Goal: Transaction & Acquisition: Purchase product/service

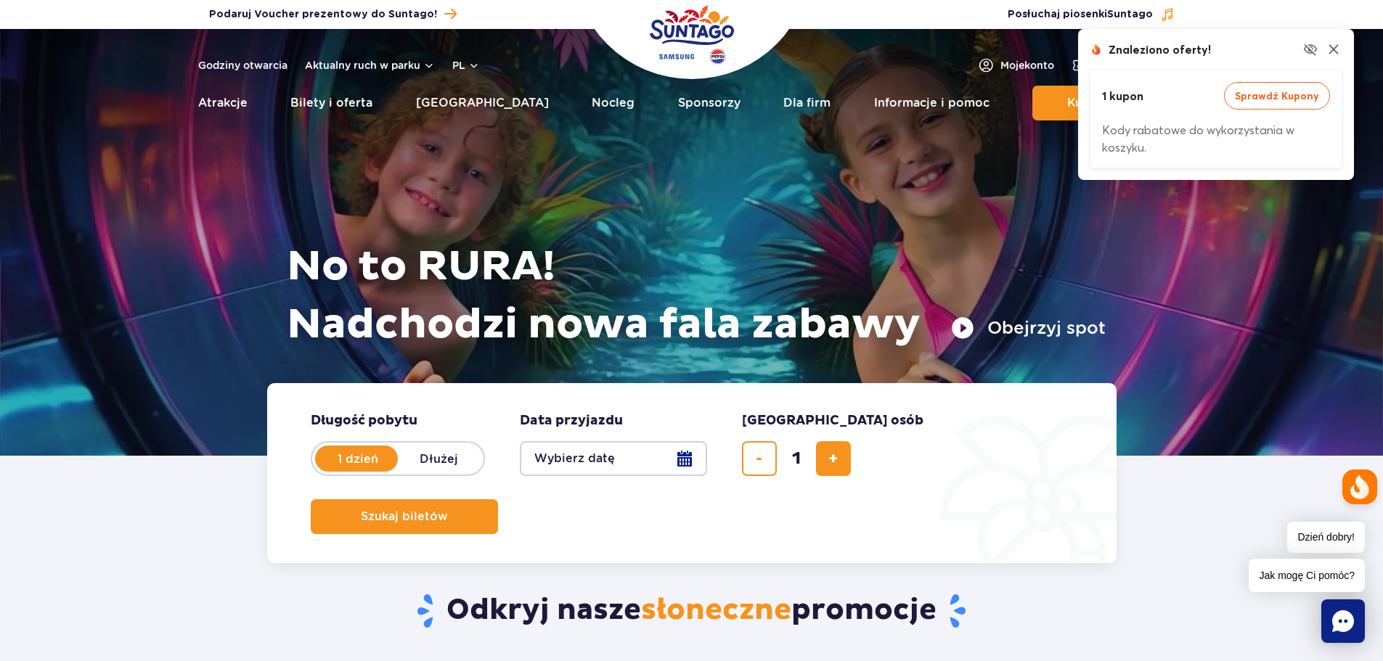
click at [693, 447] on button "Wybierz datę" at bounding box center [613, 458] width 187 height 35
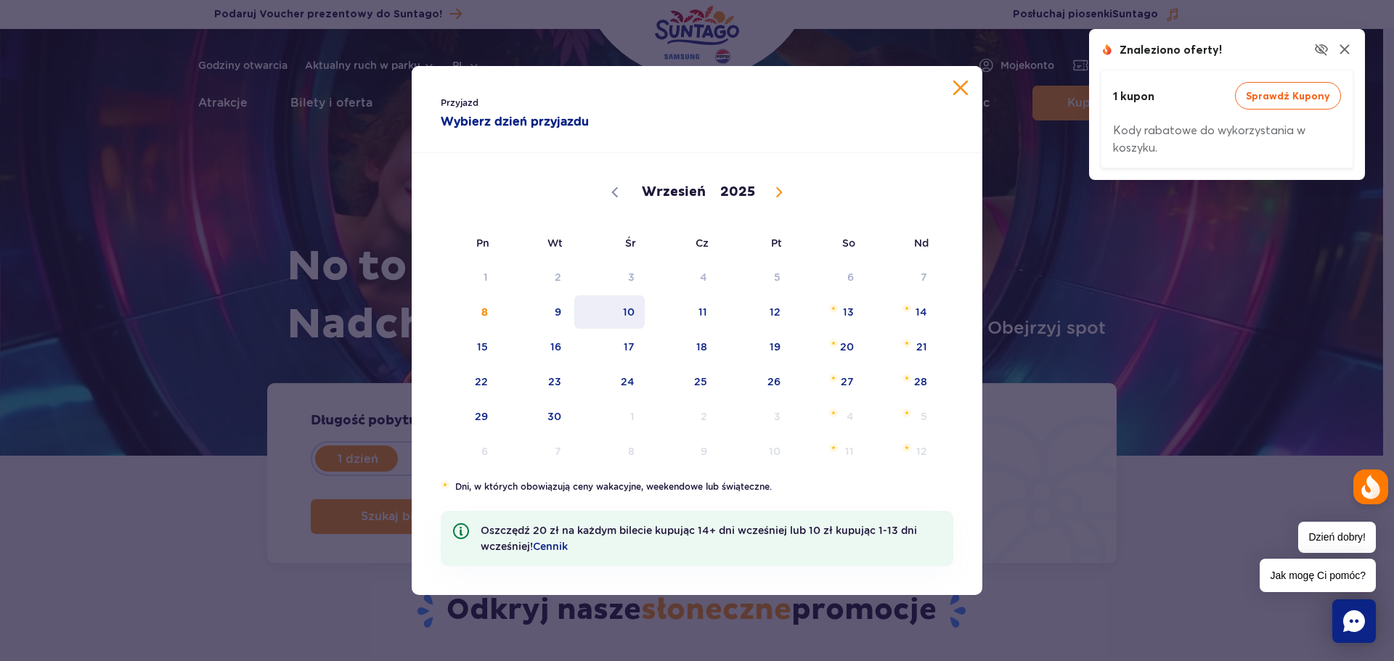
click at [618, 316] on span "10" at bounding box center [609, 311] width 73 height 33
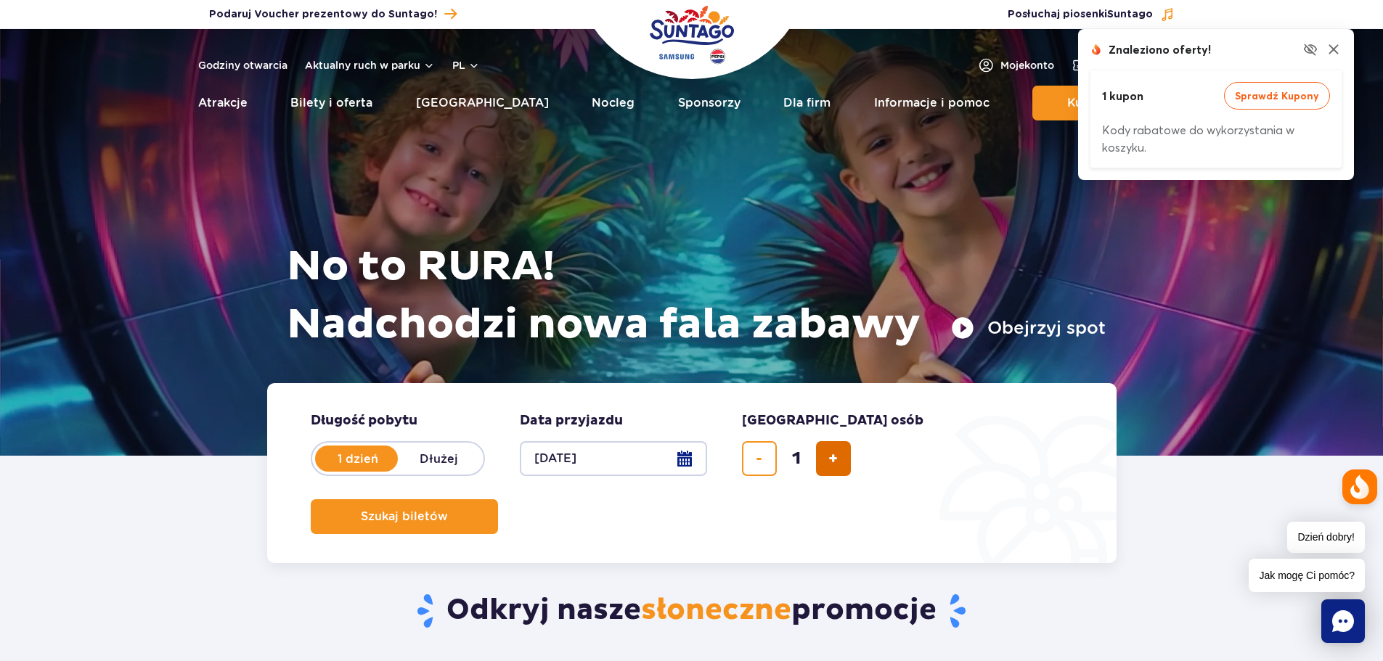
click at [826, 460] on button "dodaj bilet" at bounding box center [833, 458] width 35 height 35
type input "4"
click at [442, 510] on span "Szukaj biletów" at bounding box center [398, 516] width 87 height 13
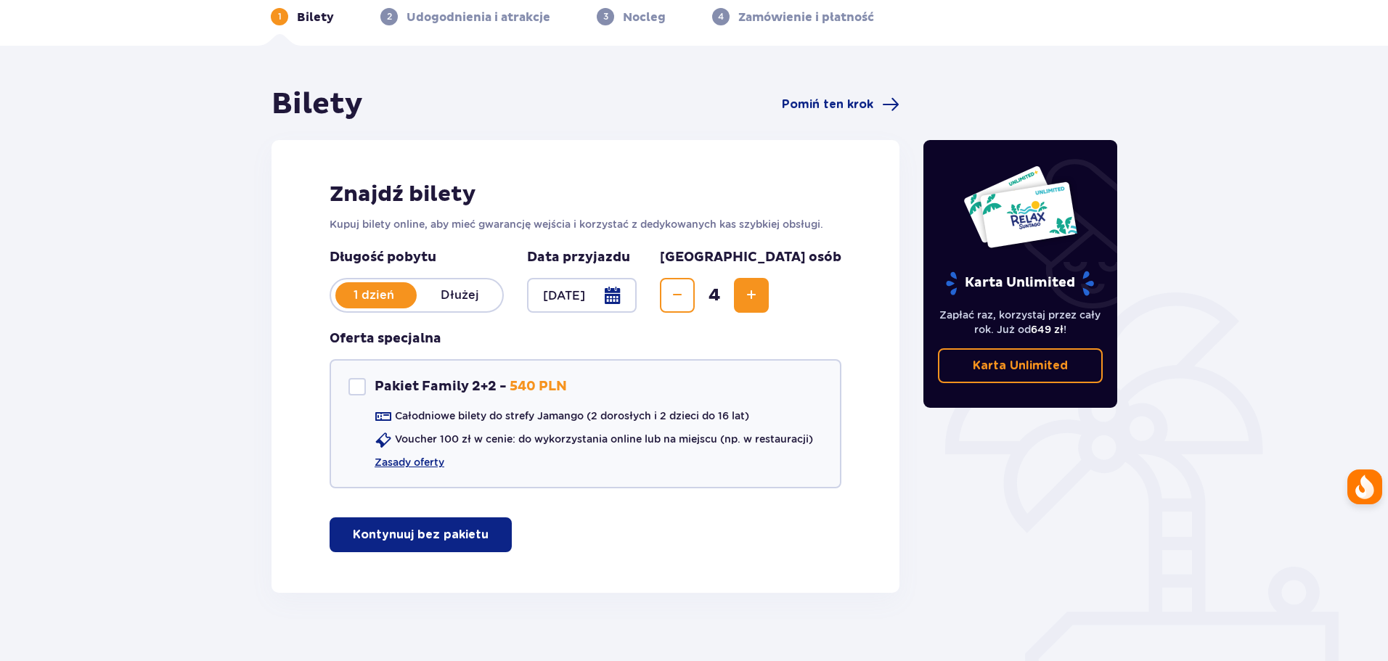
scroll to position [86, 0]
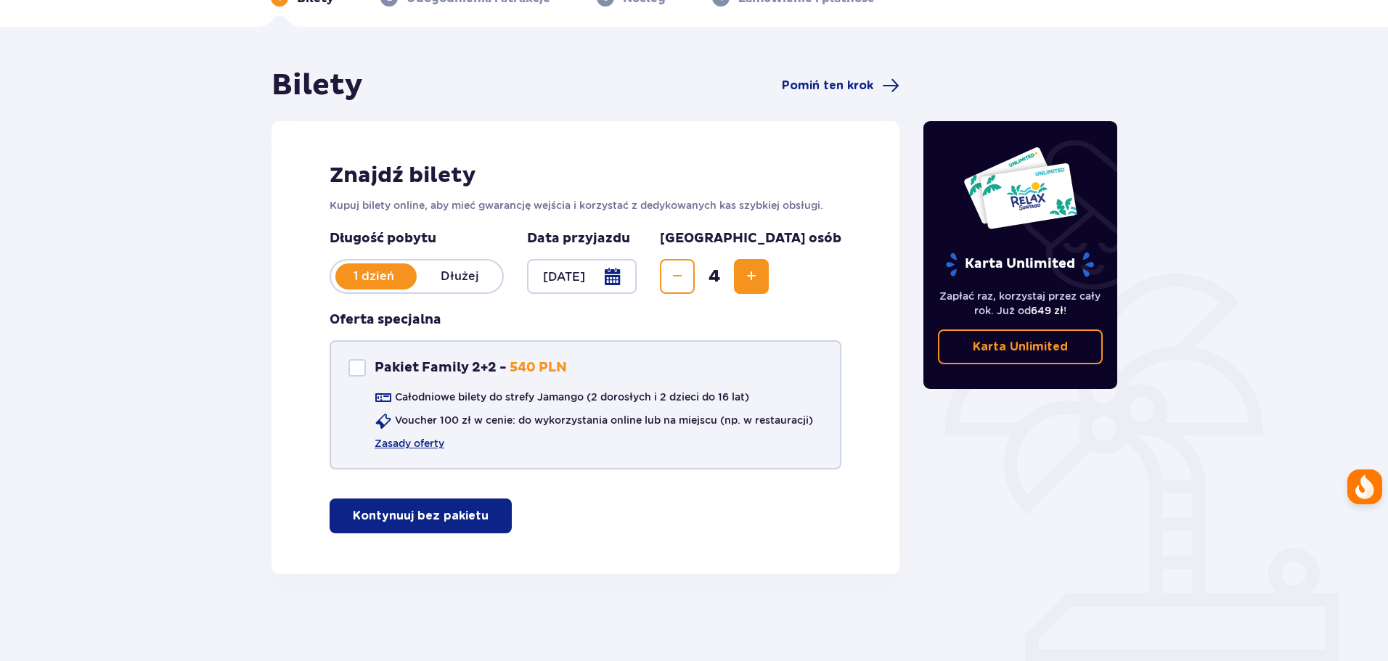
click at [364, 361] on div at bounding box center [356, 367] width 17 height 17
click at [363, 364] on div at bounding box center [356, 367] width 17 height 17
checkbox input "false"
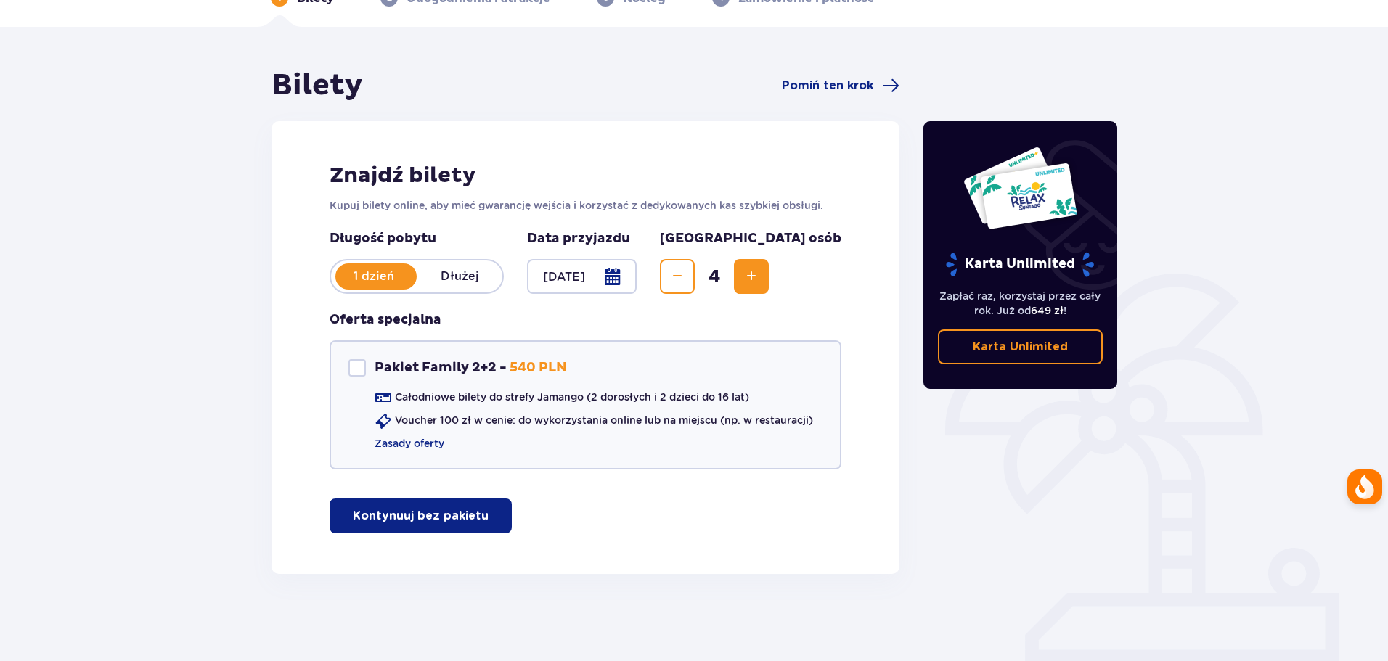
click at [420, 512] on p "Kontynuuj bez pakietu" at bounding box center [421, 516] width 136 height 16
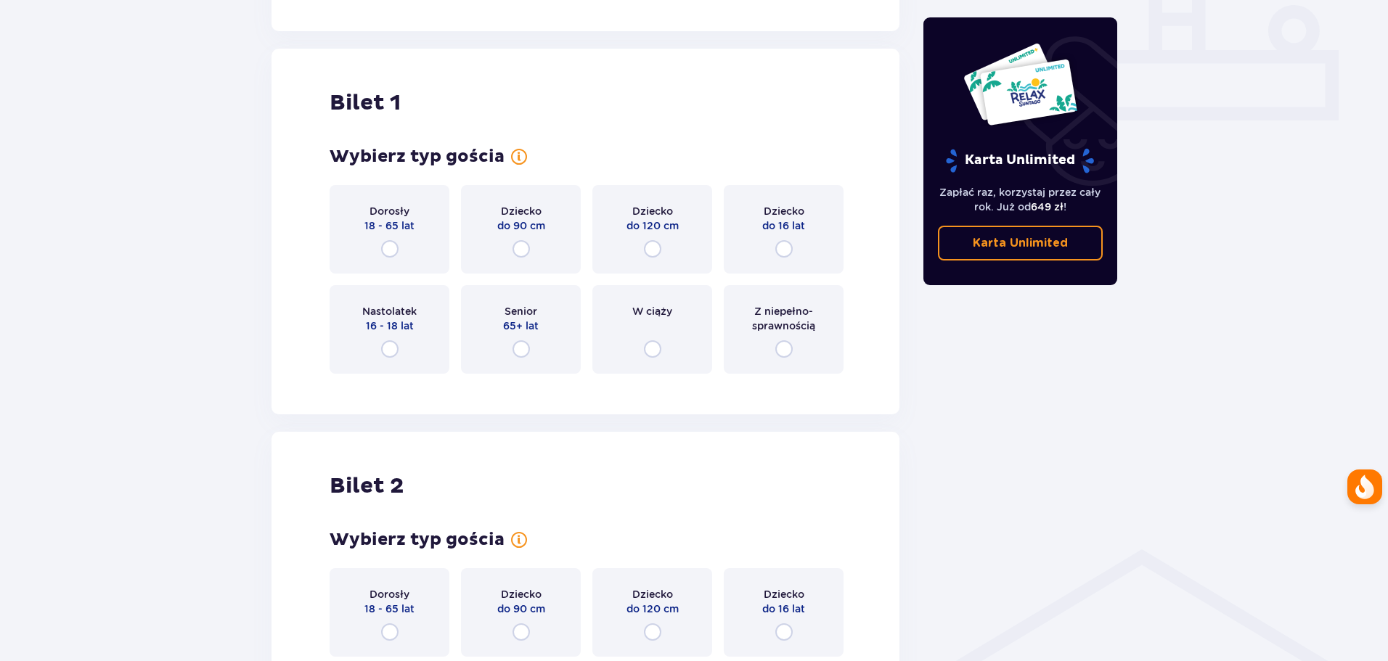
scroll to position [661, 0]
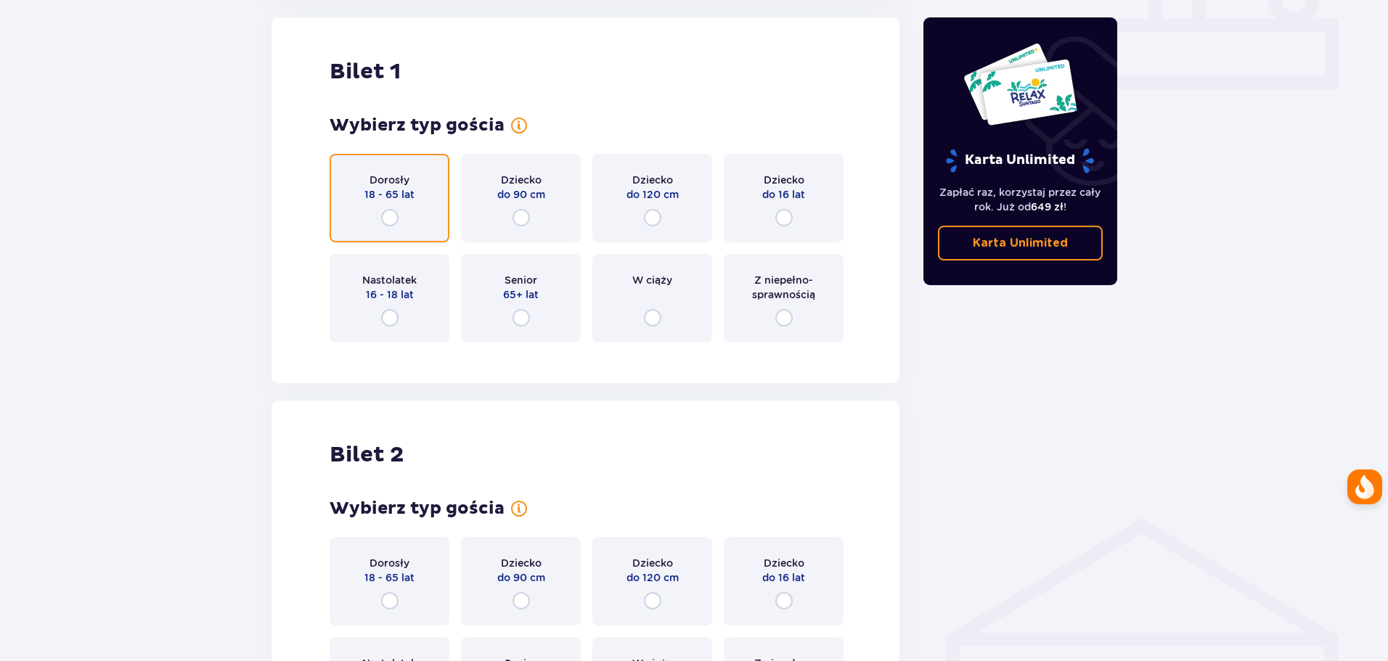
click at [396, 217] on input "radio" at bounding box center [389, 217] width 17 height 17
radio input "true"
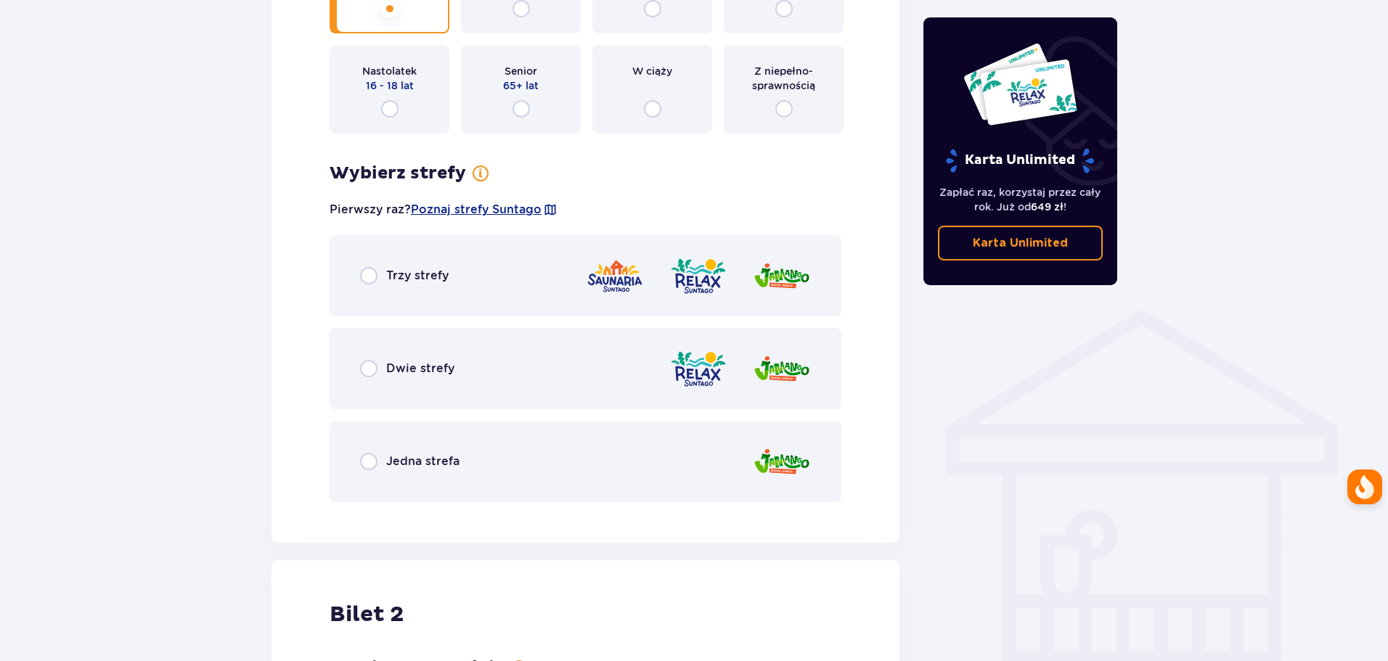
click at [415, 280] on p "Trzy strefy" at bounding box center [417, 276] width 62 height 16
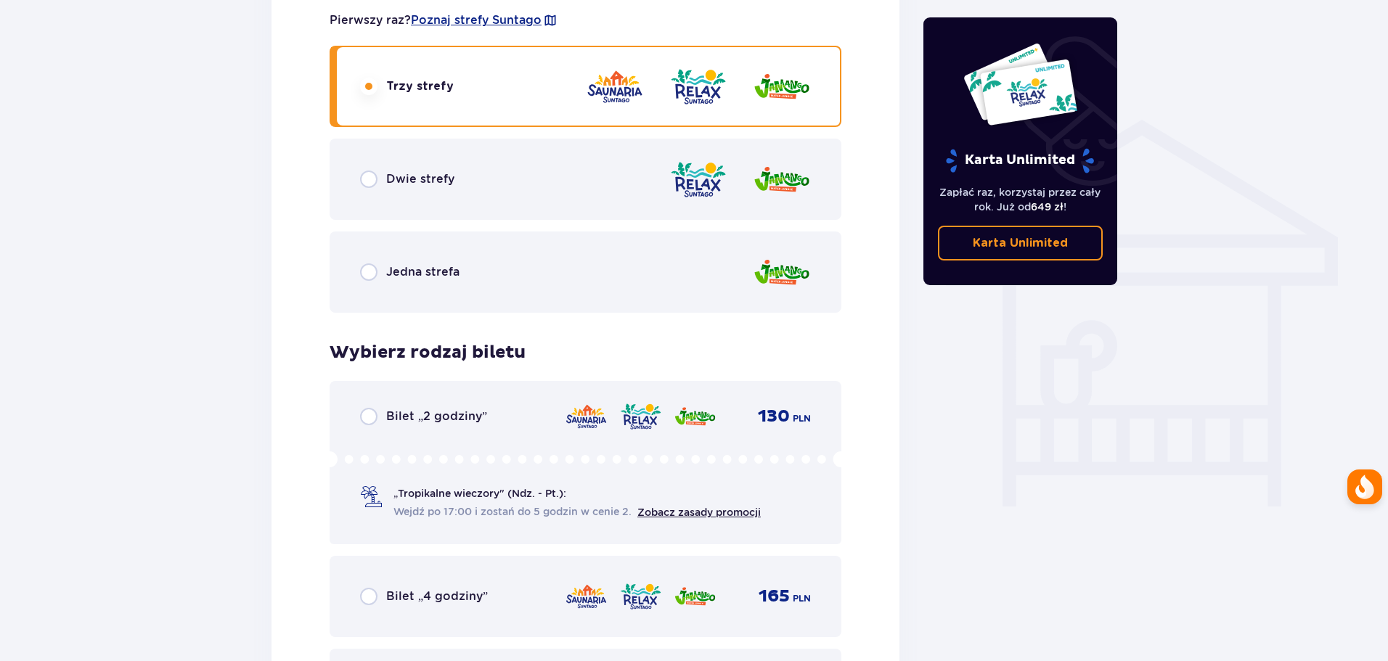
scroll to position [1175, 0]
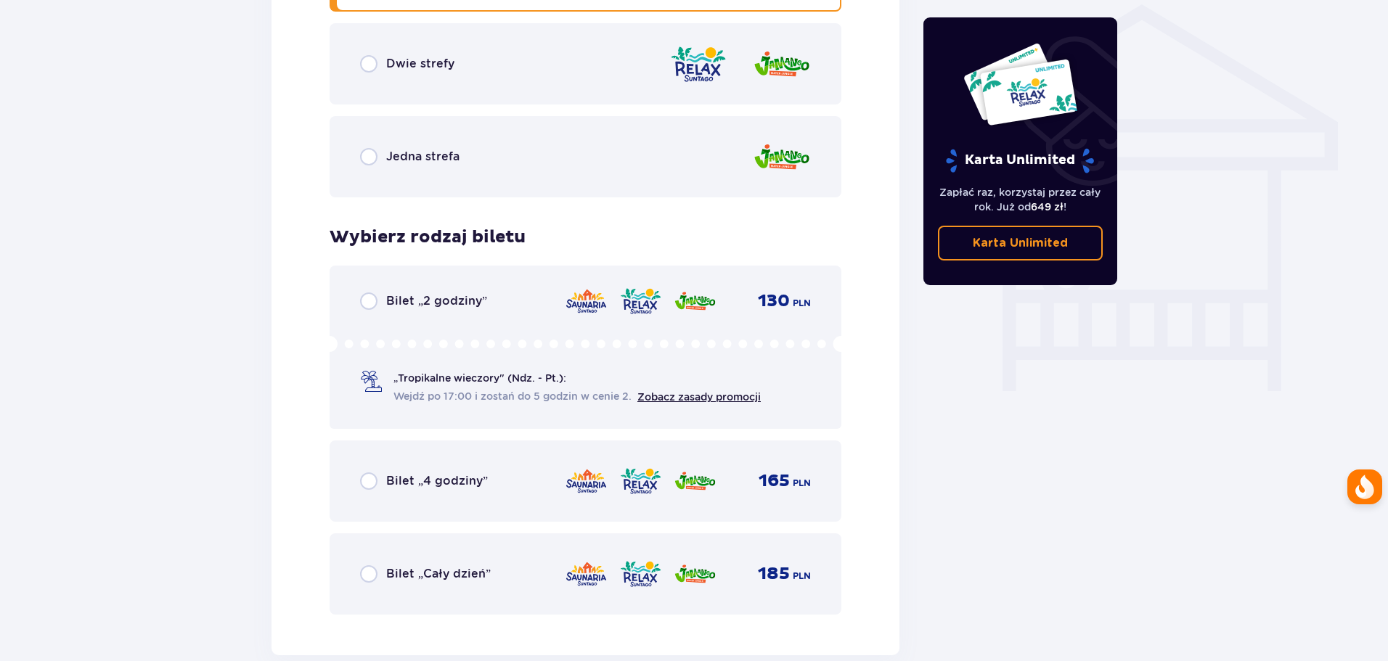
click at [438, 563] on div "Bilet „Cały dzień” 185 PLN" at bounding box center [585, 574] width 451 height 30
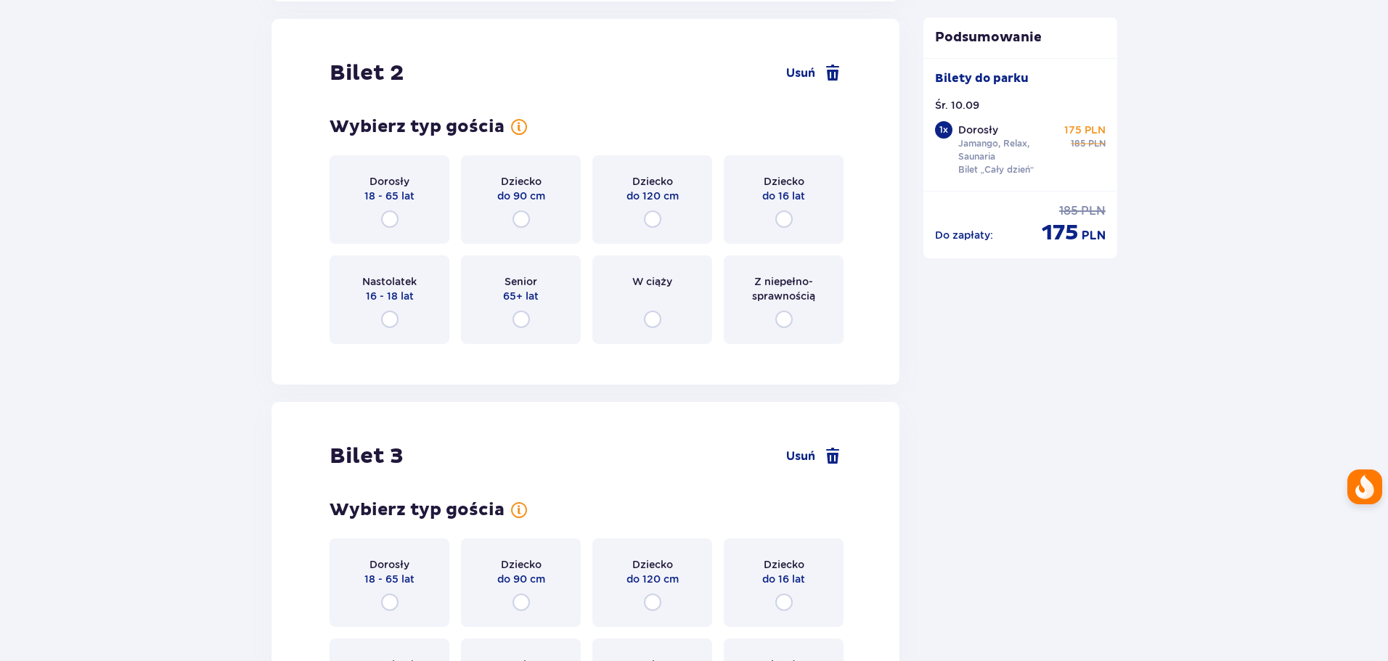
scroll to position [1830, 0]
click at [394, 214] on input "radio" at bounding box center [389, 217] width 17 height 17
radio input "true"
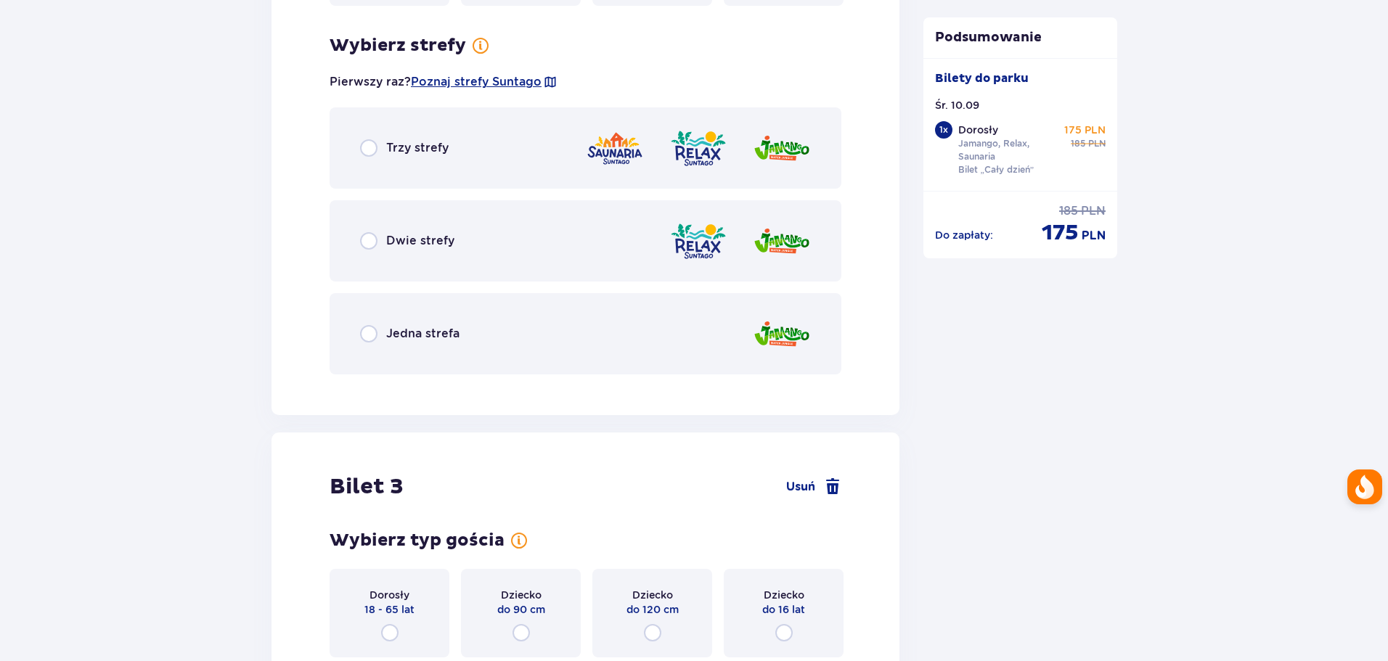
scroll to position [2185, 0]
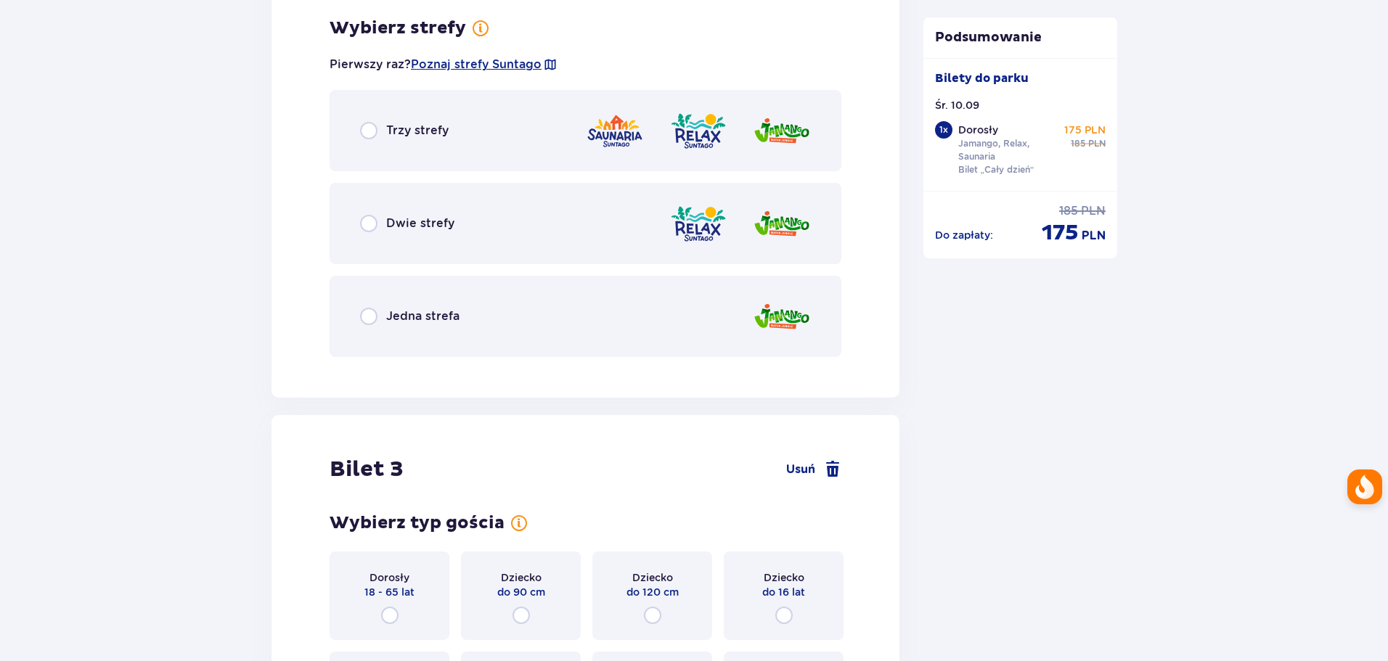
click at [420, 117] on div "Trzy strefy" at bounding box center [586, 130] width 512 height 81
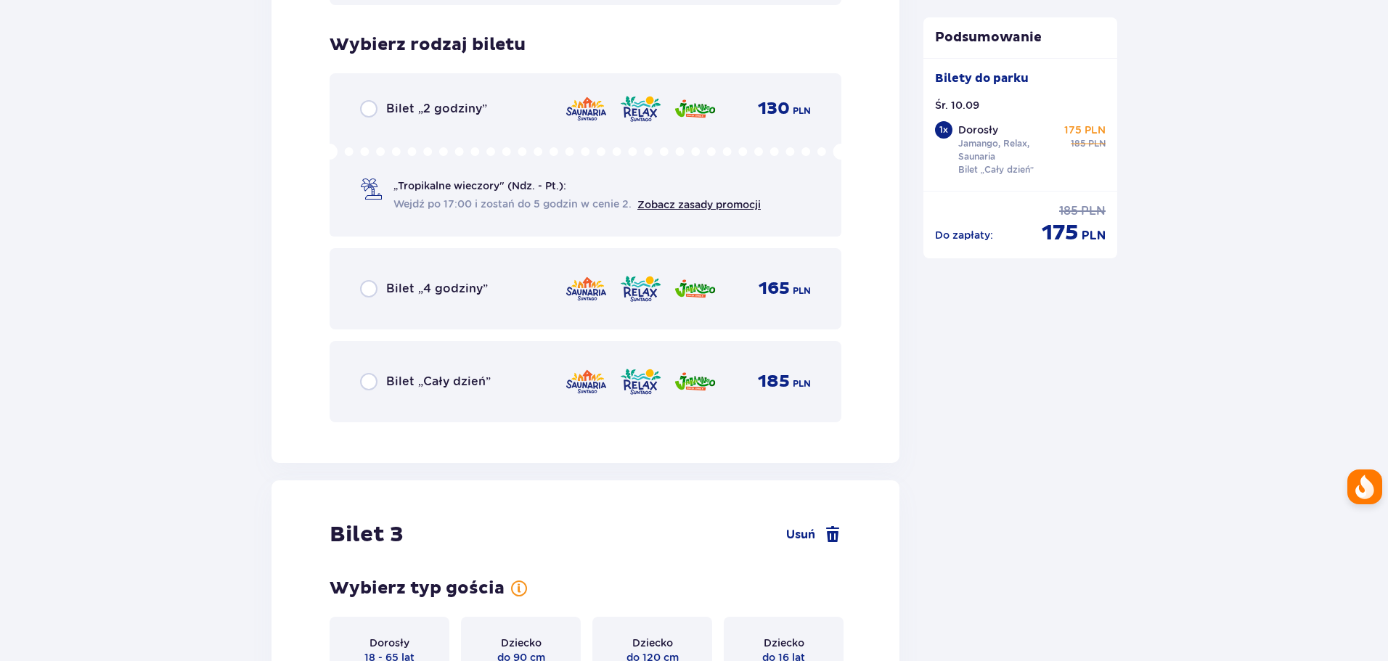
scroll to position [2553, 0]
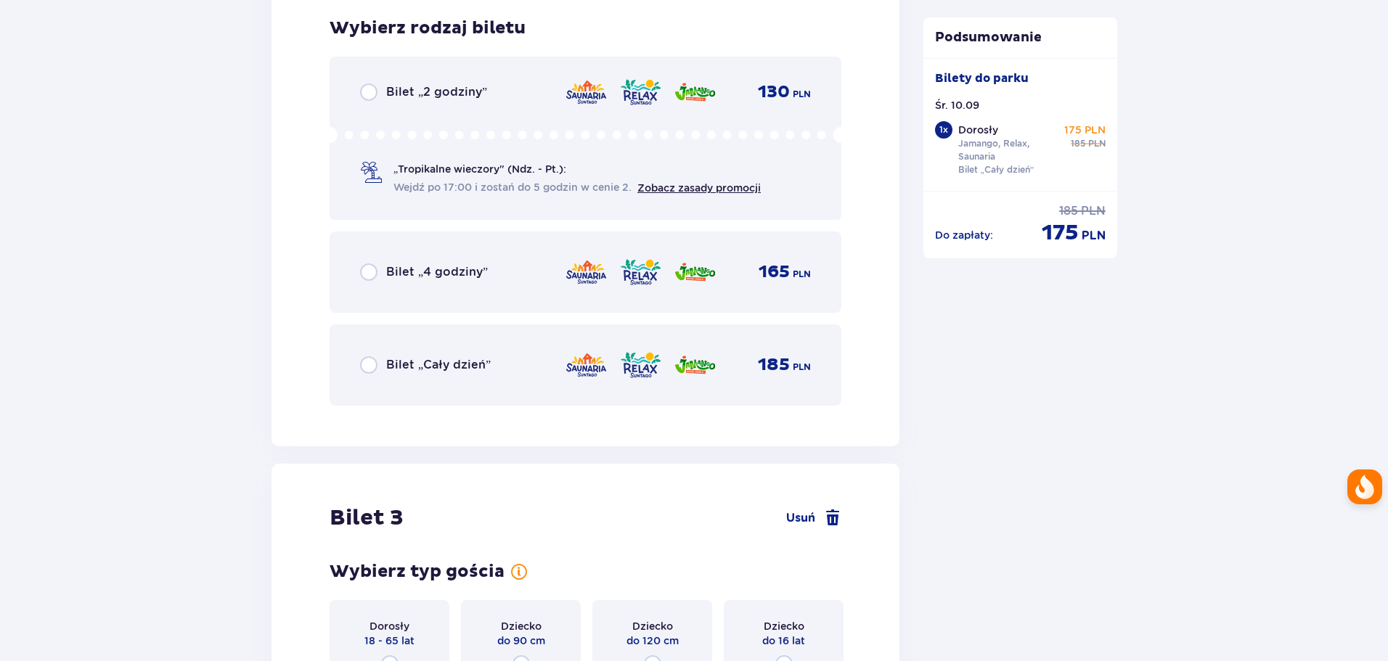
click at [388, 398] on div "Bilet „Cały dzień” 185 PLN" at bounding box center [586, 365] width 512 height 81
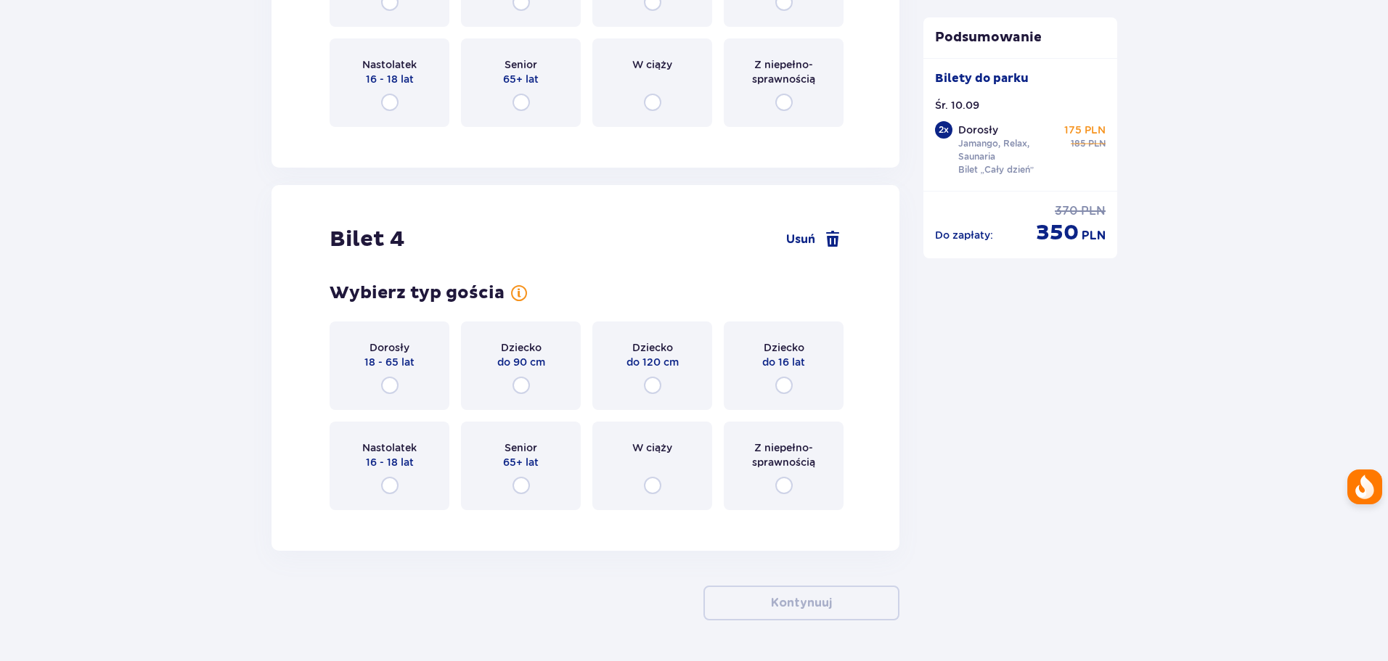
scroll to position [3218, 0]
click at [428, 382] on div "Dorosły 18 - 65 lat" at bounding box center [390, 363] width 120 height 89
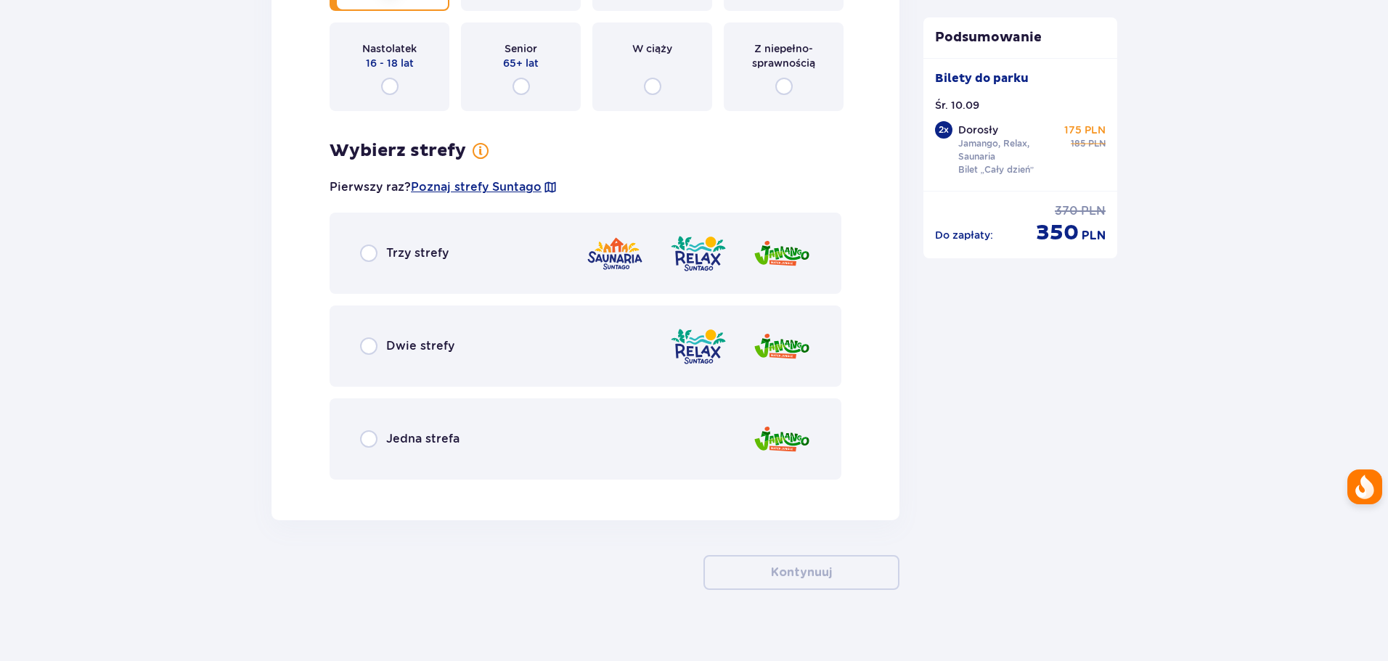
scroll to position [3631, 0]
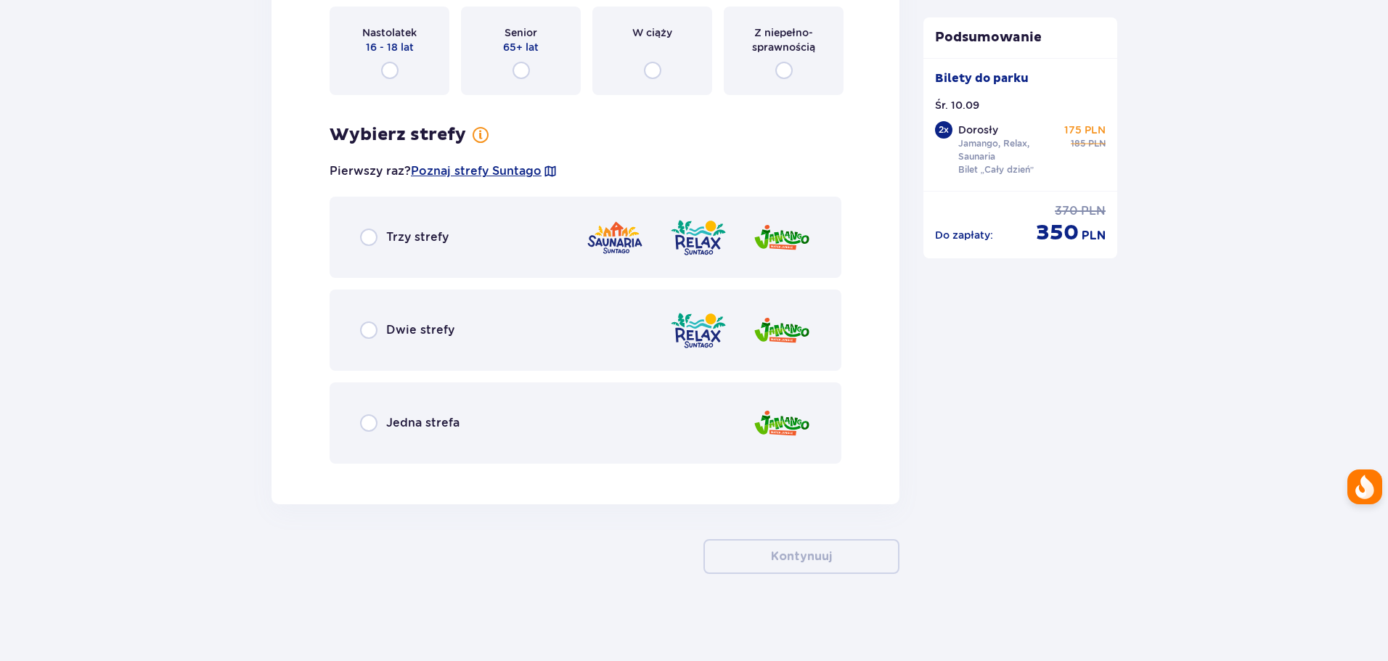
click at [414, 245] on p "Trzy strefy" at bounding box center [417, 237] width 62 height 16
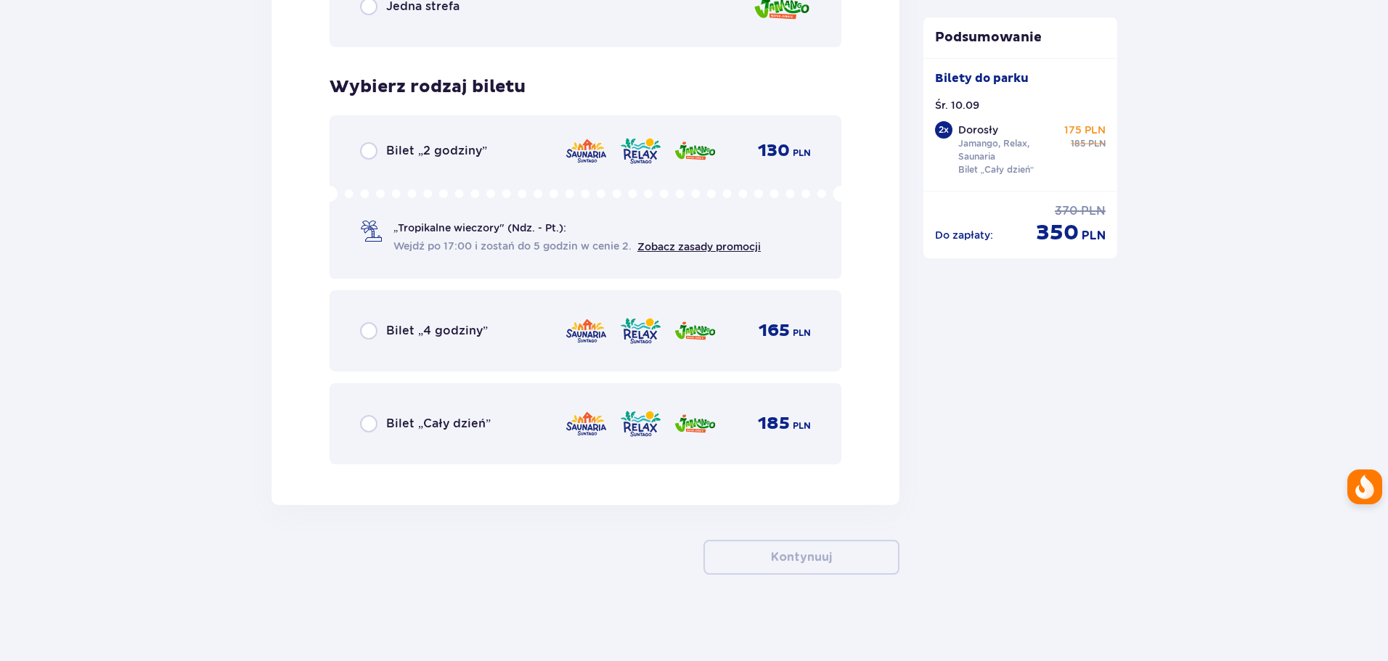
scroll to position [4048, 0]
click at [428, 422] on p "Bilet „Cały dzień”" at bounding box center [438, 423] width 105 height 16
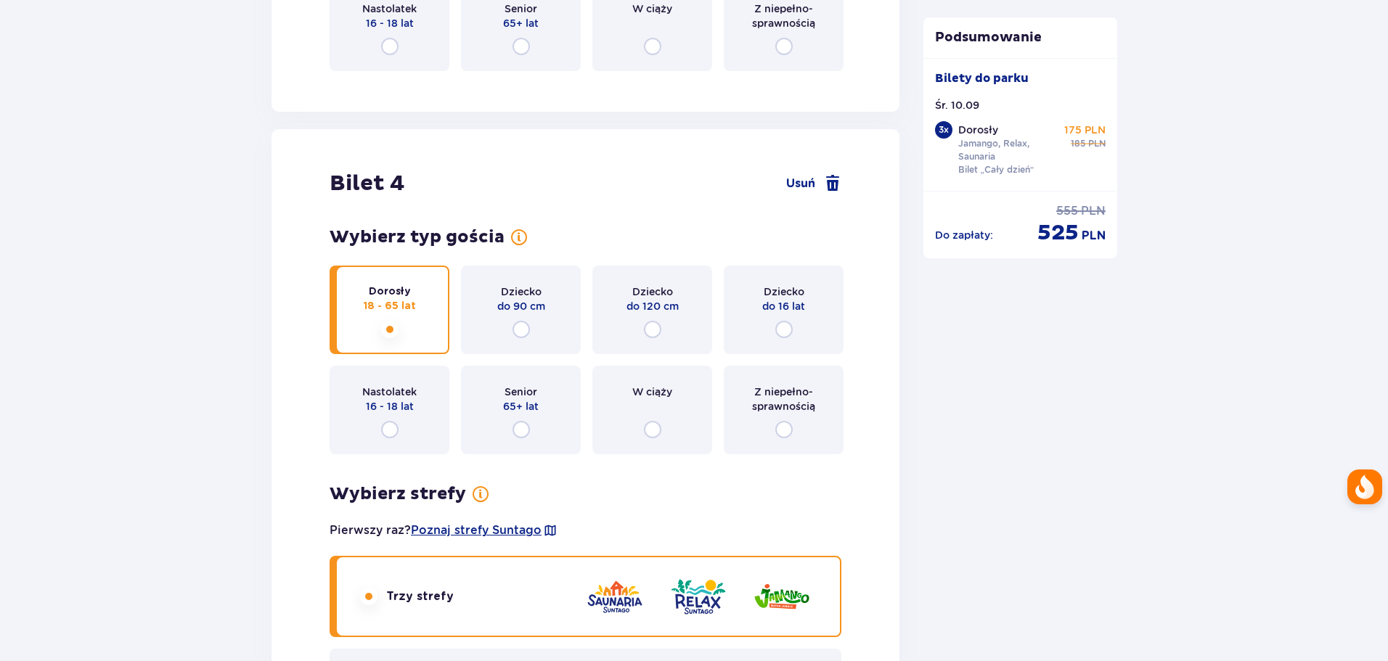
scroll to position [3343, 0]
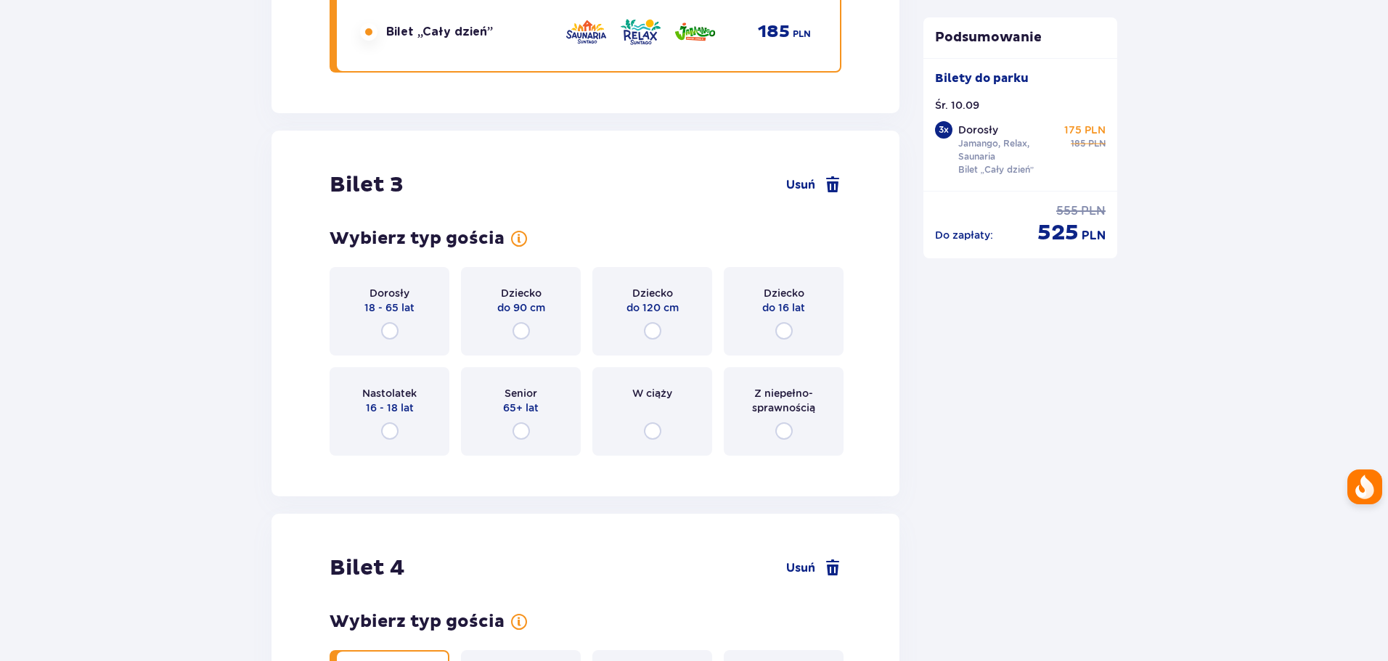
click at [401, 327] on div "Dorosły 18 - 65 lat" at bounding box center [390, 311] width 120 height 89
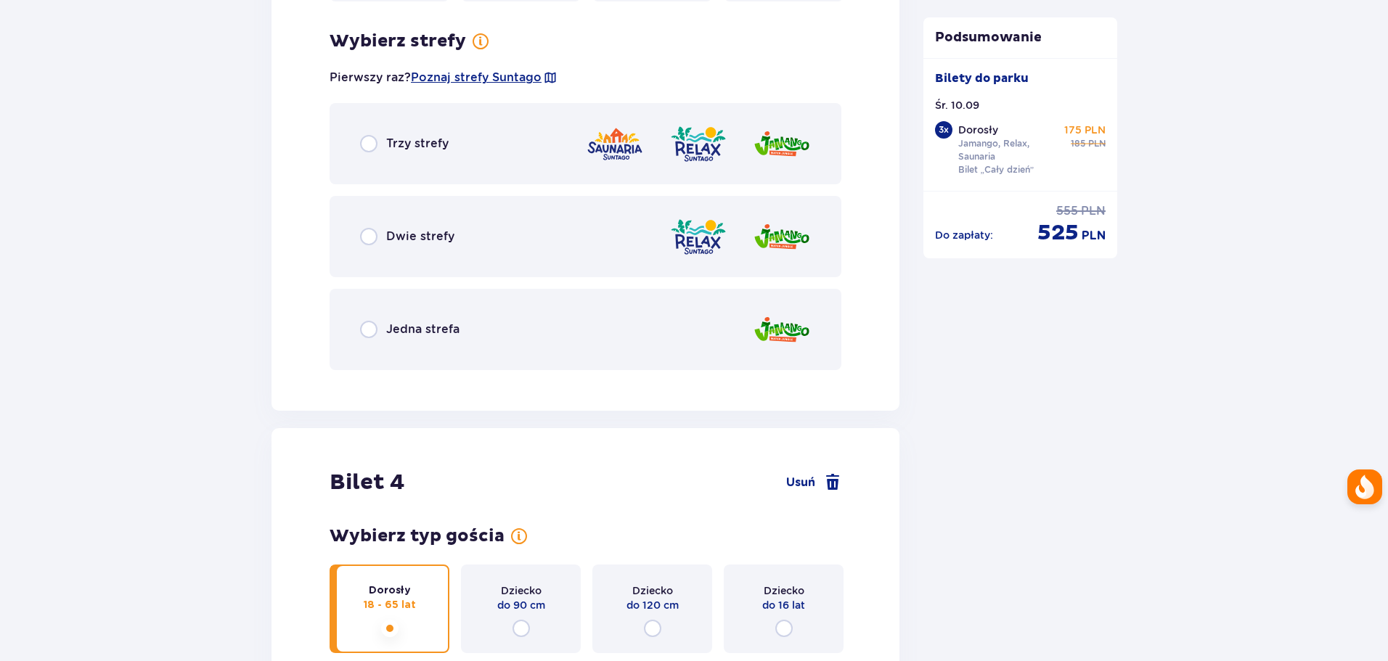
scroll to position [3354, 0]
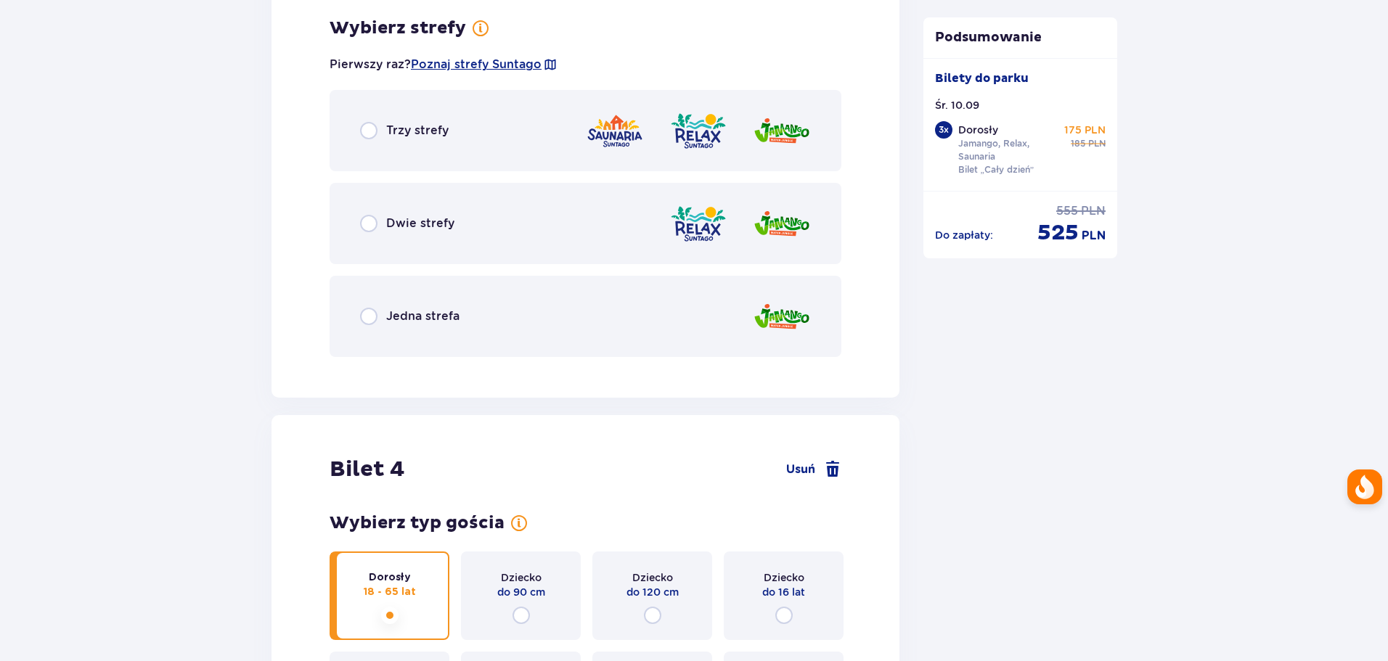
click at [411, 314] on p "Jedna strefa" at bounding box center [422, 317] width 73 height 16
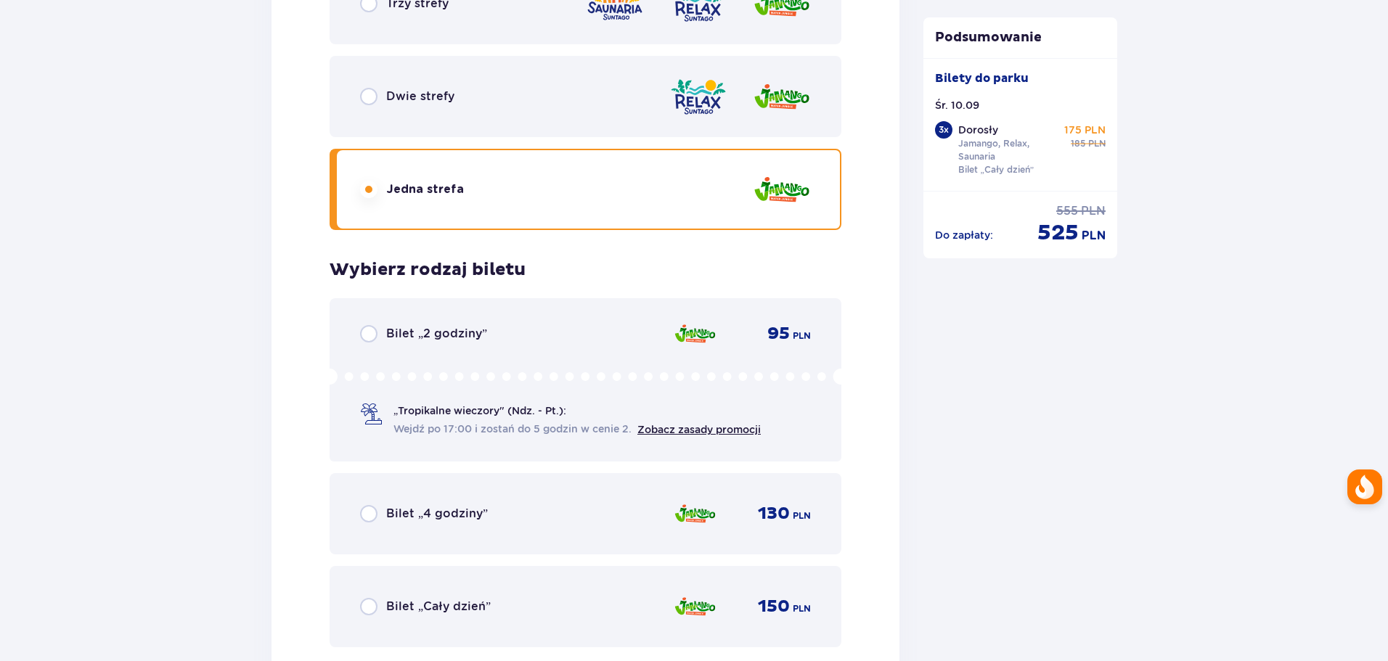
scroll to position [3364, 0]
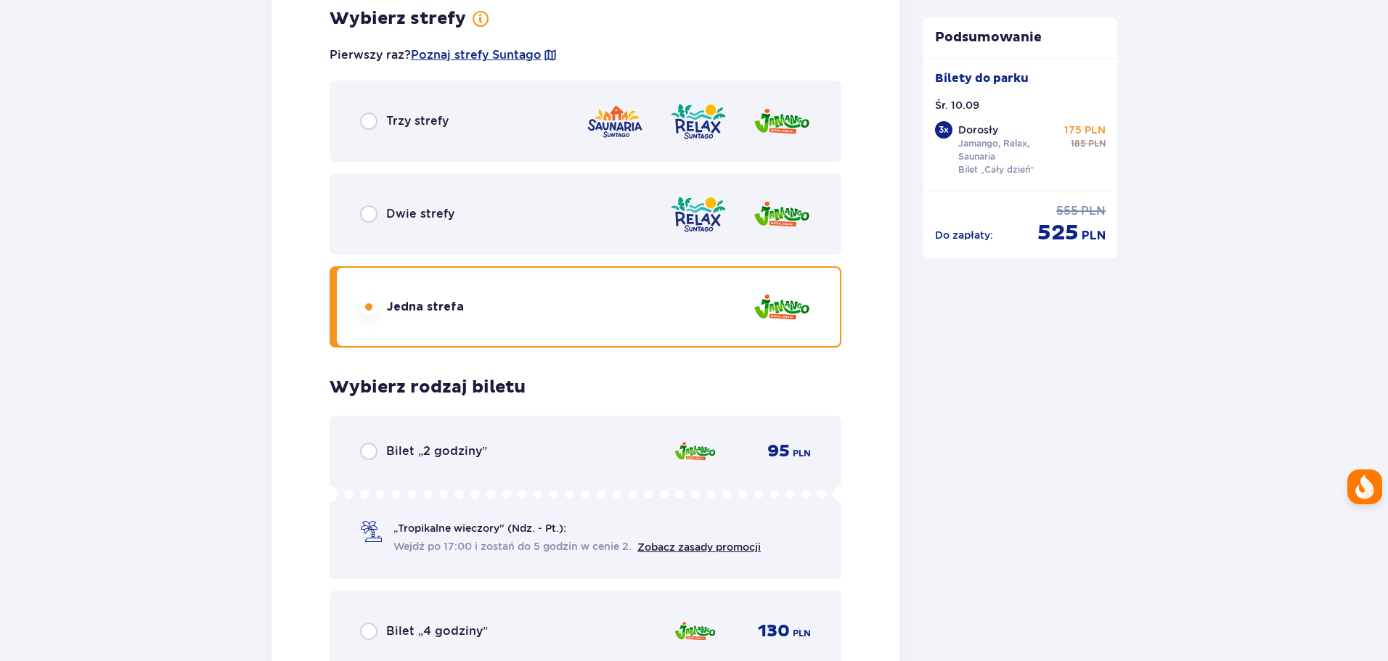
click at [433, 107] on div "Trzy strefy" at bounding box center [586, 121] width 512 height 81
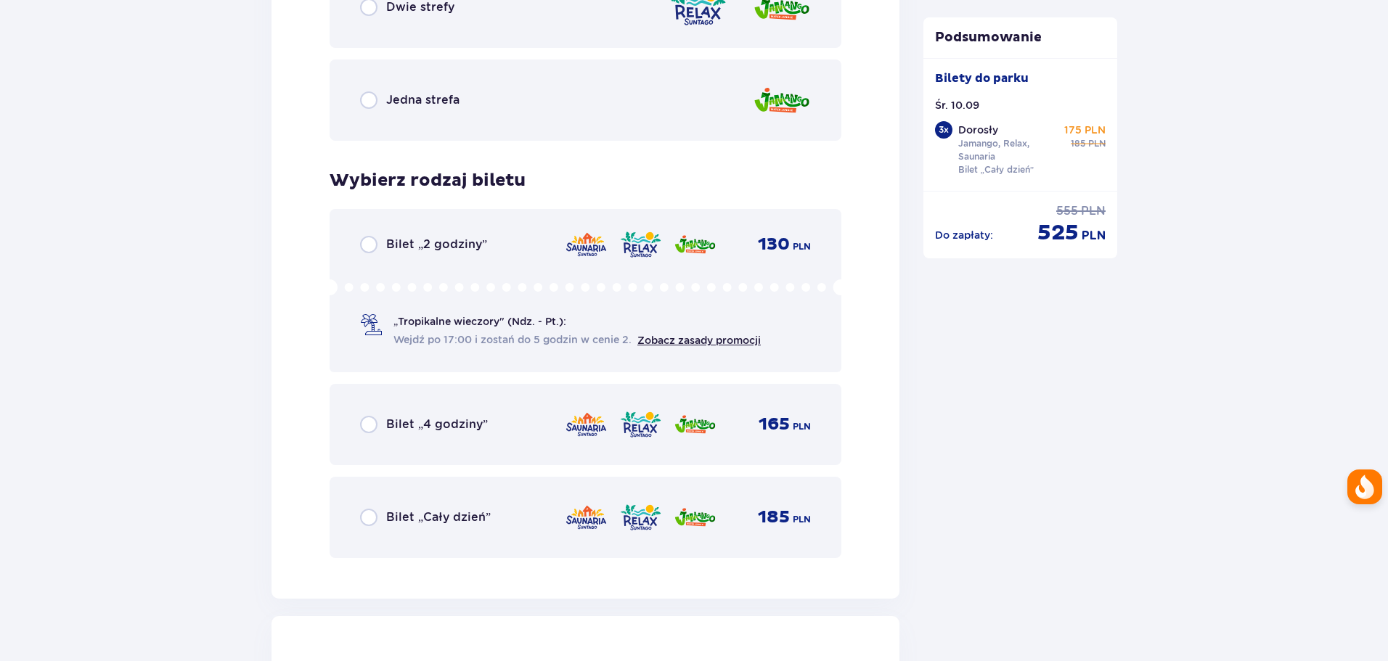
scroll to position [3654, 0]
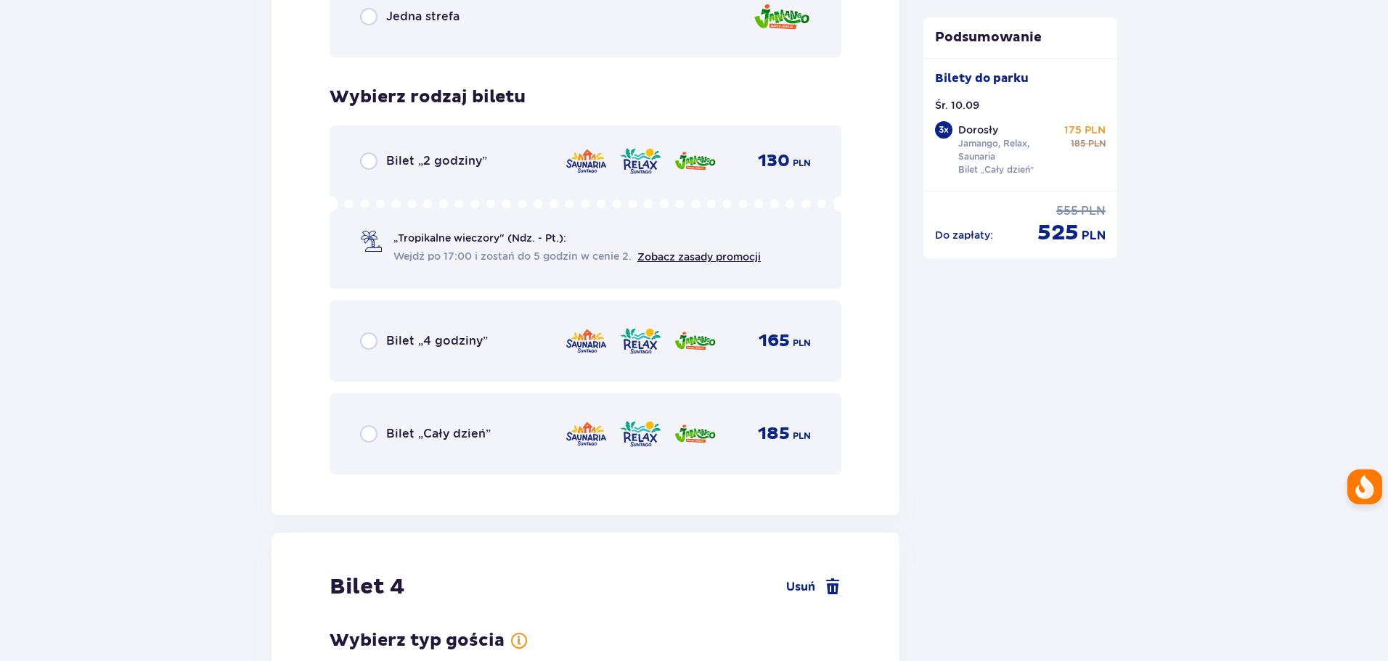
click at [430, 420] on div "Bilet „Cały dzień” 185 PLN" at bounding box center [585, 434] width 451 height 30
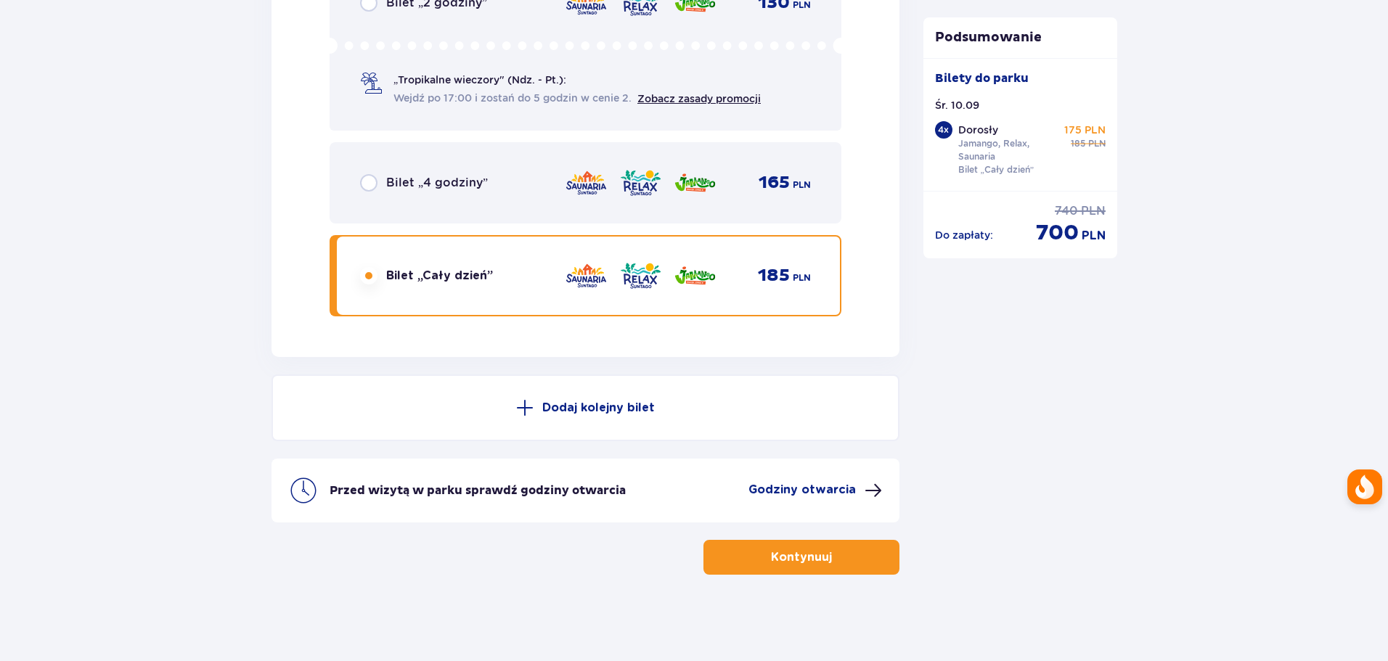
scroll to position [4983, 0]
drag, startPoint x: 792, startPoint y: 576, endPoint x: 799, endPoint y: 561, distance: 16.6
click at [799, 558] on p "Kontynuuj" at bounding box center [801, 557] width 61 height 16
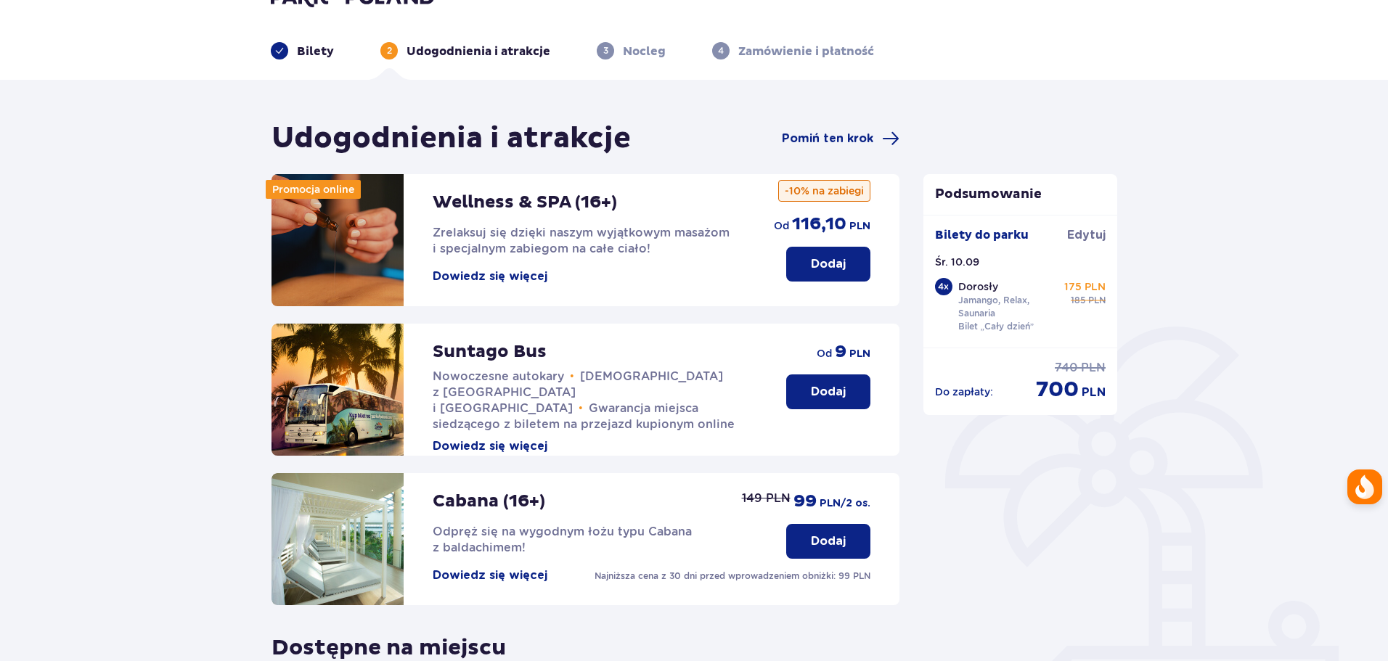
scroll to position [33, 0]
click at [873, 139] on span "Pomiń ten krok" at bounding box center [827, 139] width 91 height 16
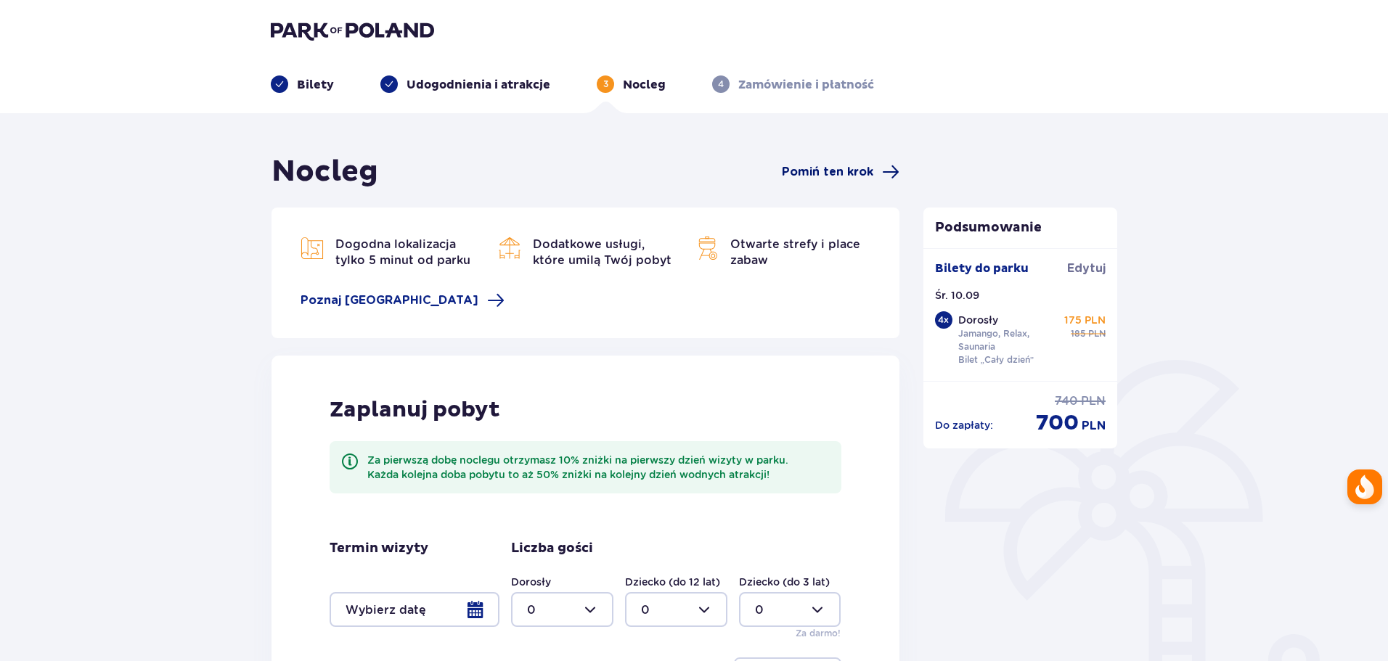
click at [841, 171] on span "Pomiń ten krok" at bounding box center [827, 172] width 91 height 16
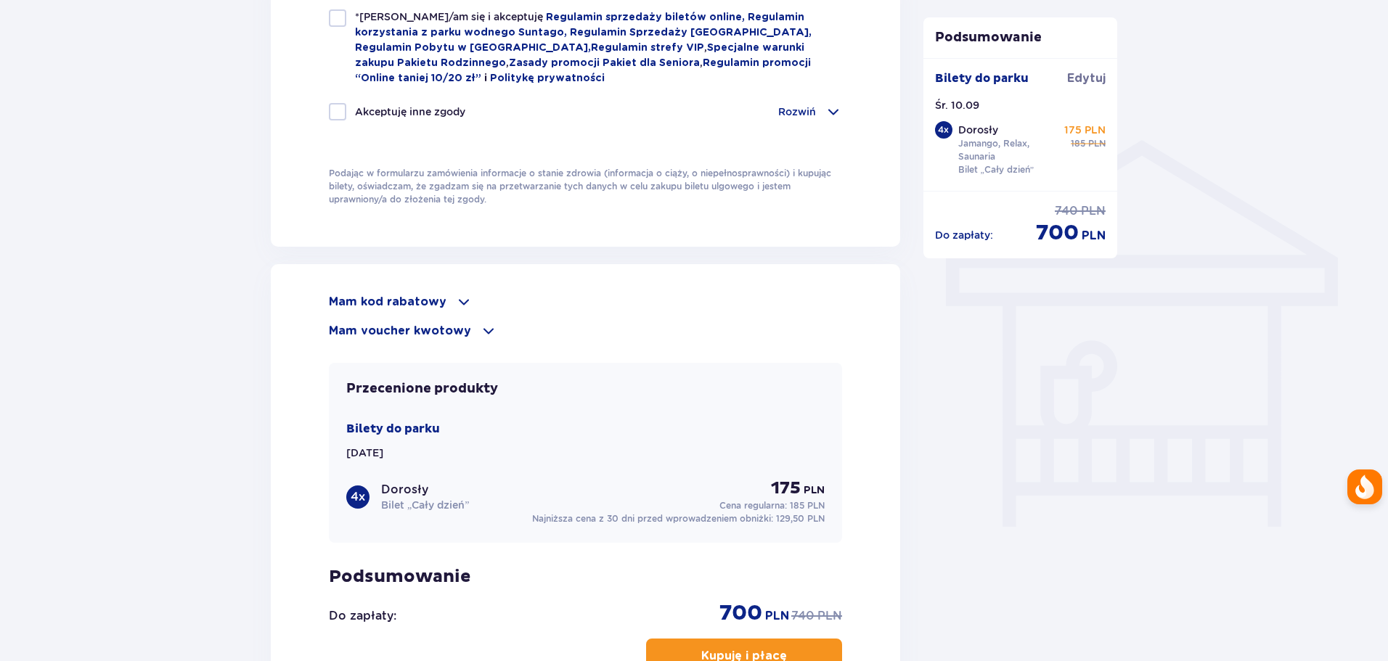
scroll to position [1089, 0]
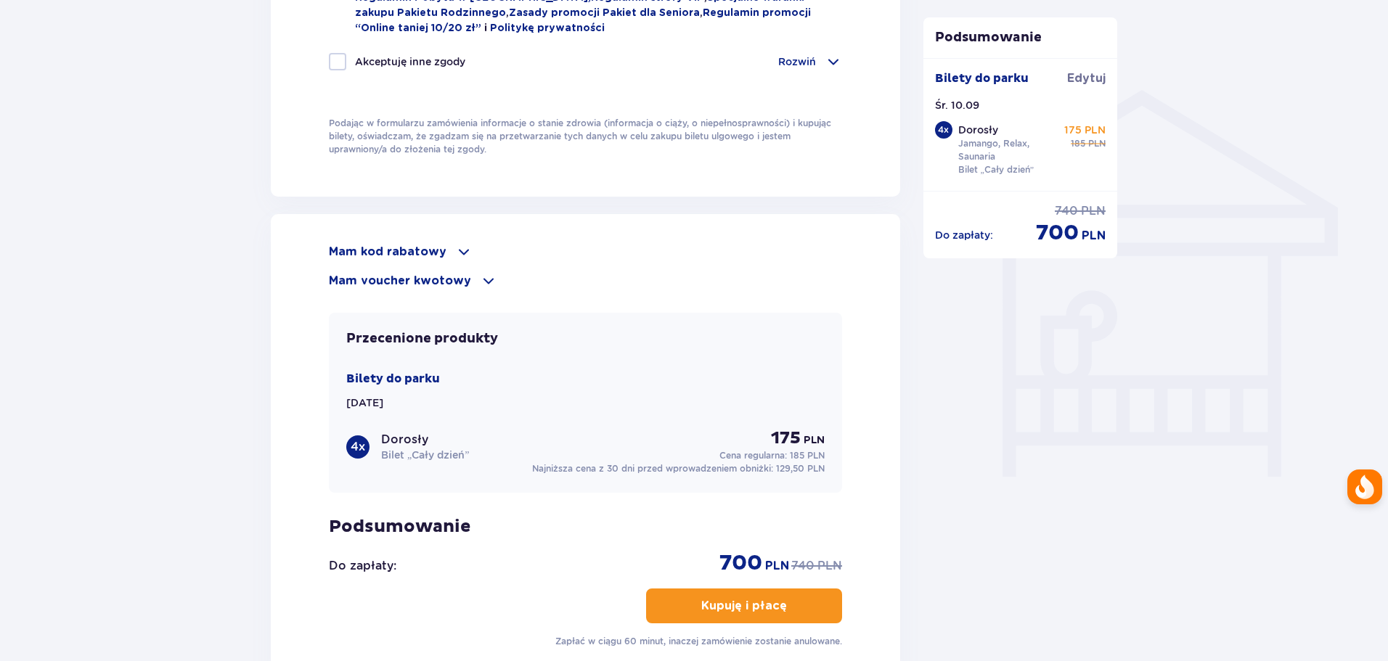
click at [441, 244] on p "Mam kod rabatowy" at bounding box center [388, 252] width 118 height 16
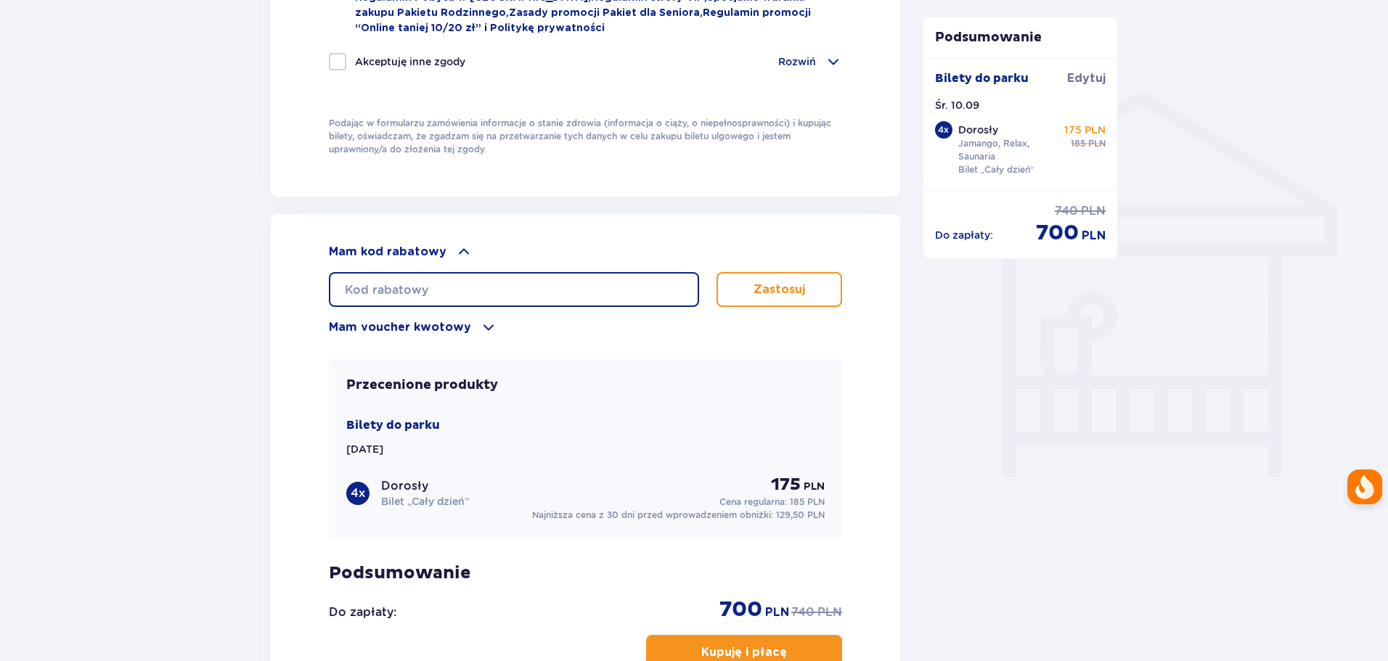
click at [428, 288] on input "text" at bounding box center [514, 289] width 370 height 35
click at [436, 319] on p "Mam voucher kwotowy" at bounding box center [400, 327] width 142 height 16
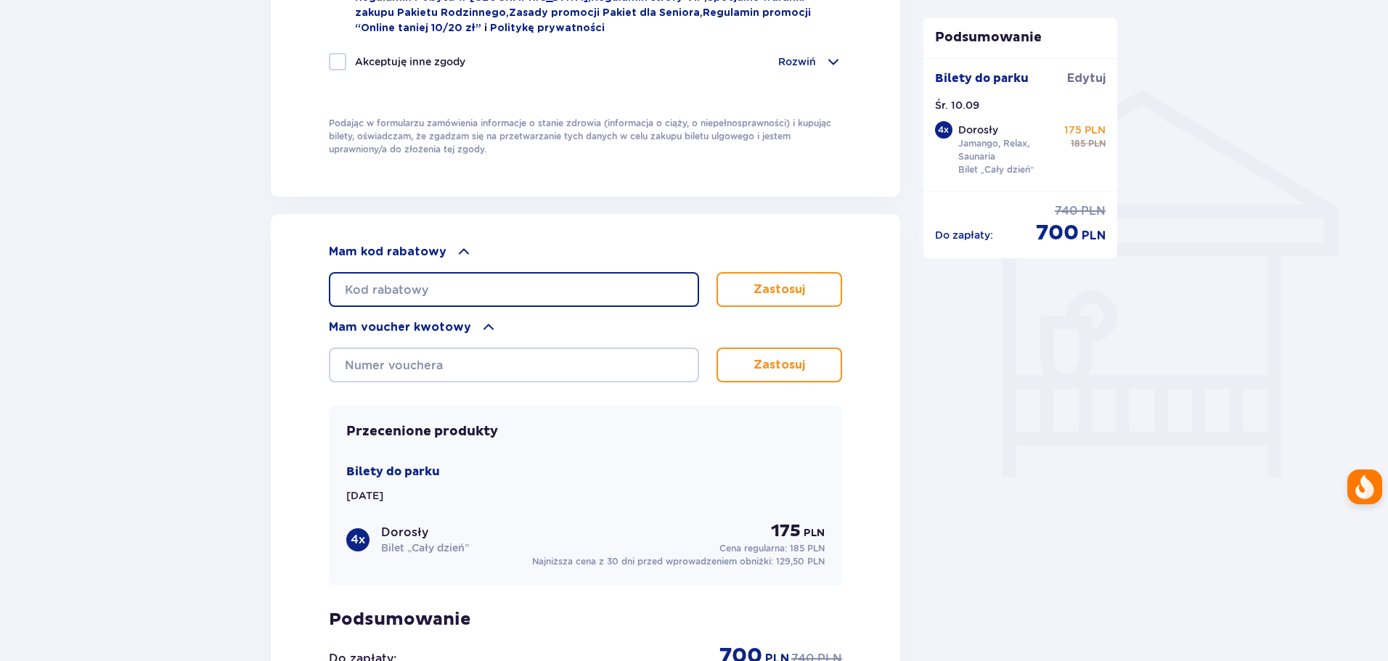
click at [439, 294] on input "text" at bounding box center [514, 289] width 370 height 35
click at [440, 285] on input "text" at bounding box center [514, 289] width 370 height 35
type input "student30"
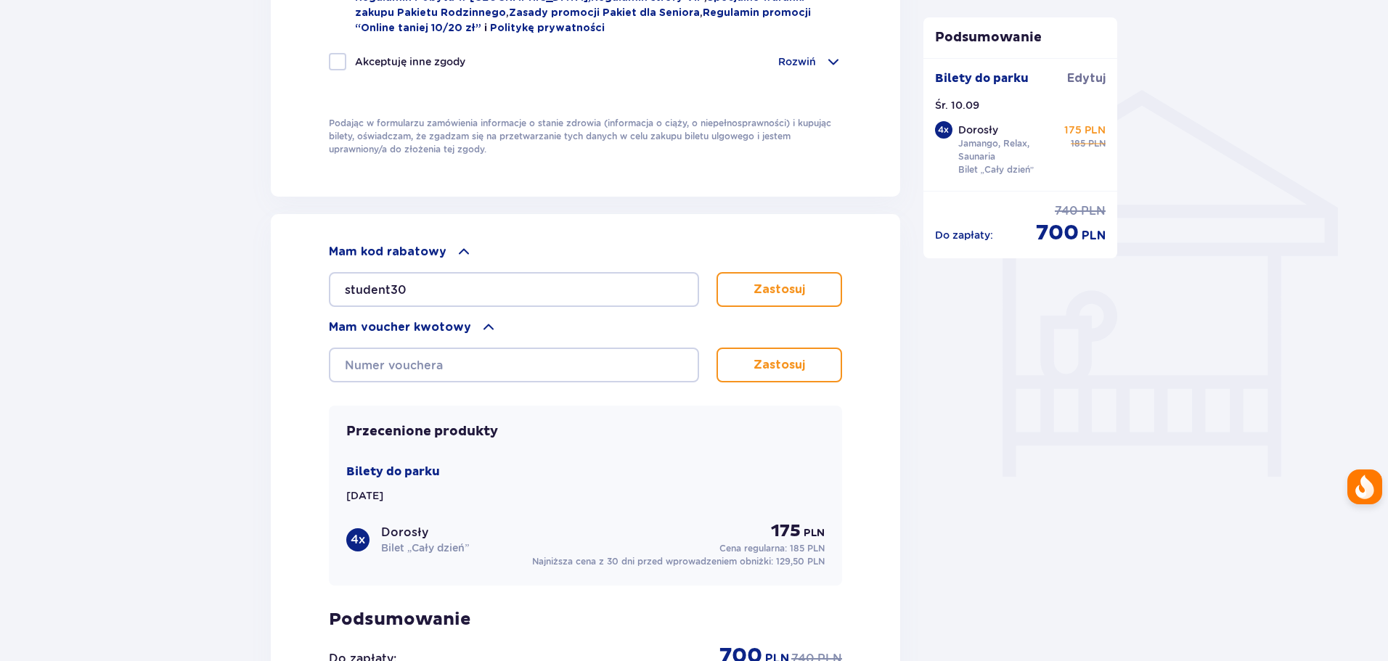
click at [746, 288] on button "Zastosuj" at bounding box center [780, 289] width 126 height 35
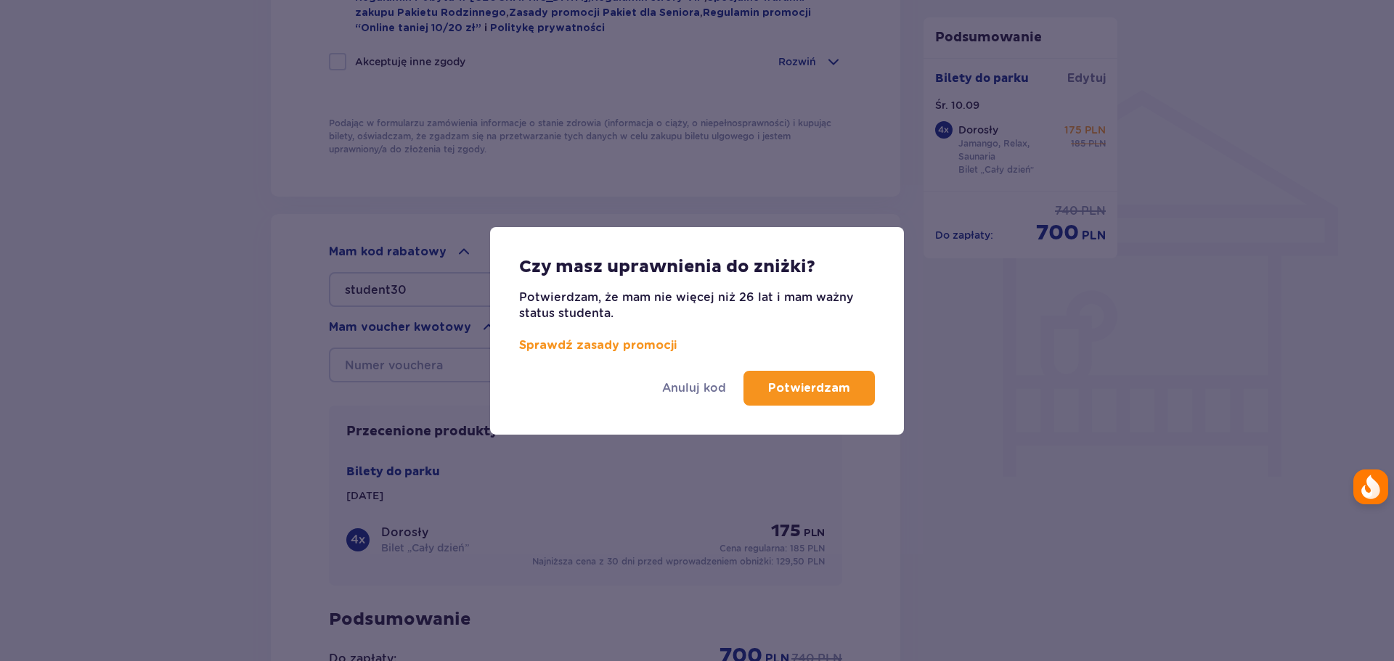
click at [777, 383] on p "Potwierdzam" at bounding box center [809, 388] width 82 height 16
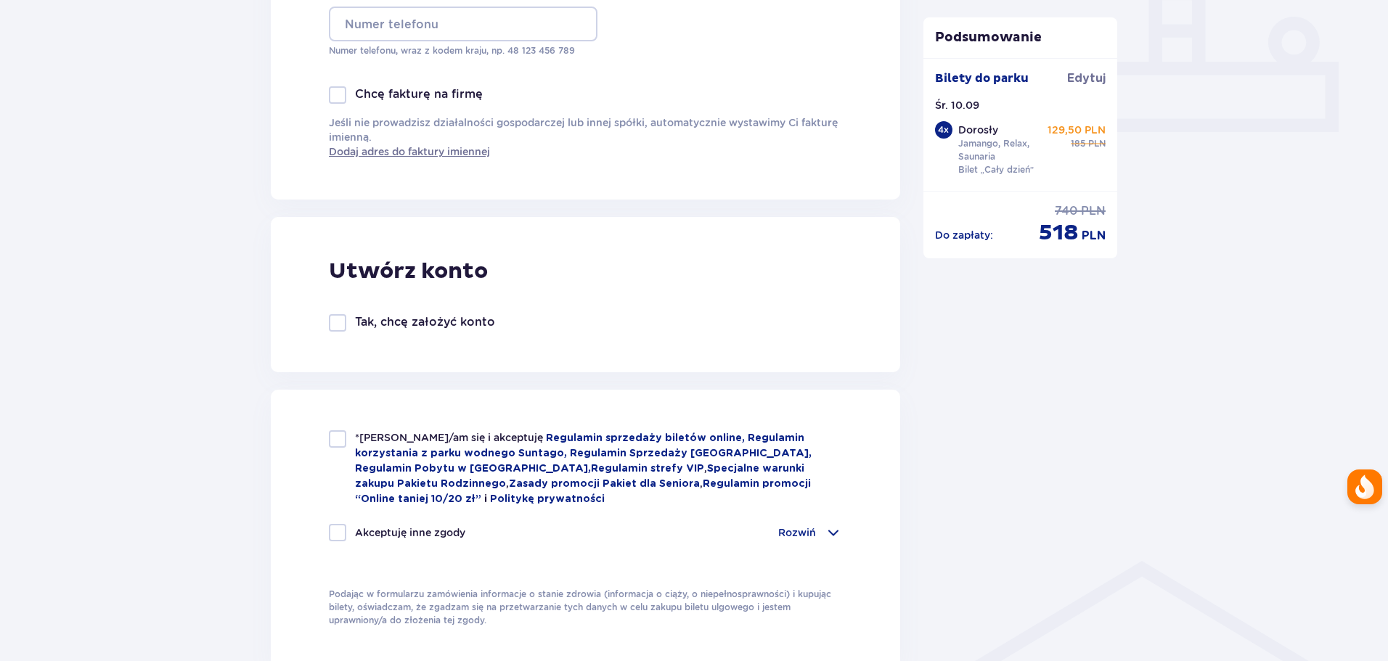
scroll to position [593, 0]
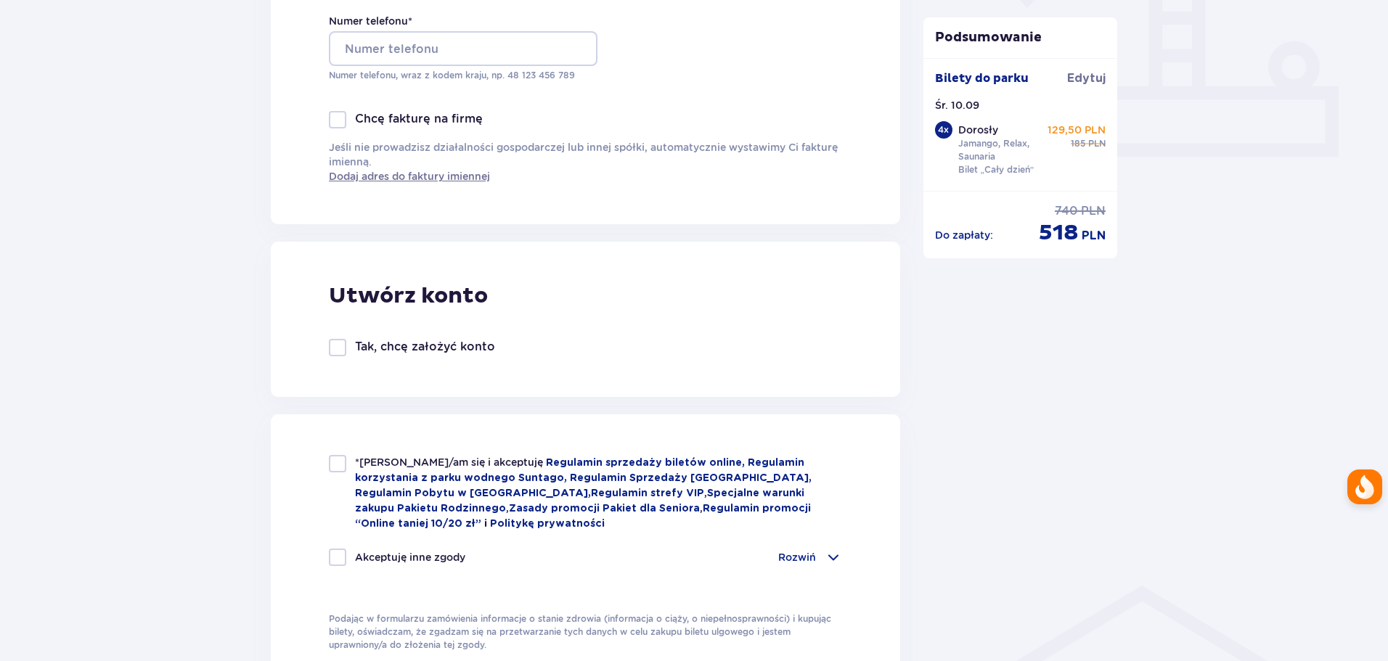
click at [327, 468] on div "*Zapoznałem/am się i akceptuję Regulamin sprzedaży biletów online, Regulamin ko…" at bounding box center [585, 554] width 629 height 278
click at [335, 460] on div at bounding box center [337, 463] width 17 height 17
checkbox input "true"
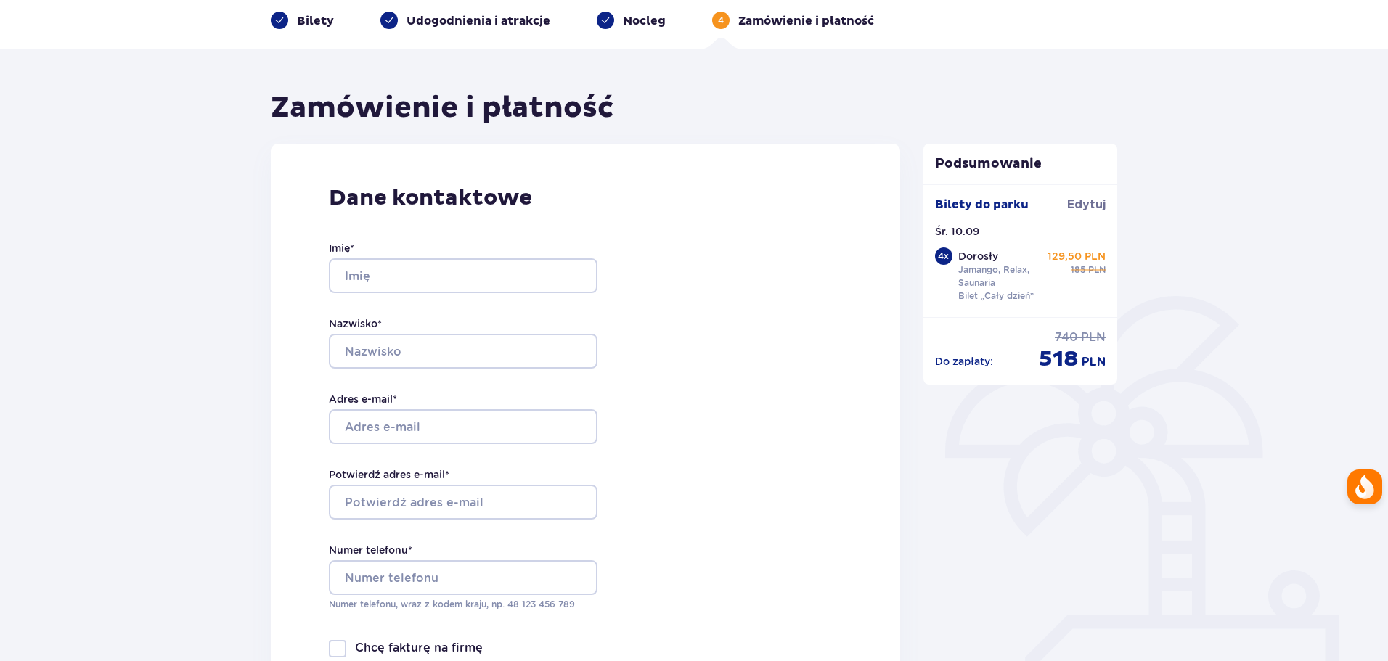
scroll to position [0, 0]
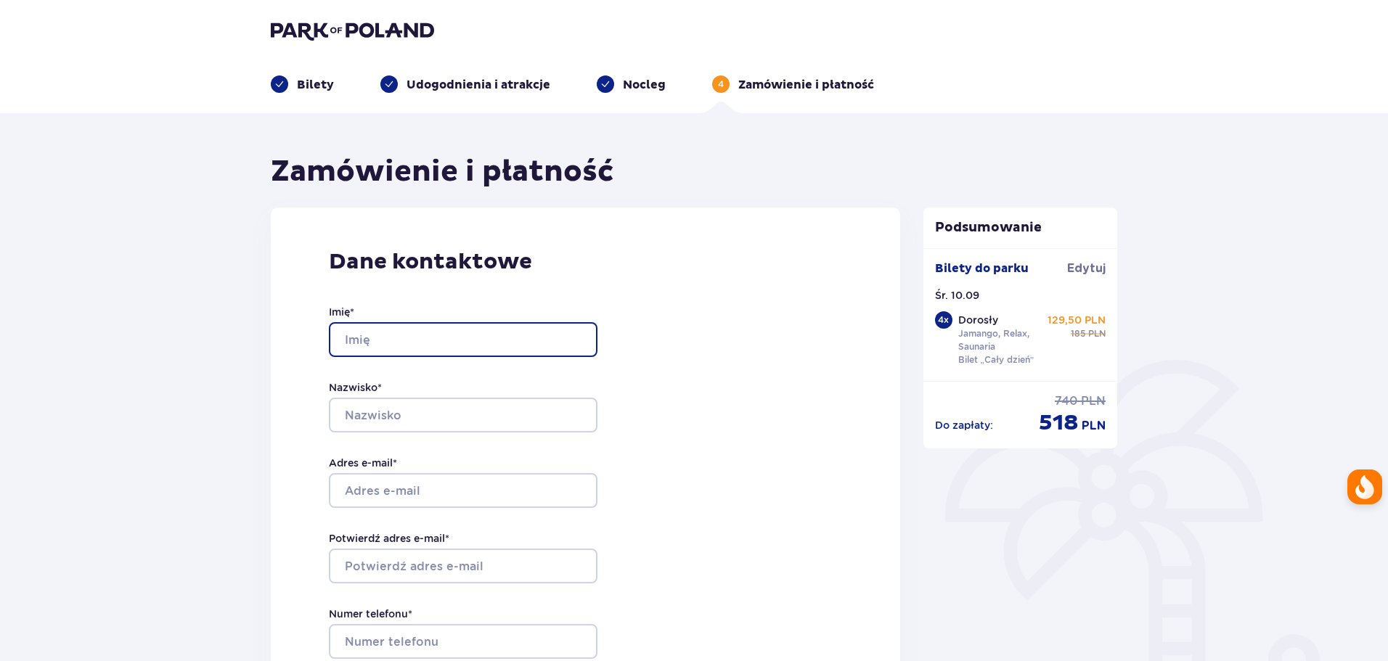
click at [364, 331] on input "Imię *" at bounding box center [463, 339] width 269 height 35
type input "Daniel"
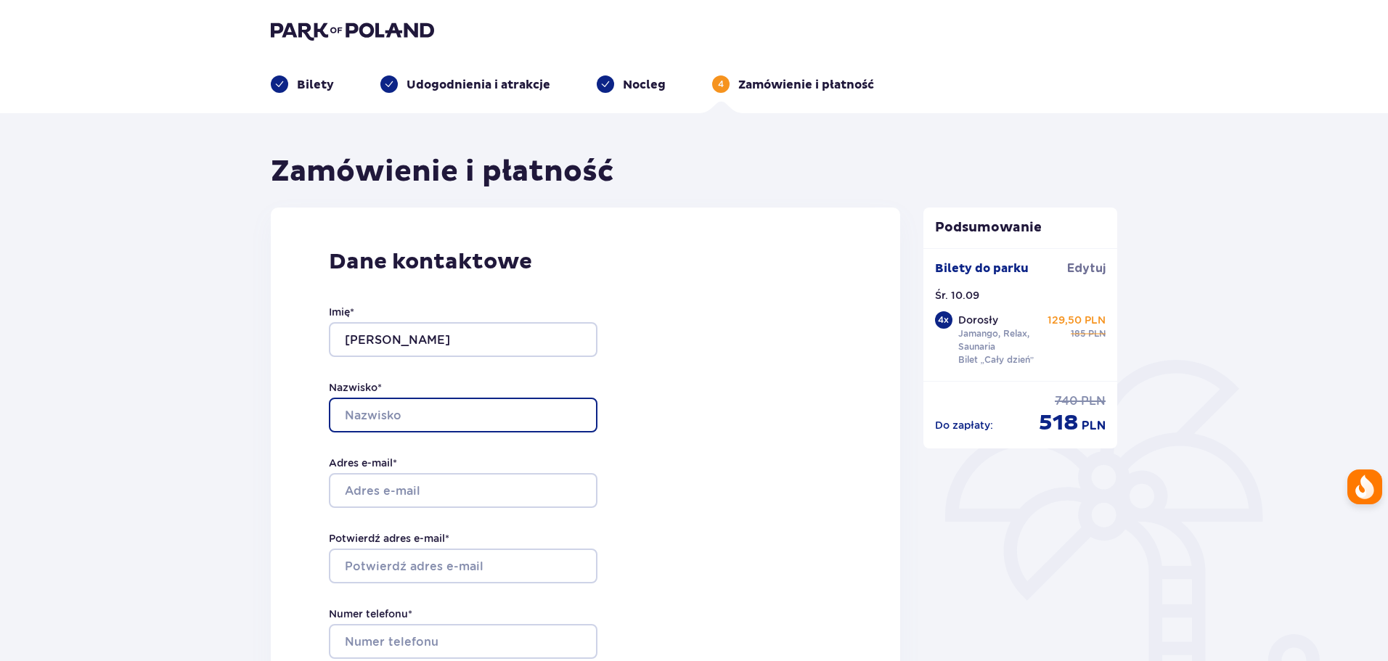
type input "Ajdyna"
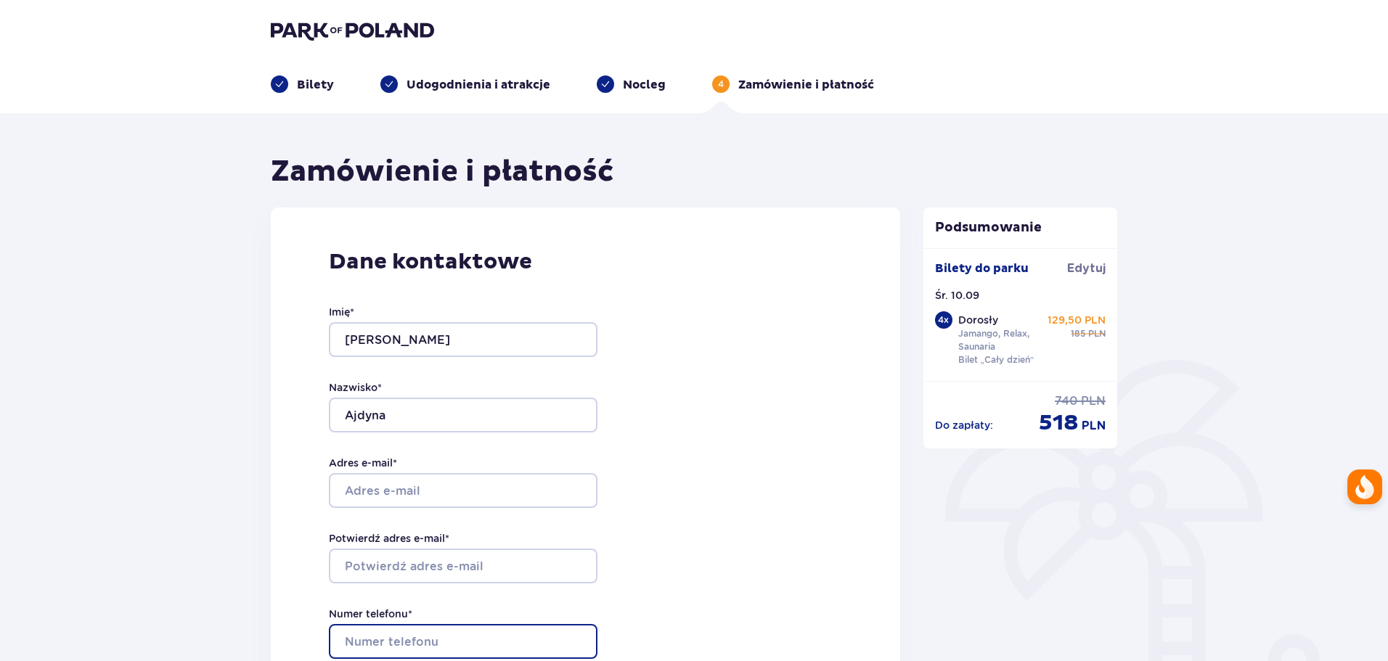
type input "510436085"
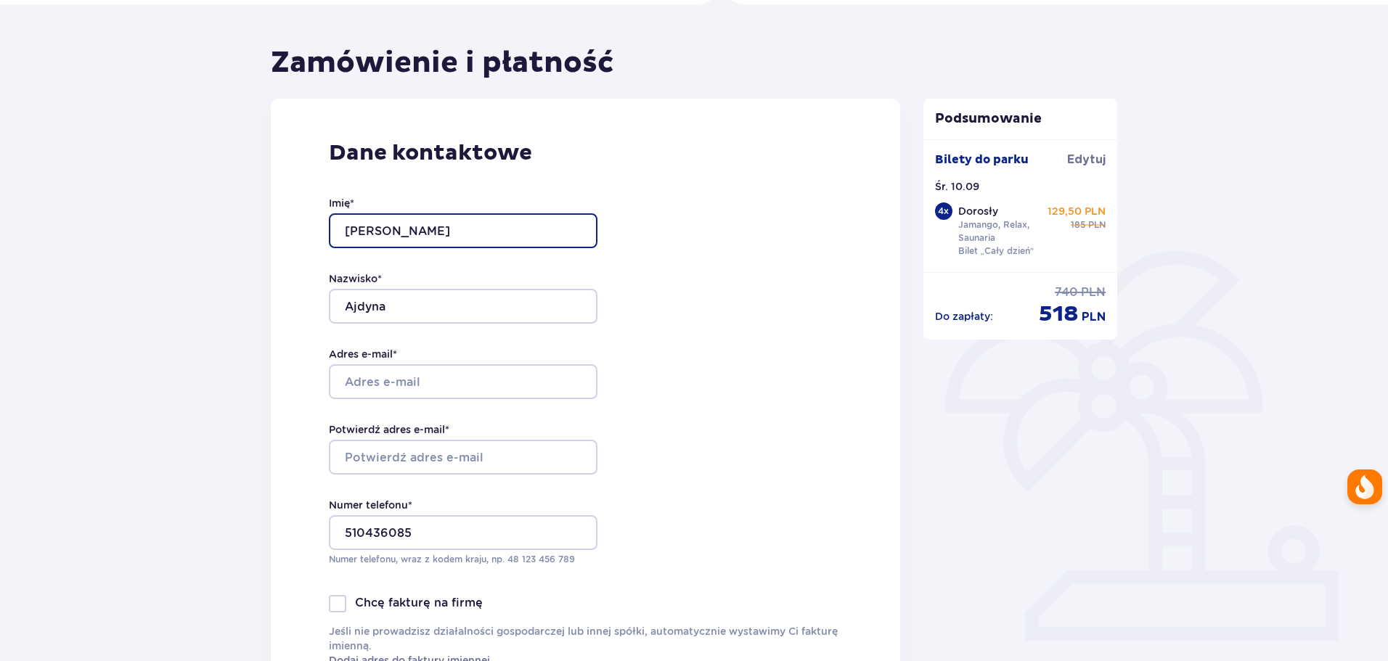
scroll to position [145, 0]
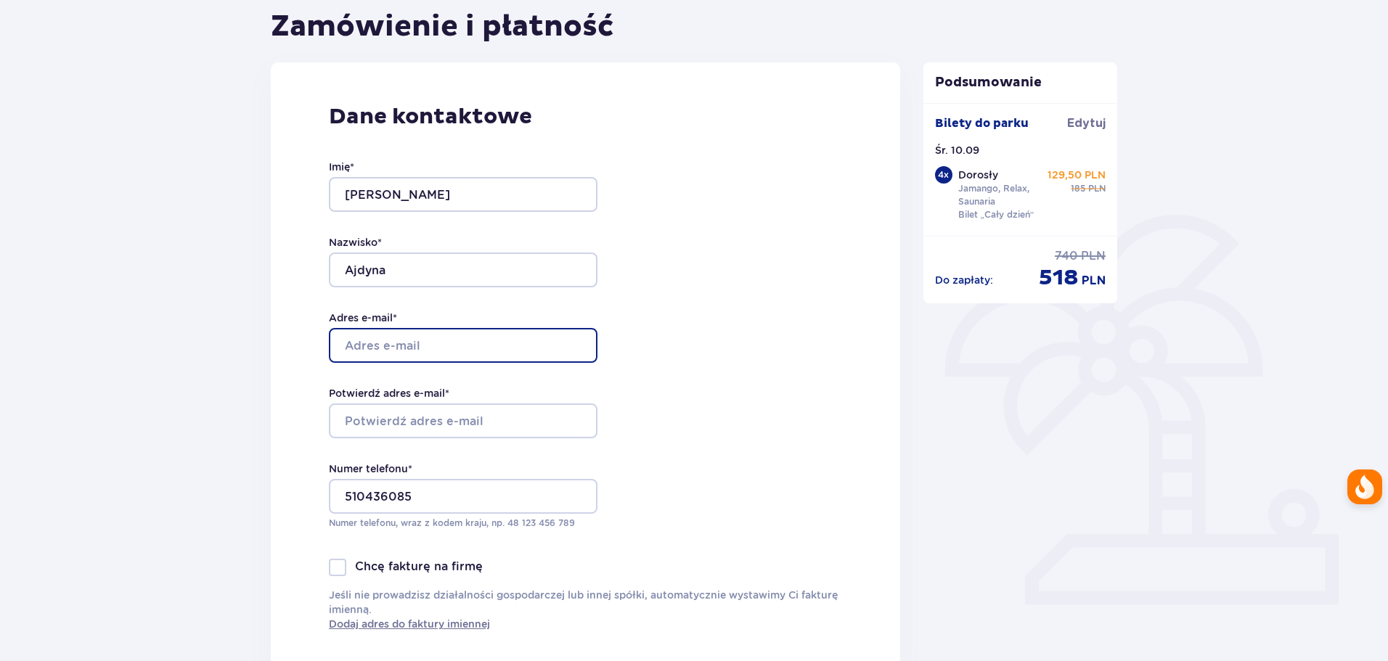
click at [423, 343] on input "Adres e-mail *" at bounding box center [463, 345] width 269 height 35
type input "[PERSON_NAME][EMAIL_ADDRESS][DOMAIN_NAME]"
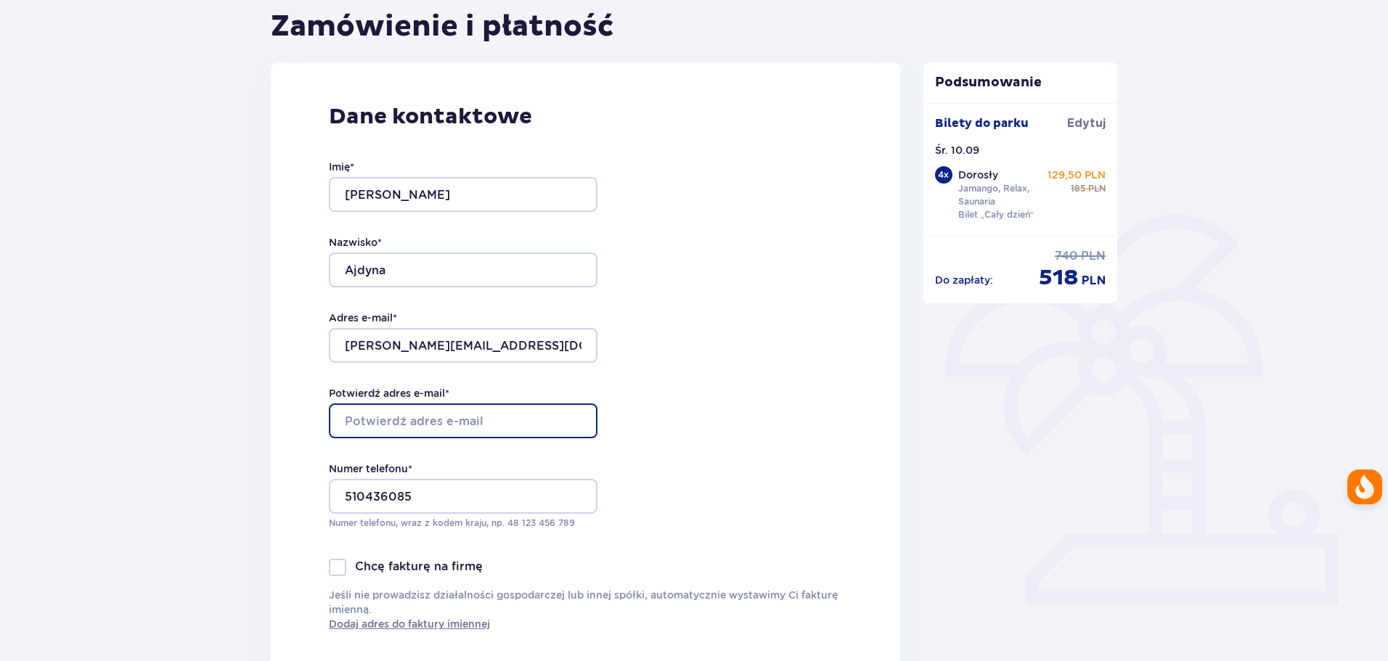
click at [425, 420] on input "Potwierdź adres e-mail *" at bounding box center [463, 421] width 269 height 35
type input "[PERSON_NAME][EMAIL_ADDRESS][DOMAIN_NAME]"
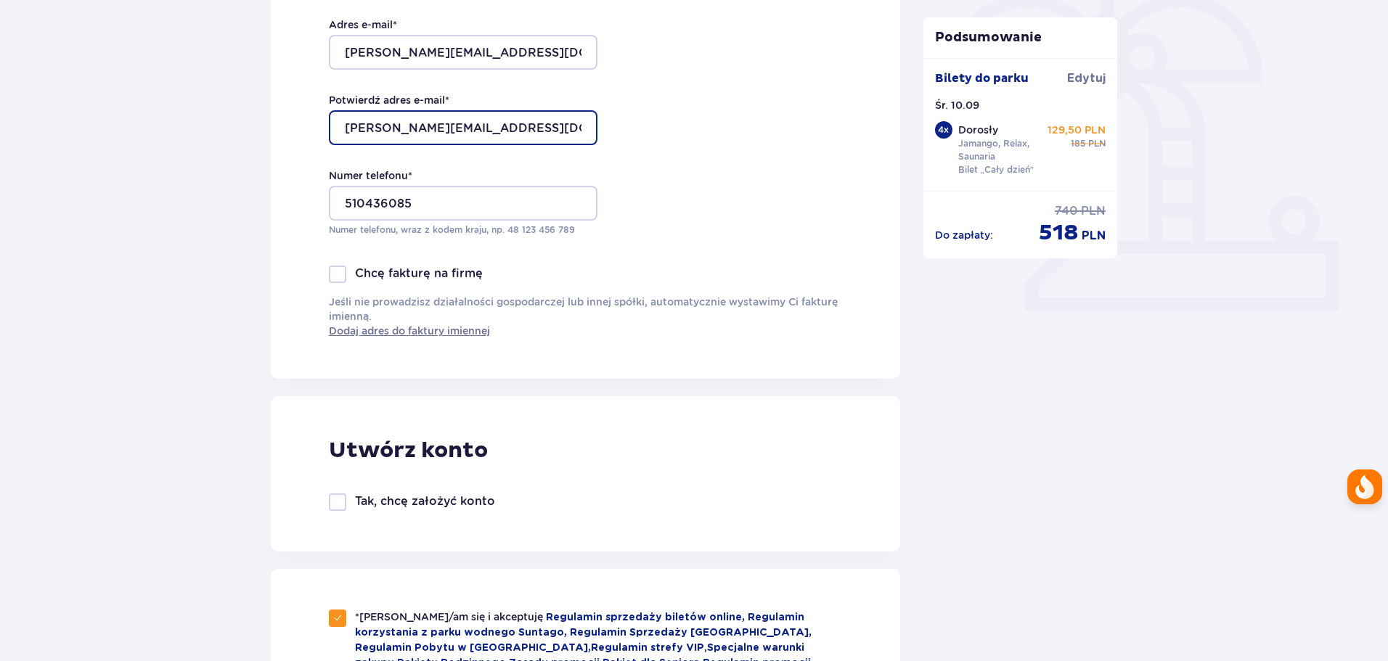
scroll to position [508, 0]
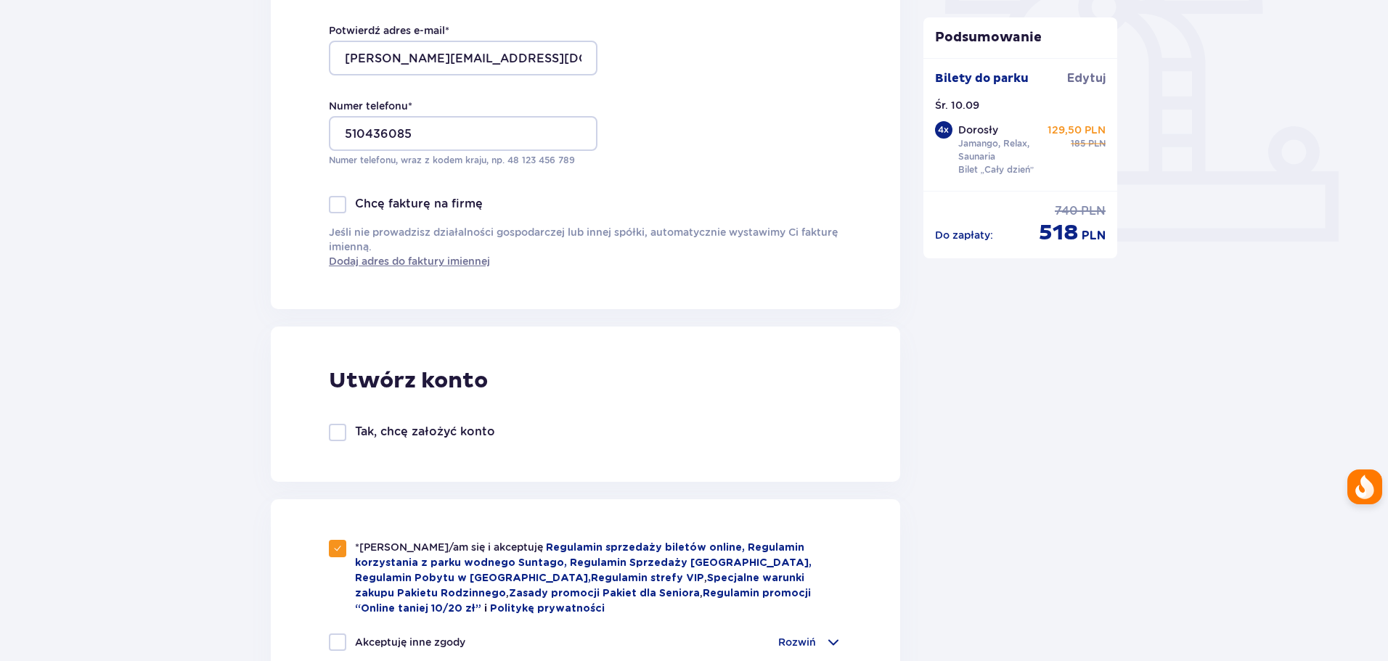
click at [335, 427] on div at bounding box center [337, 432] width 17 height 17
checkbox input "true"
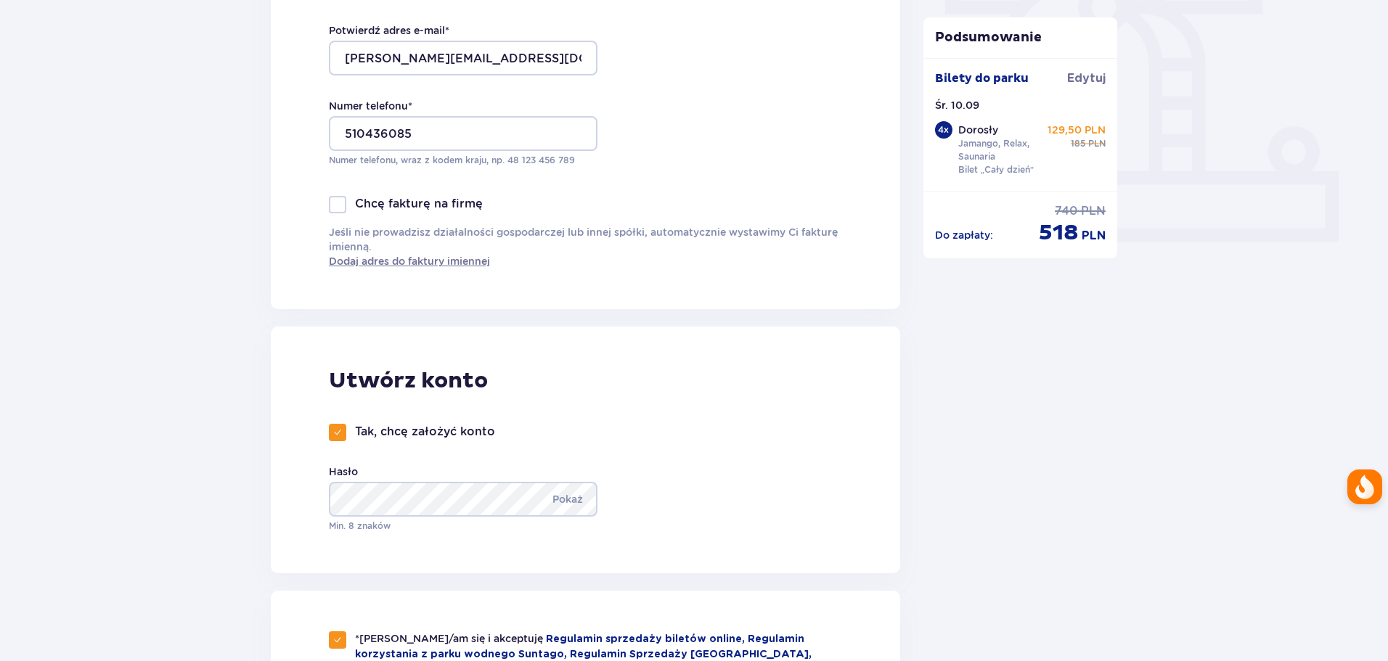
click at [377, 475] on div "Hasło Pokaż Min. 8 znaków" at bounding box center [470, 499] width 283 height 68
click at [571, 500] on p "Pokaż" at bounding box center [568, 499] width 30 height 35
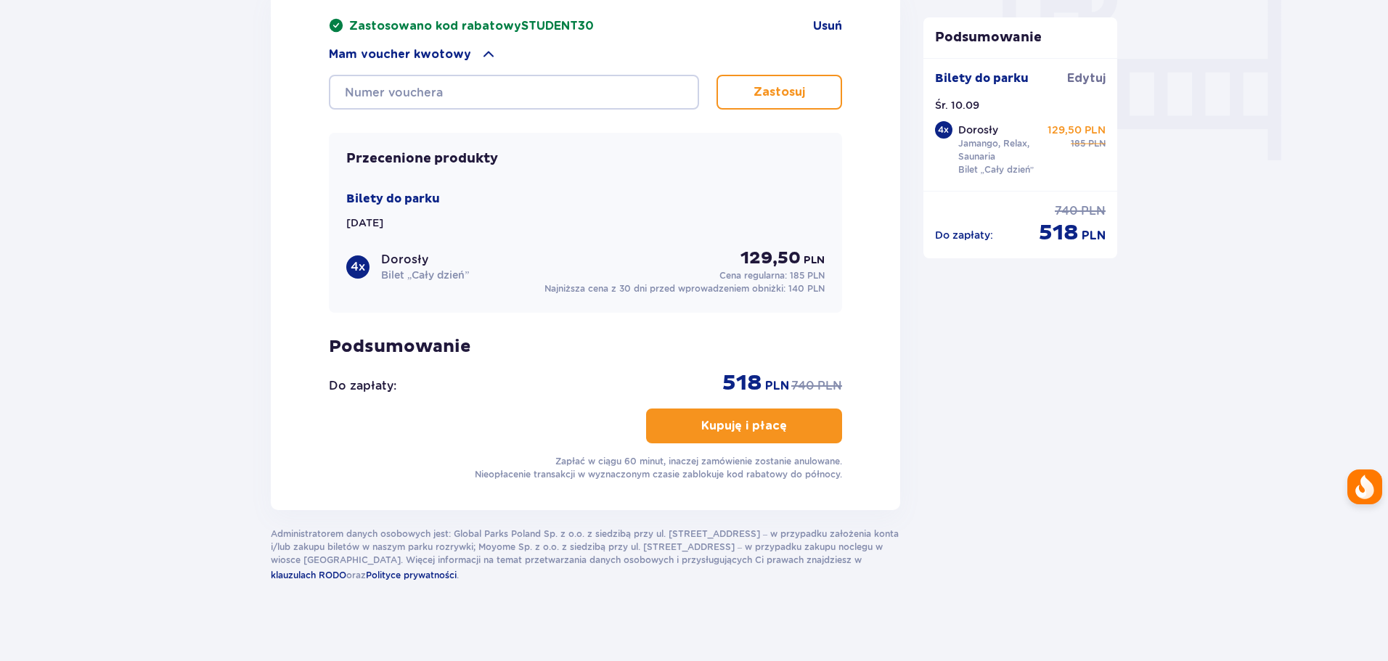
scroll to position [1411, 0]
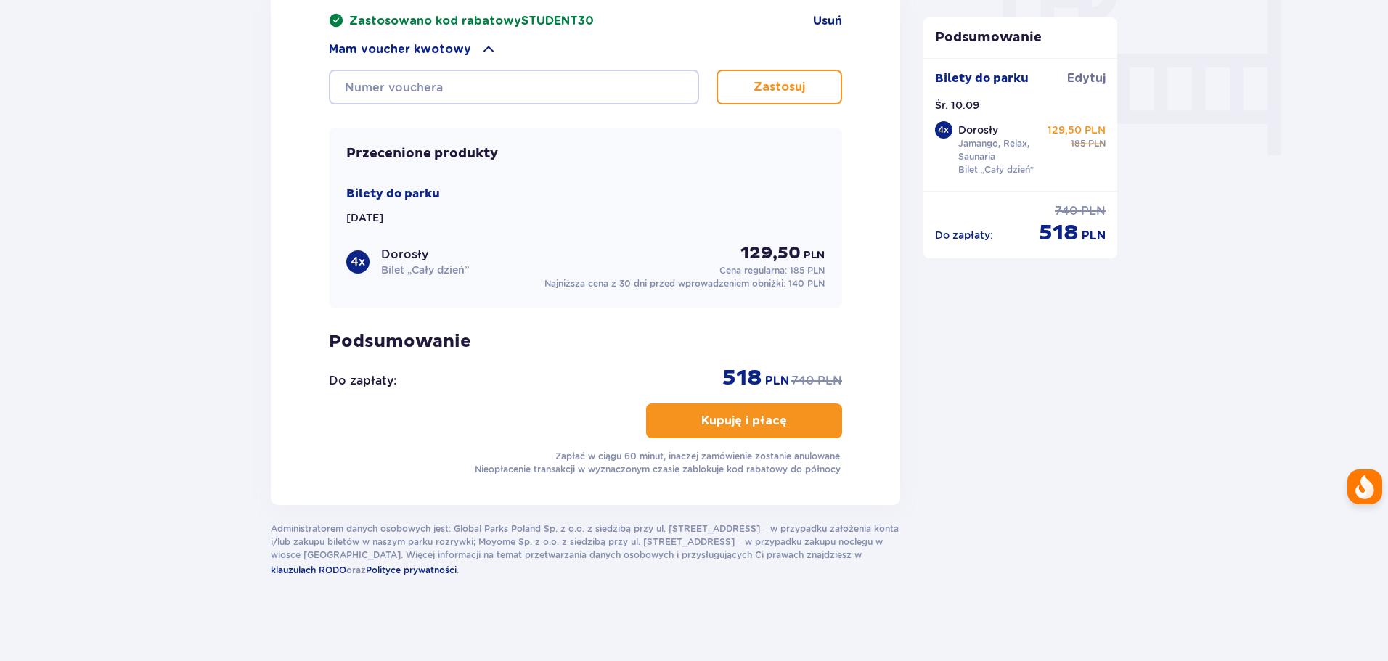
click at [739, 415] on p "Kupuję i płacę" at bounding box center [744, 421] width 86 height 16
click at [713, 393] on div "Zastosowano kod rabatowy STUDENT30 Usuń Mam voucher kwotowy Zastosuj Przecenion…" at bounding box center [585, 244] width 513 height 463
click at [720, 413] on p "Kupuję i płacę" at bounding box center [744, 421] width 86 height 16
click at [757, 417] on p "Kupuję i płacę" at bounding box center [744, 421] width 86 height 16
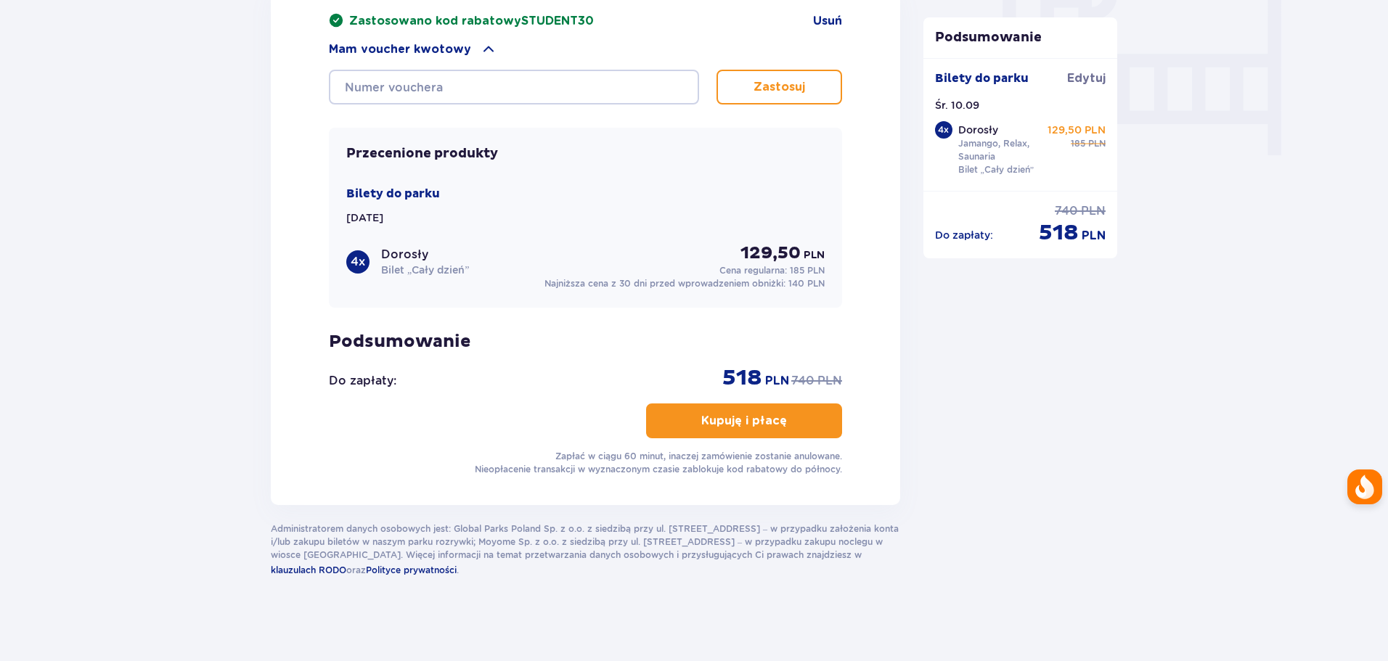
click at [757, 417] on p "Kupuję i płacę" at bounding box center [744, 421] width 86 height 16
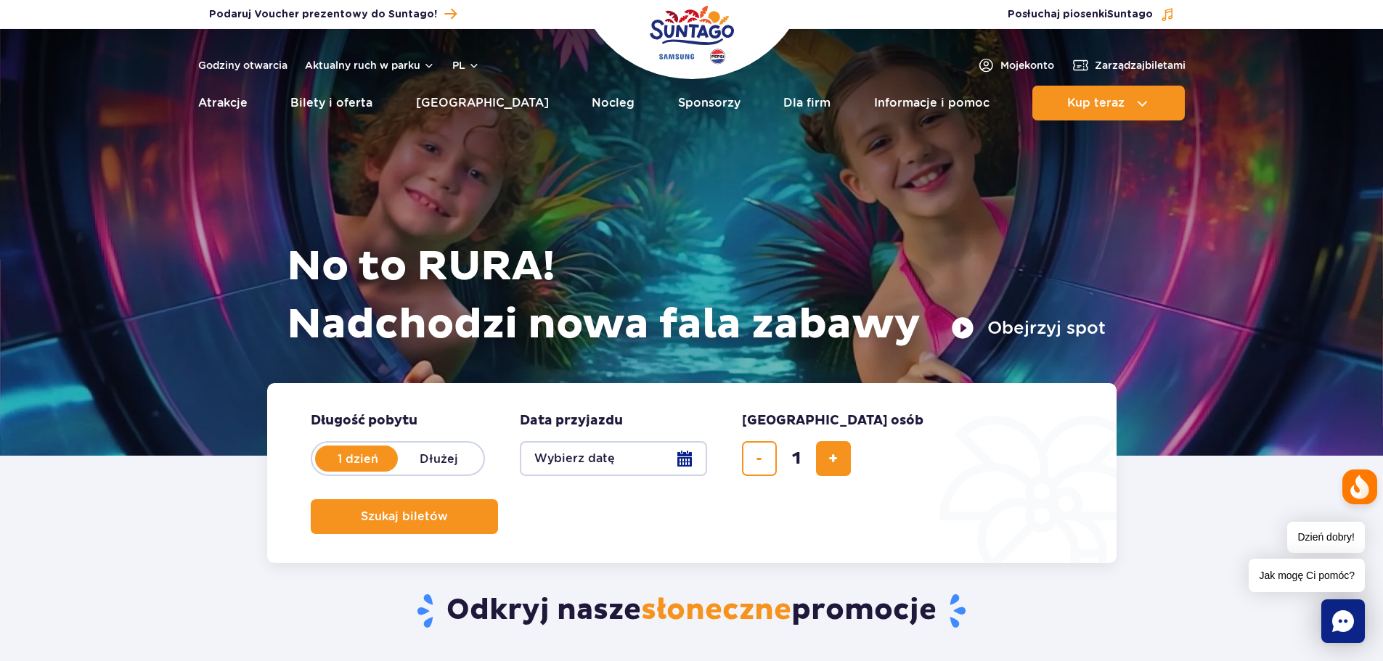
click at [681, 455] on button "Wybierz datę" at bounding box center [613, 458] width 187 height 35
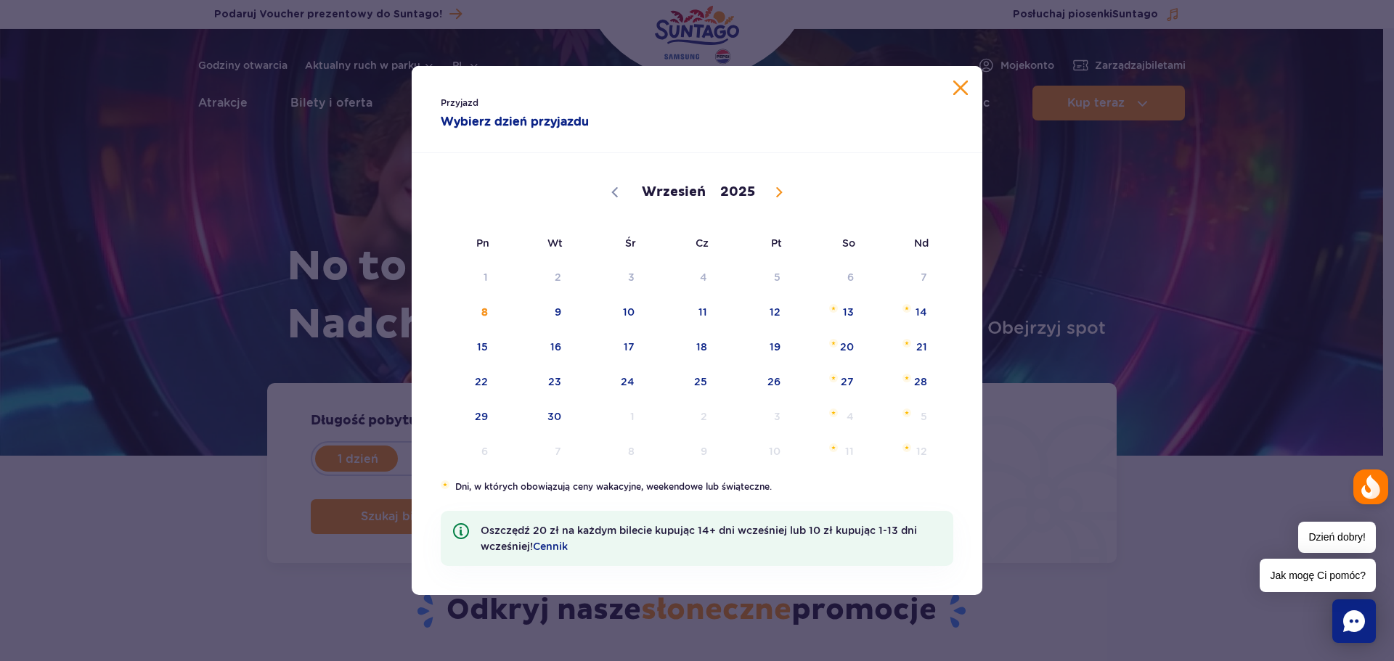
click at [969, 89] on div "Przyjazd Wybierz dzień przyjazdu" at bounding box center [697, 109] width 571 height 87
click at [963, 84] on button "Zamknij kalendarz" at bounding box center [960, 88] width 15 height 15
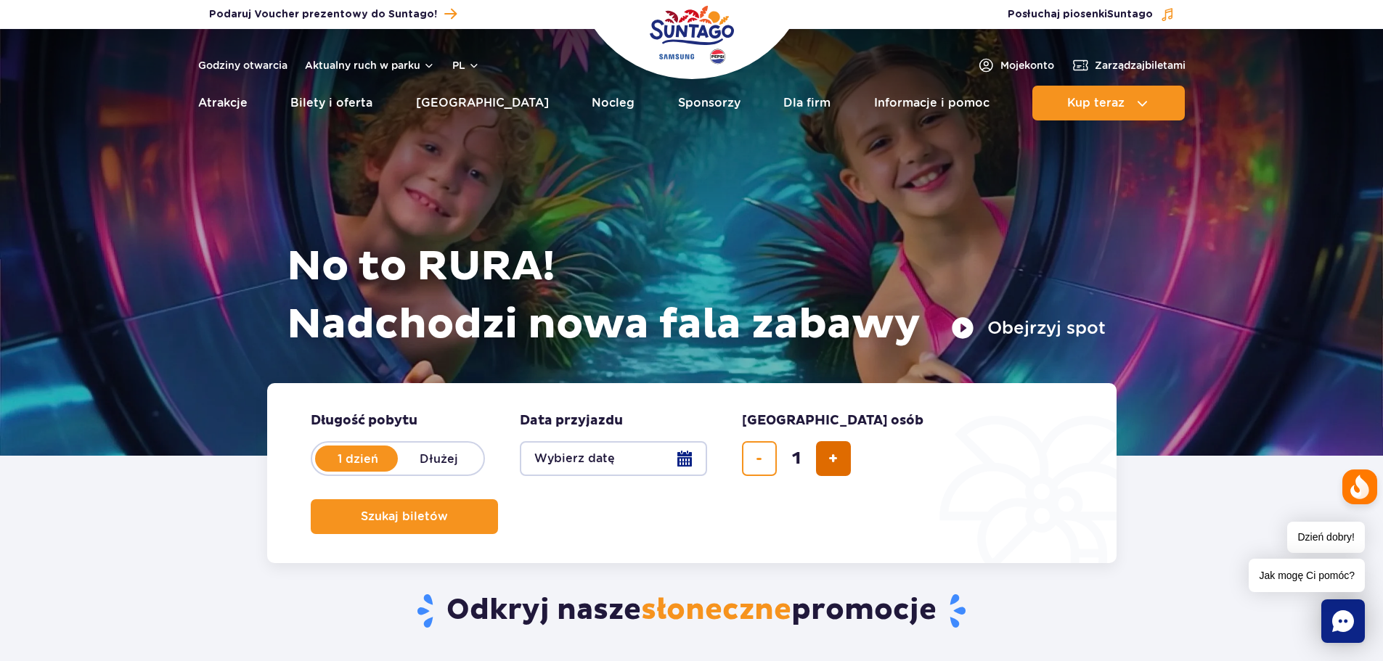
click at [818, 470] on button "dodaj bilet" at bounding box center [833, 458] width 35 height 35
click at [821, 468] on button "dodaj bilet" at bounding box center [833, 458] width 35 height 35
type input "4"
click at [498, 500] on button "Szukaj biletów" at bounding box center [404, 517] width 187 height 35
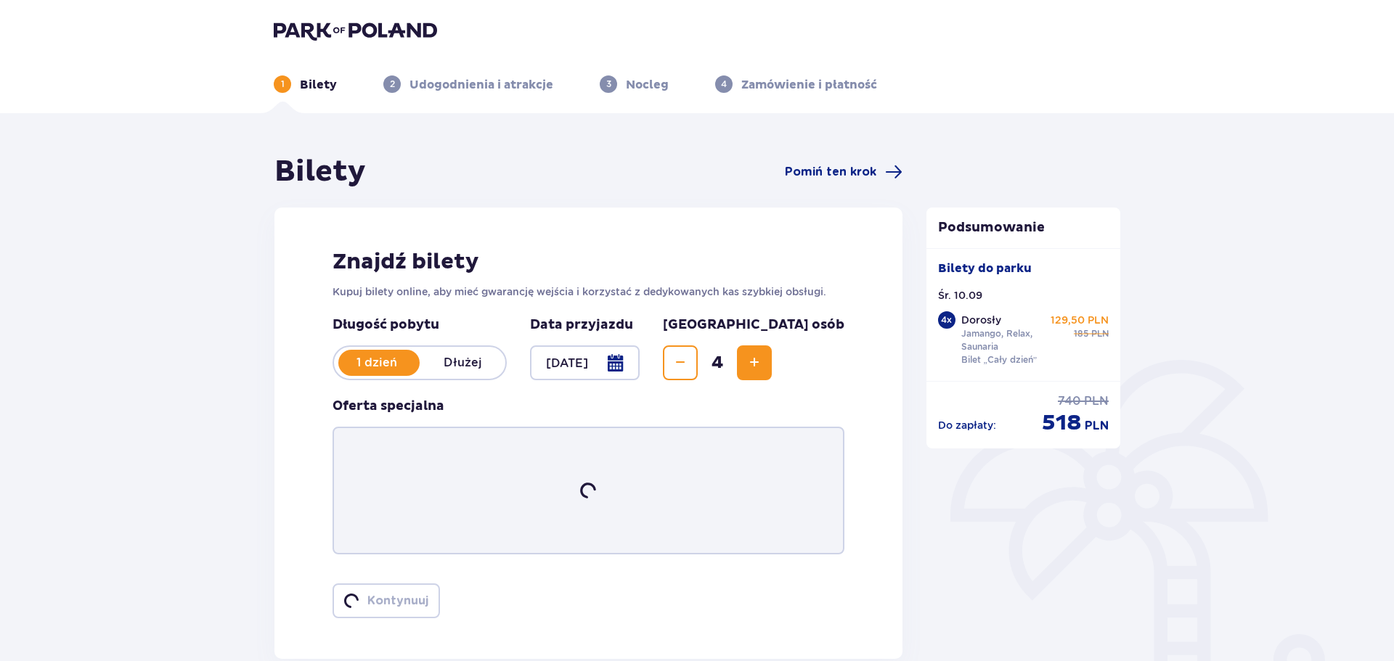
click at [565, 372] on div at bounding box center [585, 363] width 110 height 35
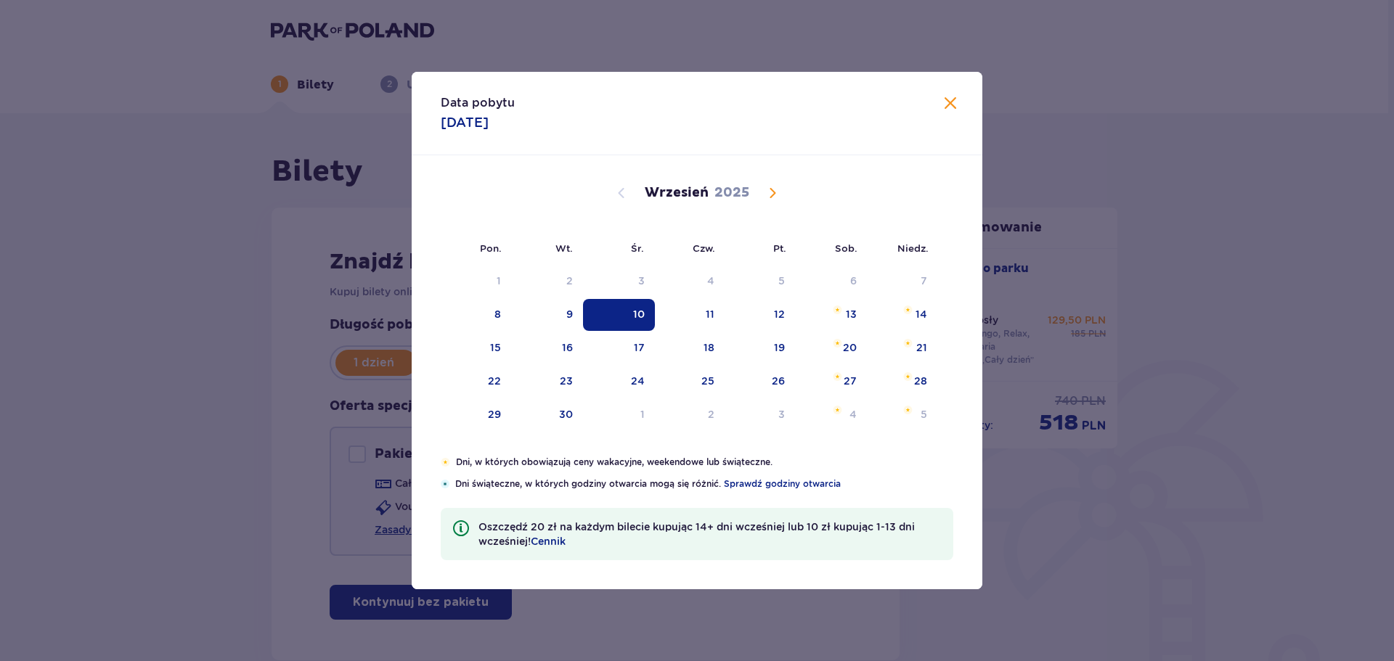
click at [954, 111] on span at bounding box center [950, 103] width 17 height 17
click at [955, 96] on header "1 Bilety 2 Udogodnienia i atrakcje 3 Nocleg 4 Zamówienie i płatność" at bounding box center [694, 56] width 1388 height 113
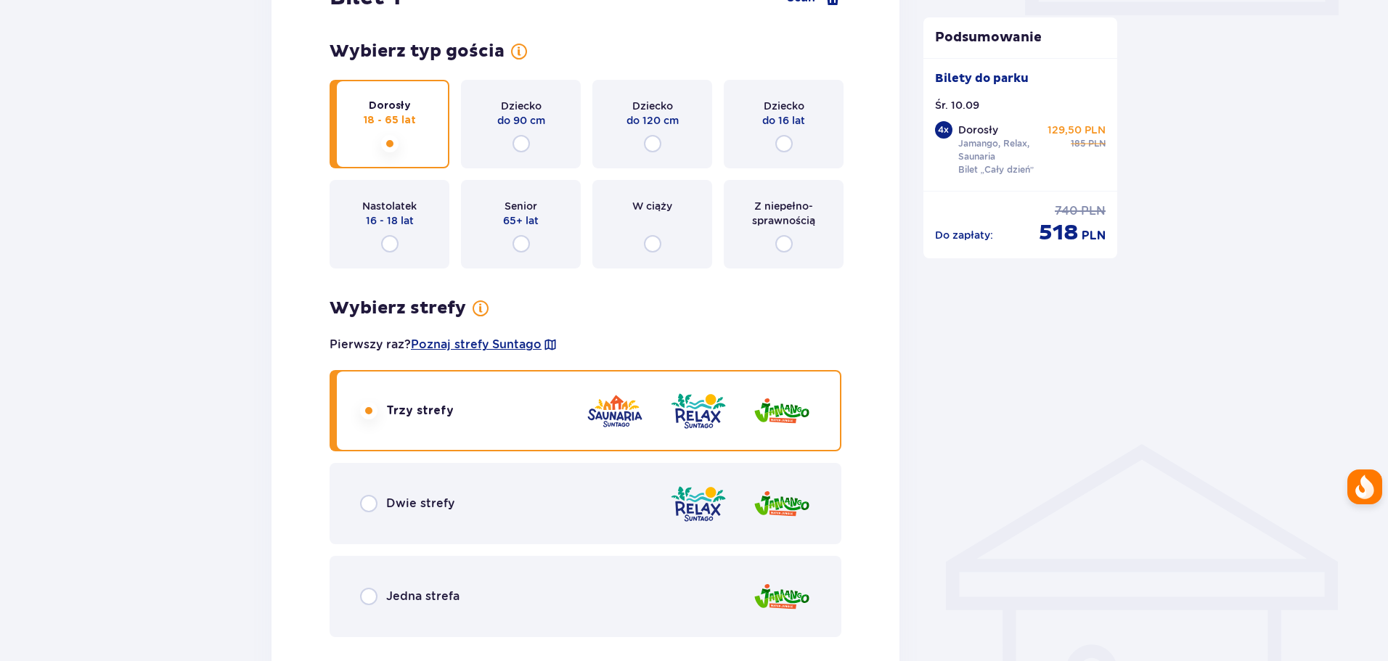
scroll to position [799, 0]
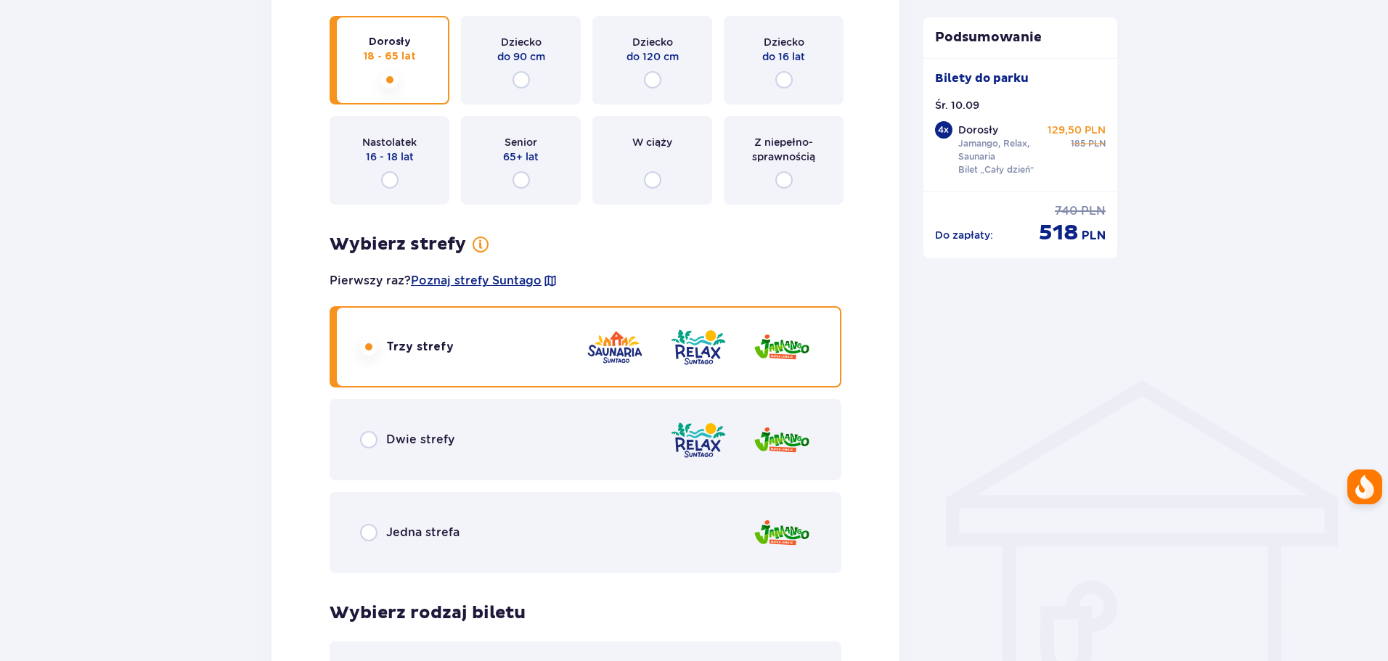
click at [513, 433] on div "Dwie strefy" at bounding box center [586, 439] width 512 height 81
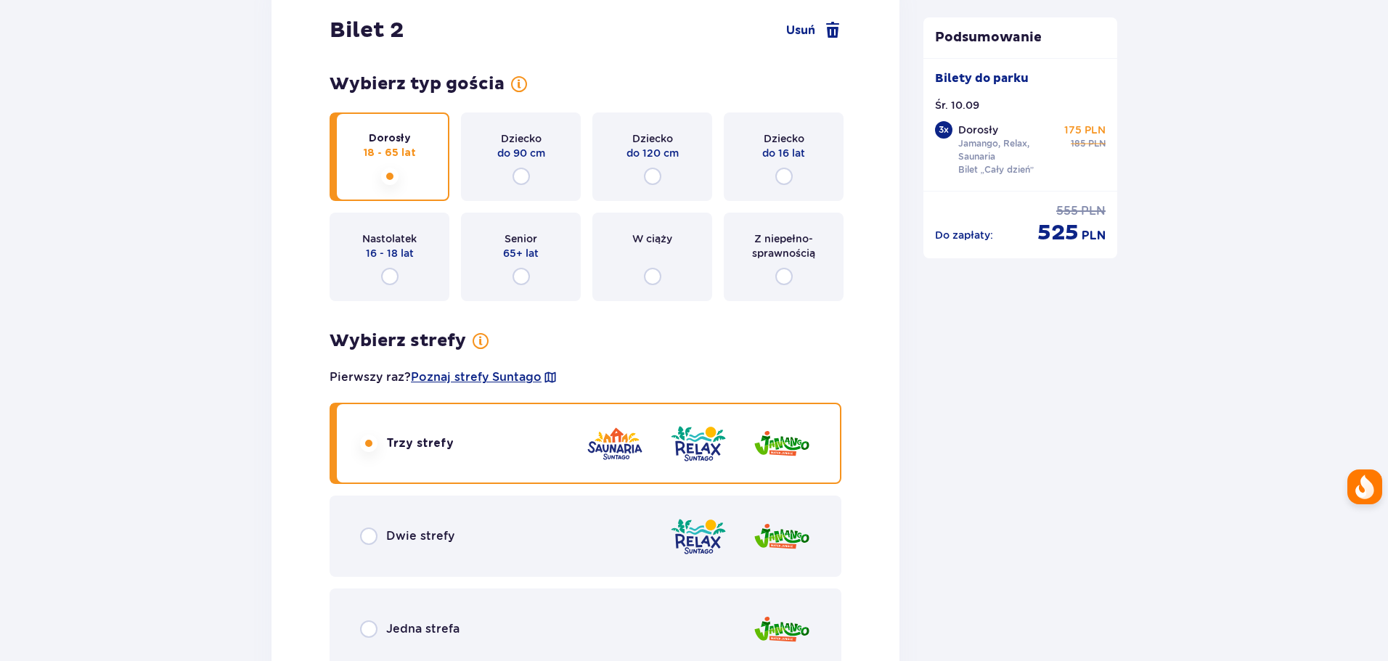
scroll to position [1892, 0]
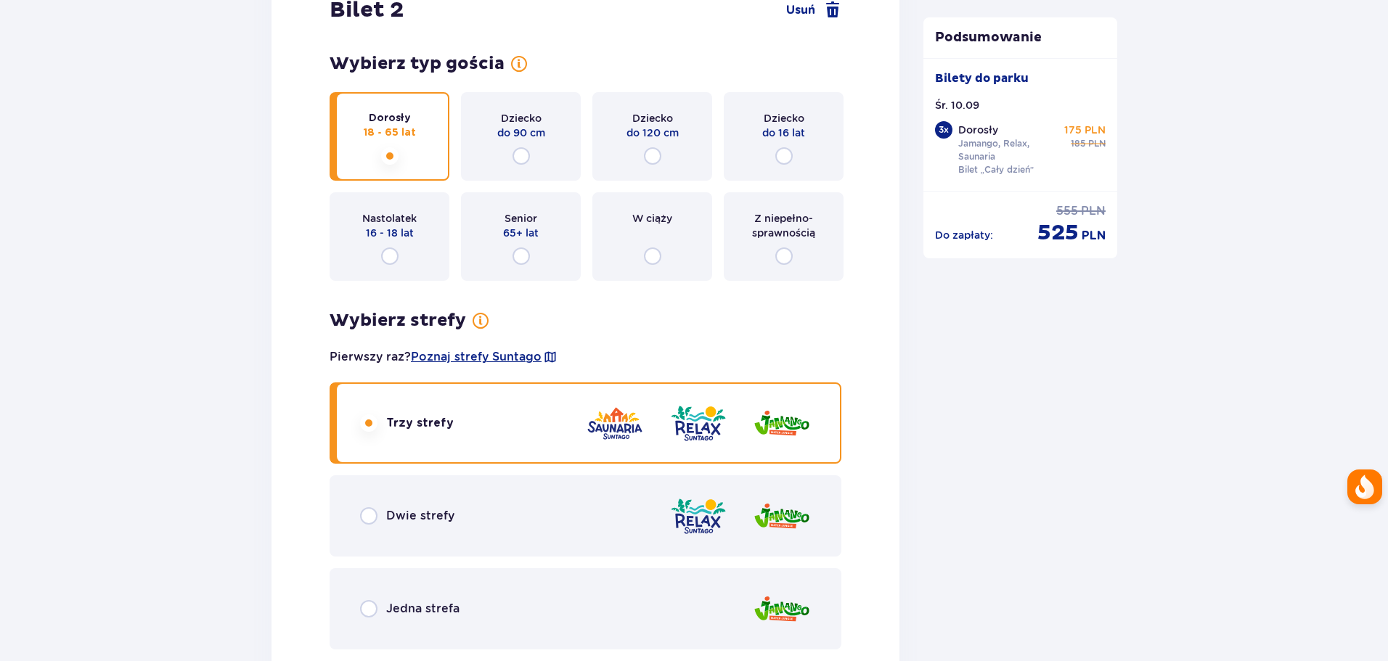
click at [469, 490] on div "Dwie strefy" at bounding box center [586, 516] width 512 height 81
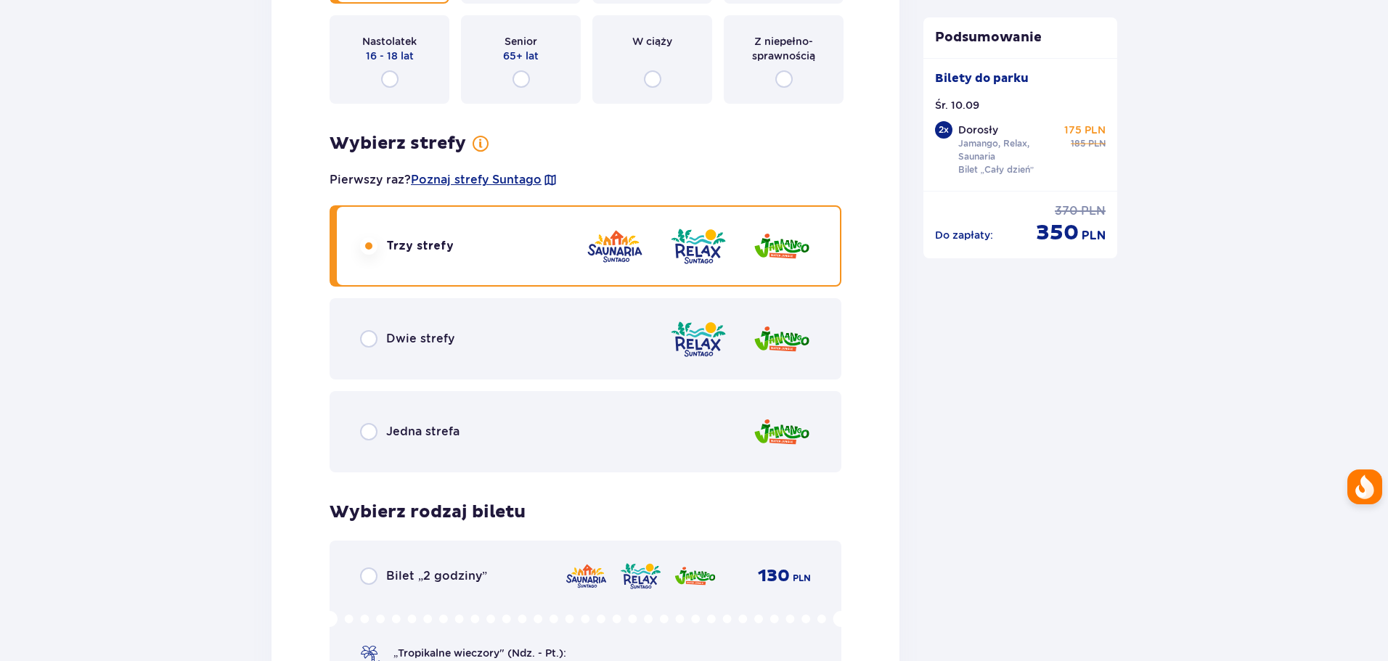
scroll to position [3272, 0]
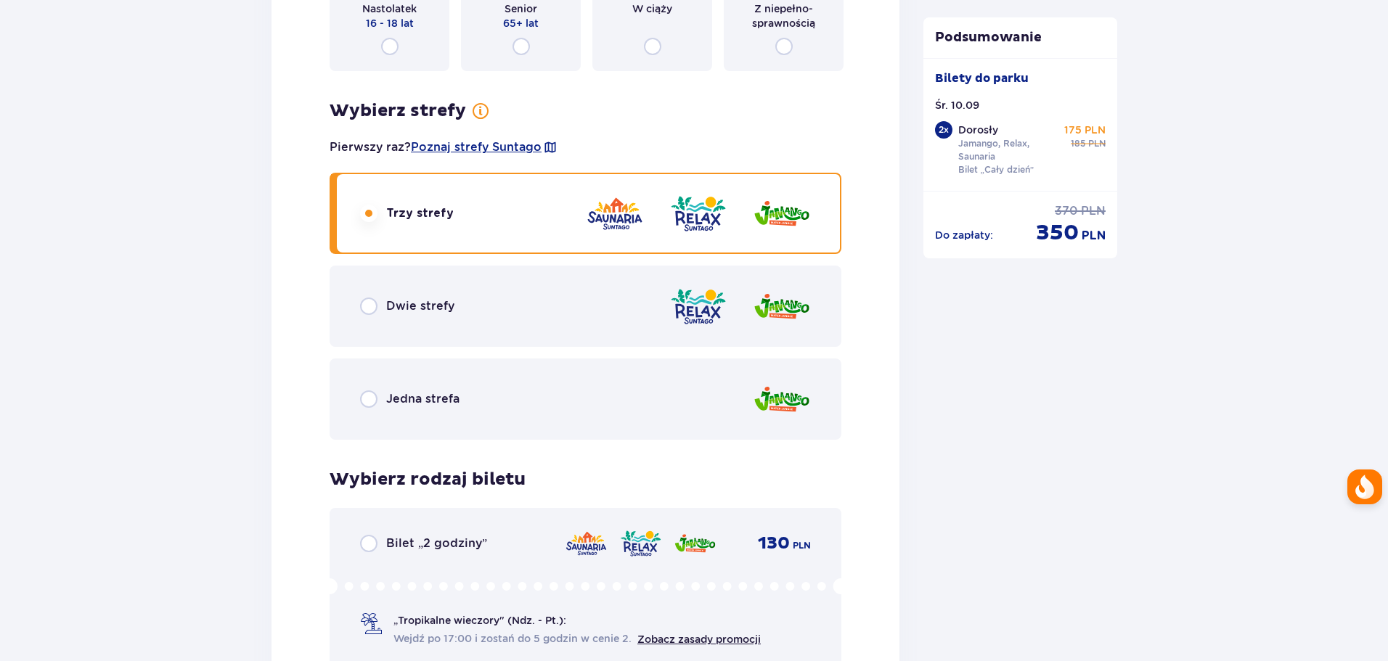
click at [486, 331] on div "Dwie strefy" at bounding box center [586, 306] width 512 height 81
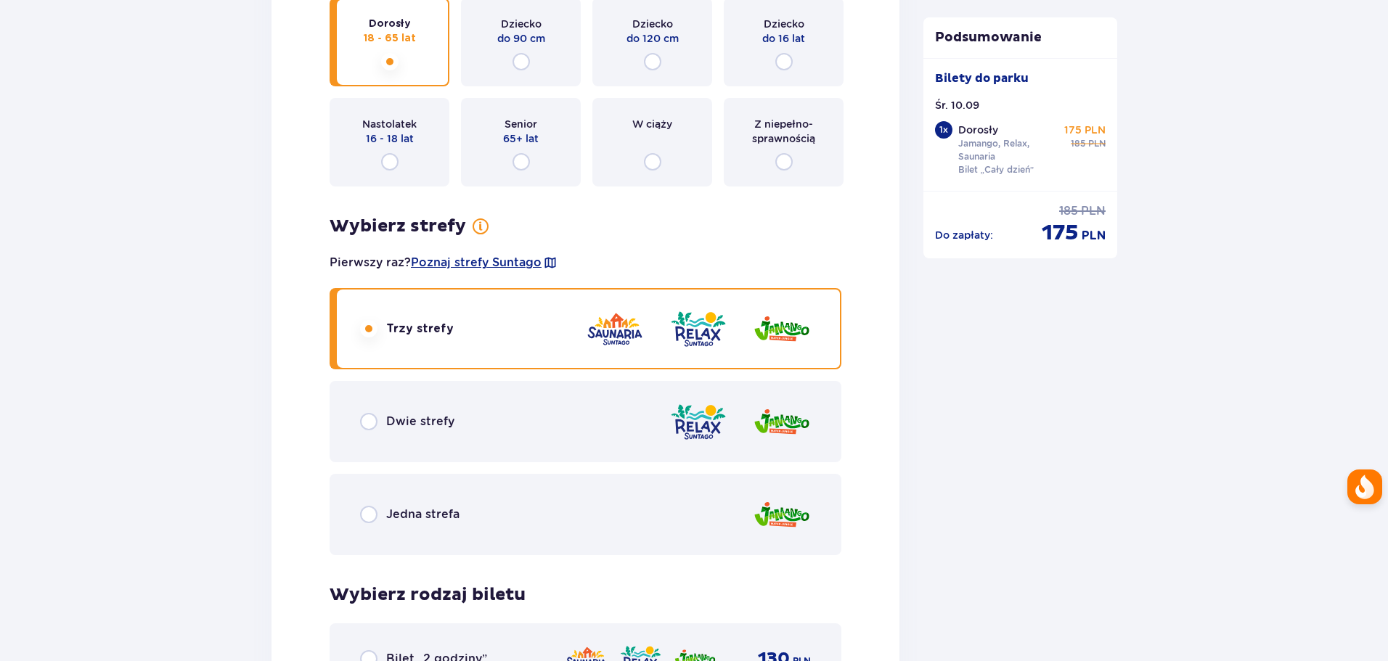
scroll to position [4506, 0]
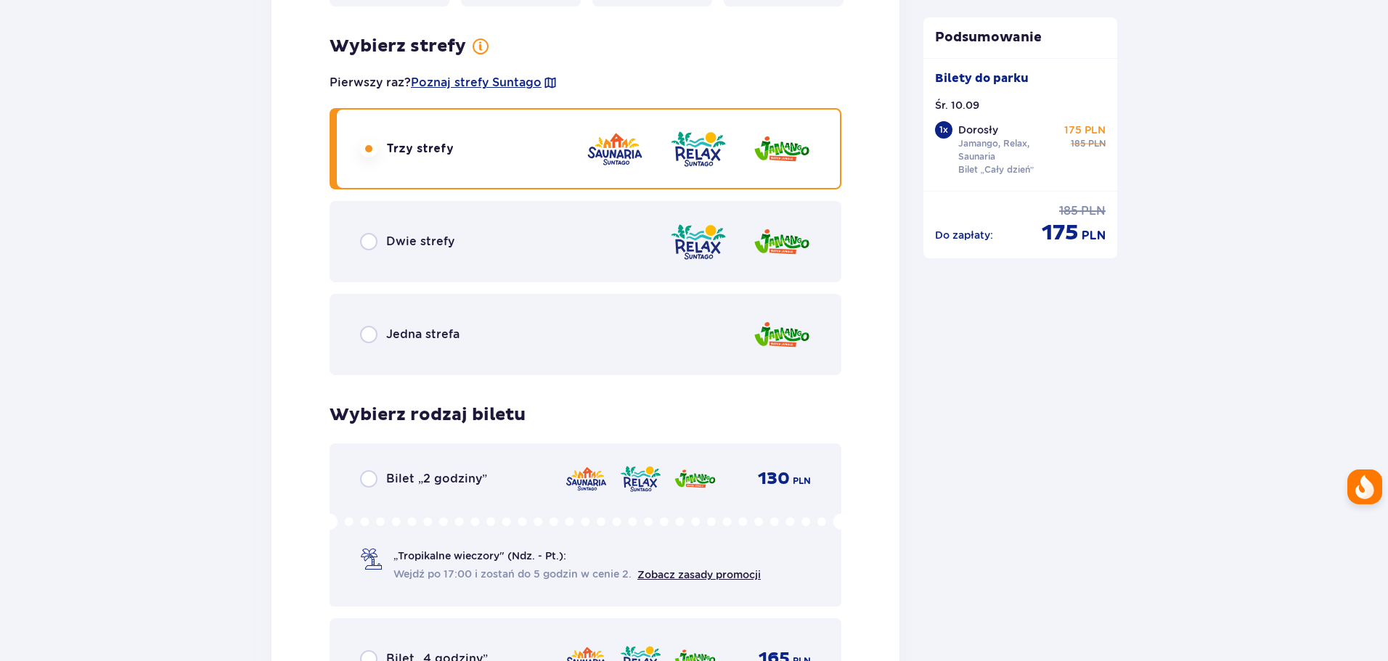
click at [505, 235] on div "Dwie strefy" at bounding box center [586, 241] width 512 height 81
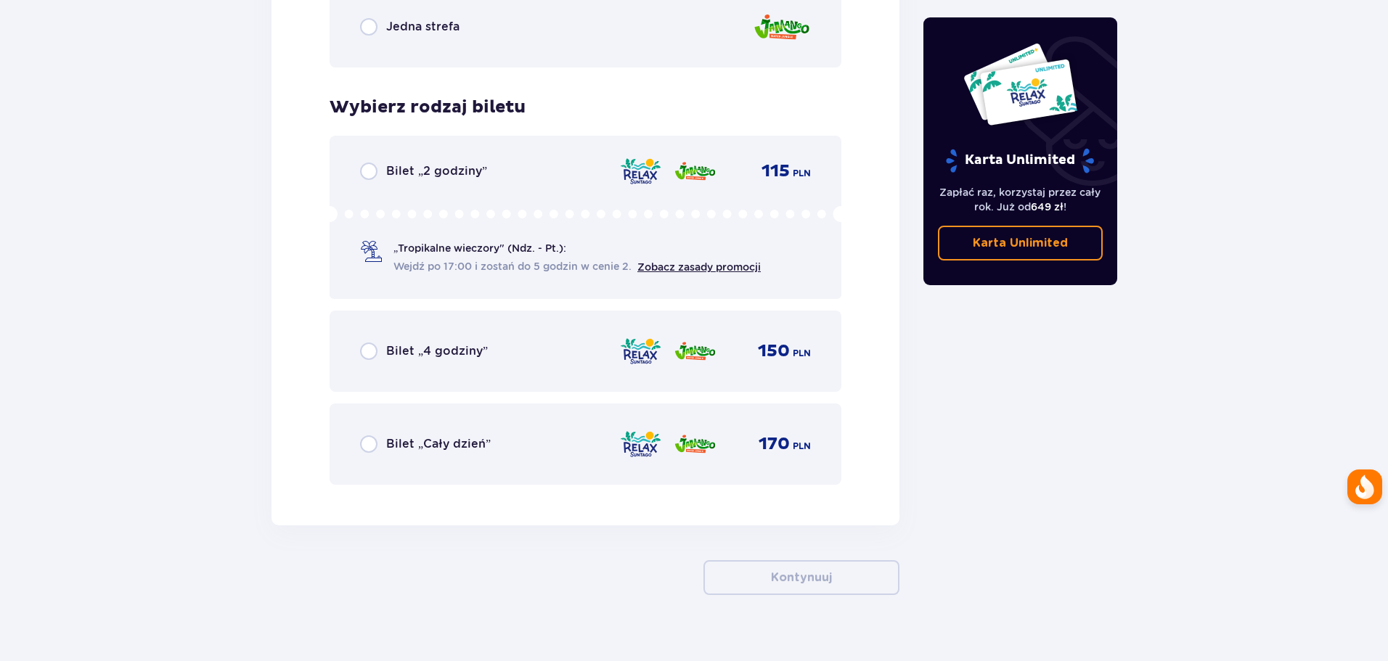
scroll to position [4835, 0]
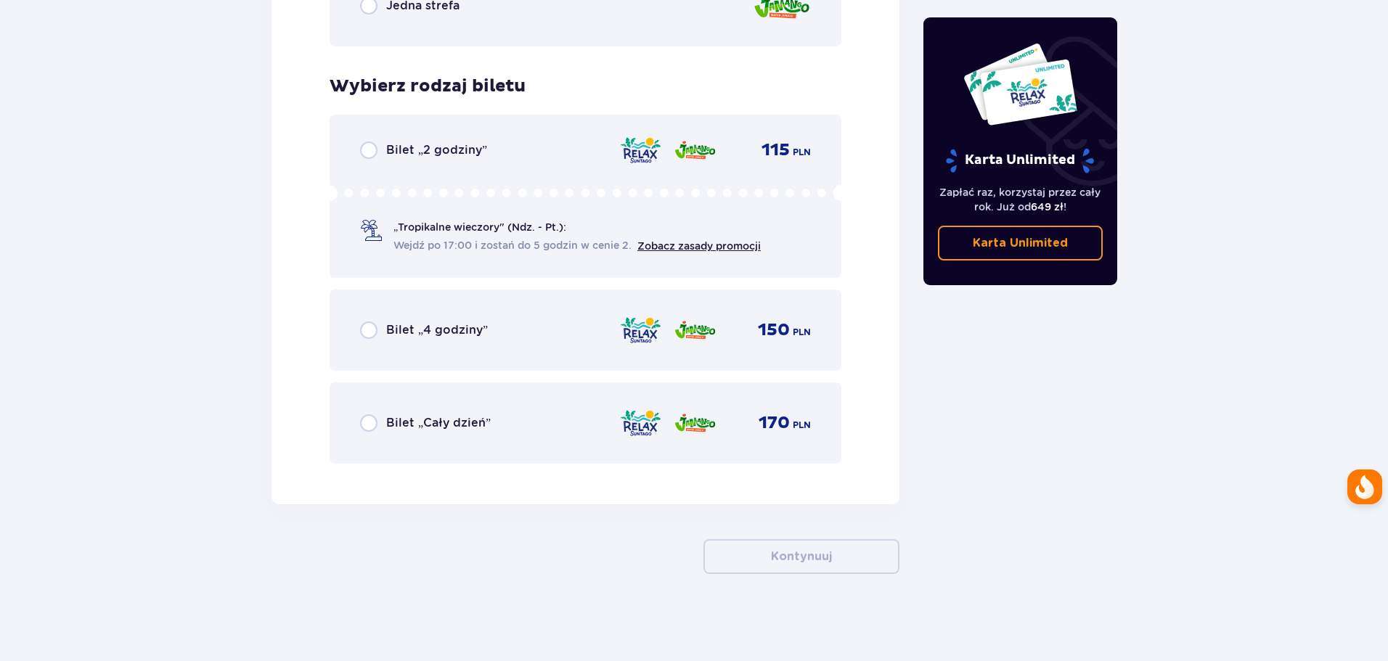
drag, startPoint x: 473, startPoint y: 449, endPoint x: 477, endPoint y: 441, distance: 9.1
click at [473, 448] on div "Bilet „Cały dzień” 170 PLN" at bounding box center [586, 423] width 512 height 81
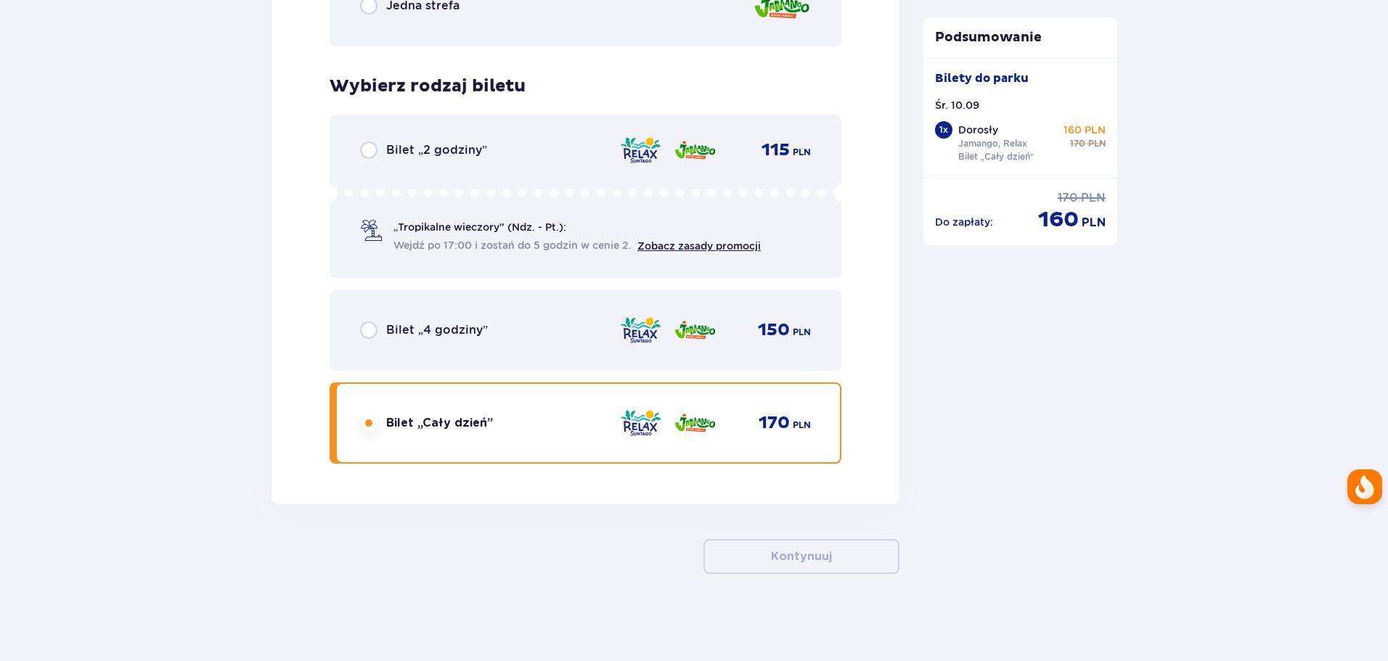
scroll to position [661, 0]
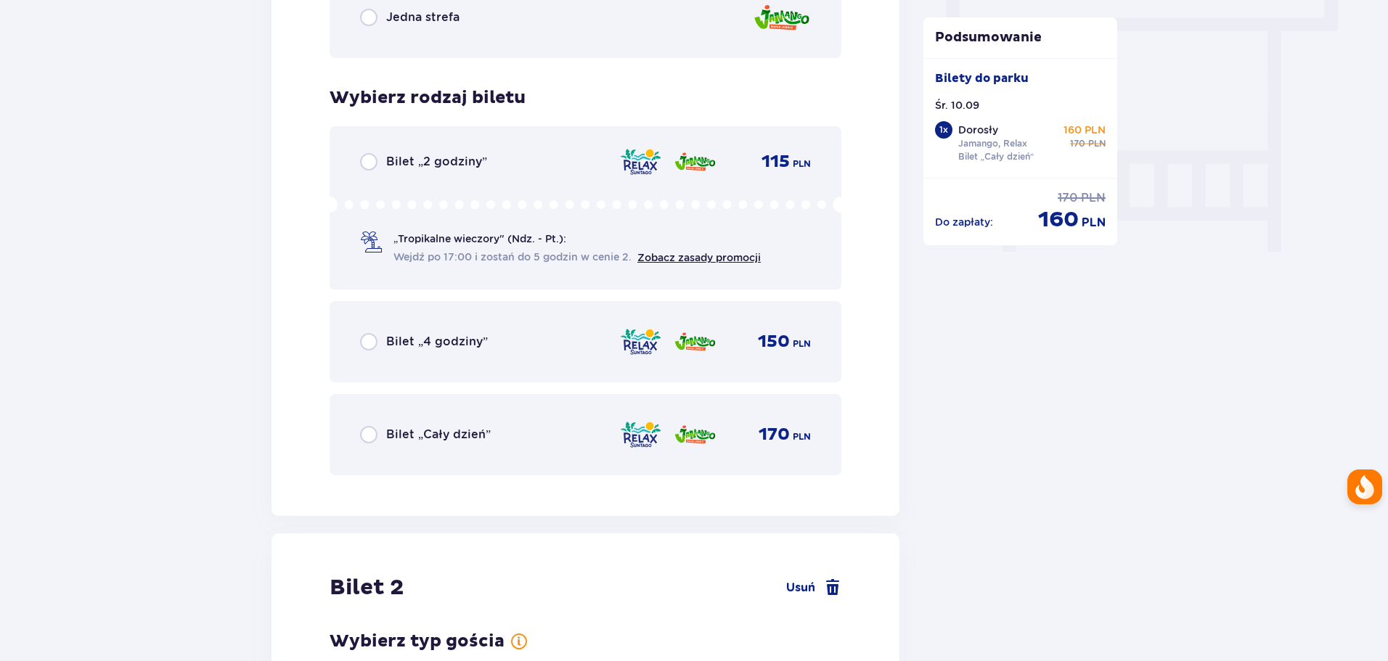
click at [473, 419] on div "Bilet „Cały dzień” 170 PLN" at bounding box center [586, 434] width 512 height 81
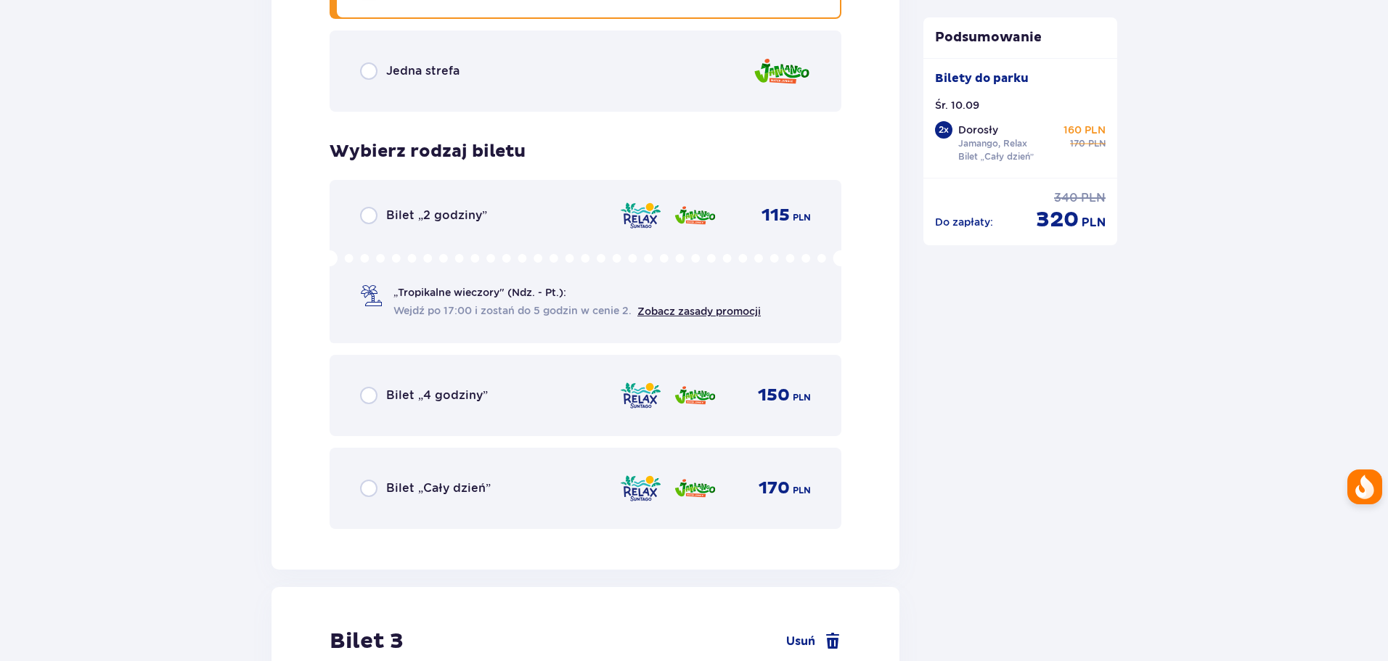
click at [508, 487] on div "Bilet „Cały dzień” 170 PLN" at bounding box center [585, 488] width 451 height 30
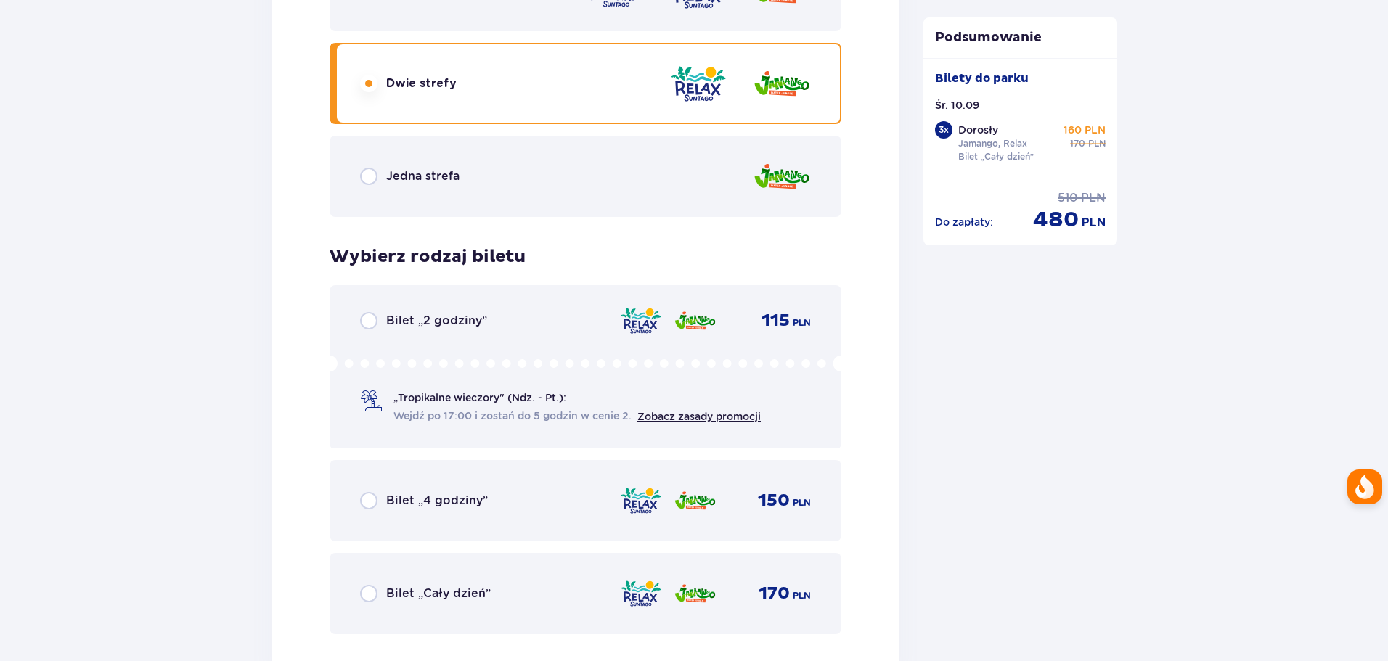
scroll to position [3567, 0]
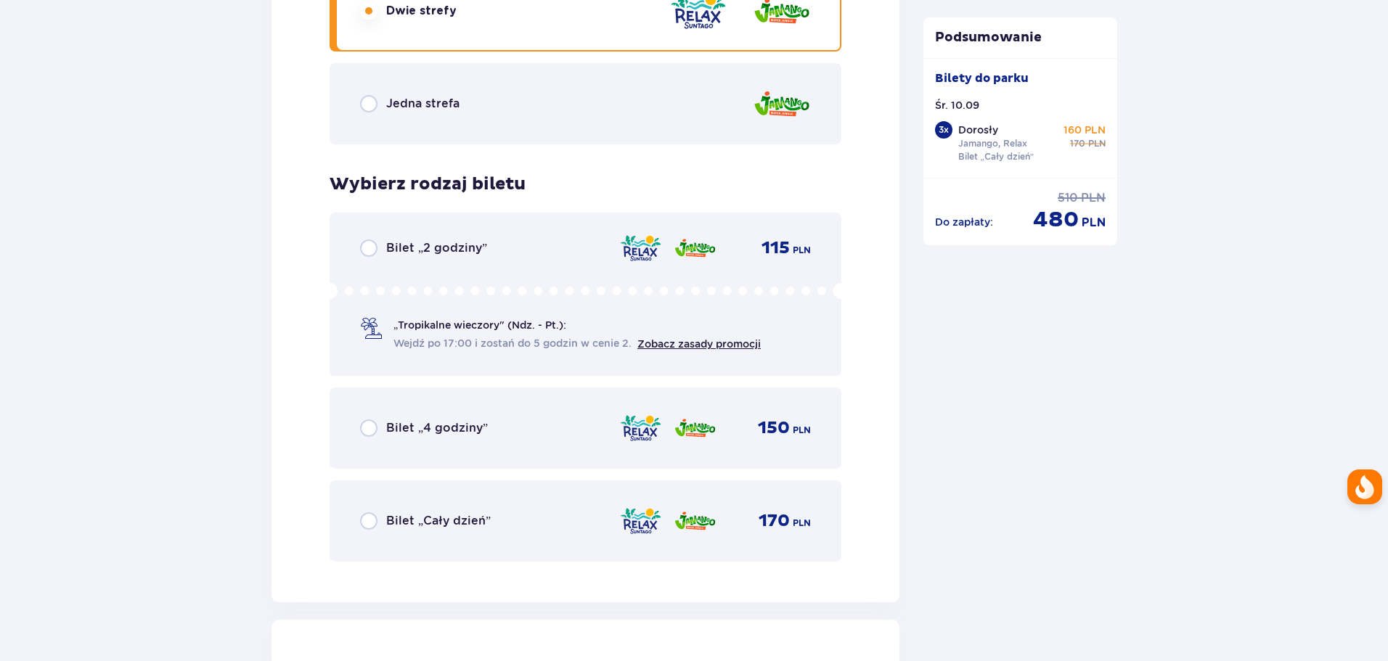
click at [533, 521] on div "Bilet „Cały dzień” 170 PLN" at bounding box center [585, 521] width 451 height 30
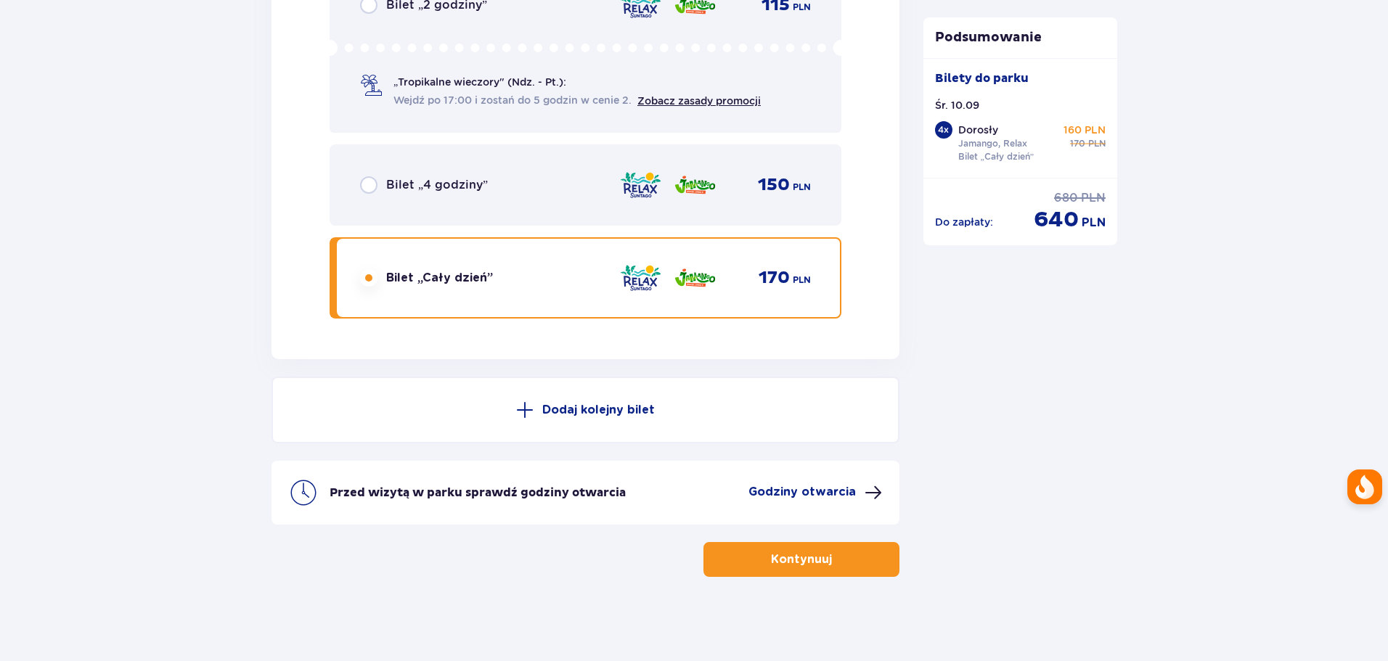
scroll to position [4983, 0]
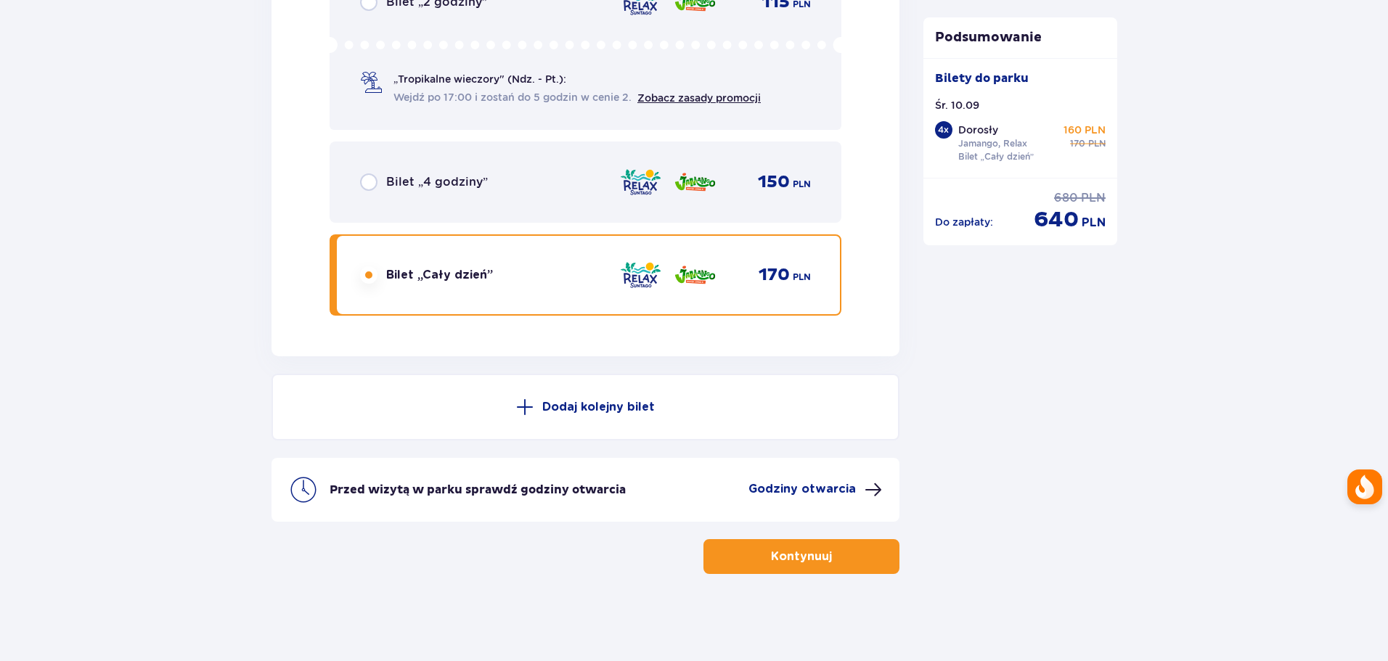
click at [771, 555] on p "Kontynuuj" at bounding box center [801, 557] width 61 height 16
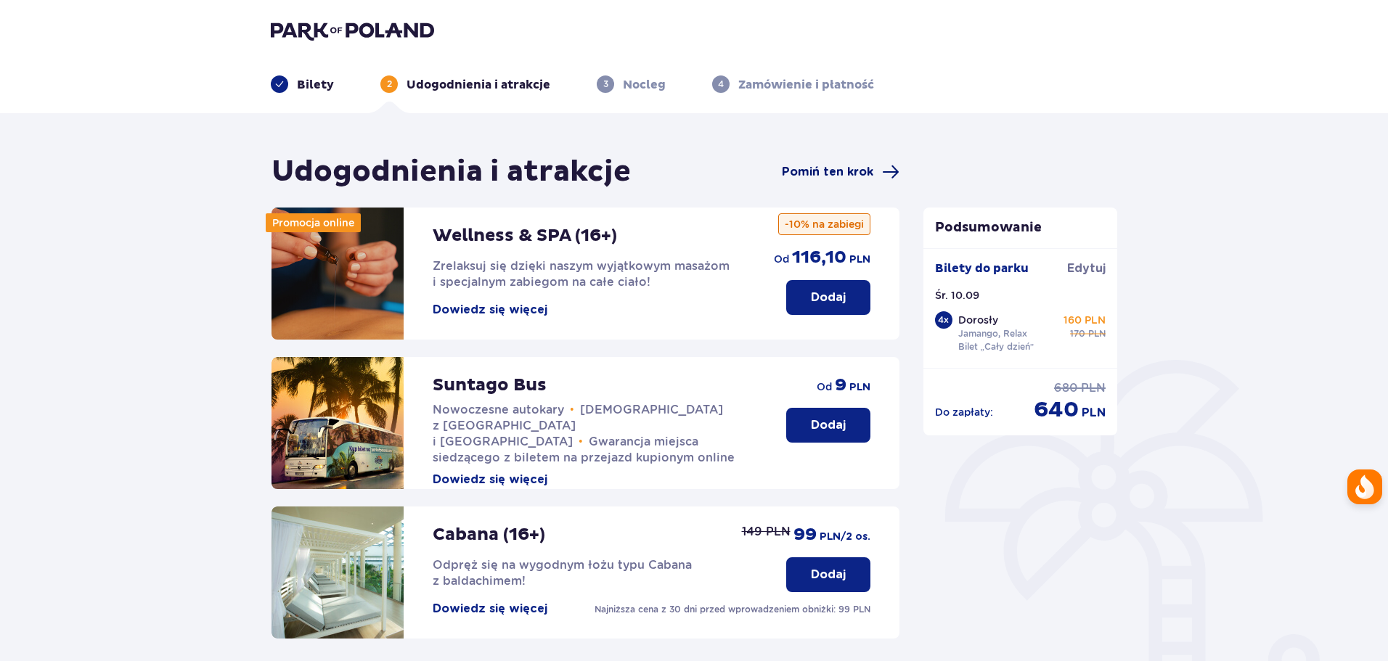
click at [845, 179] on span "Pomiń ten krok" at bounding box center [827, 172] width 91 height 16
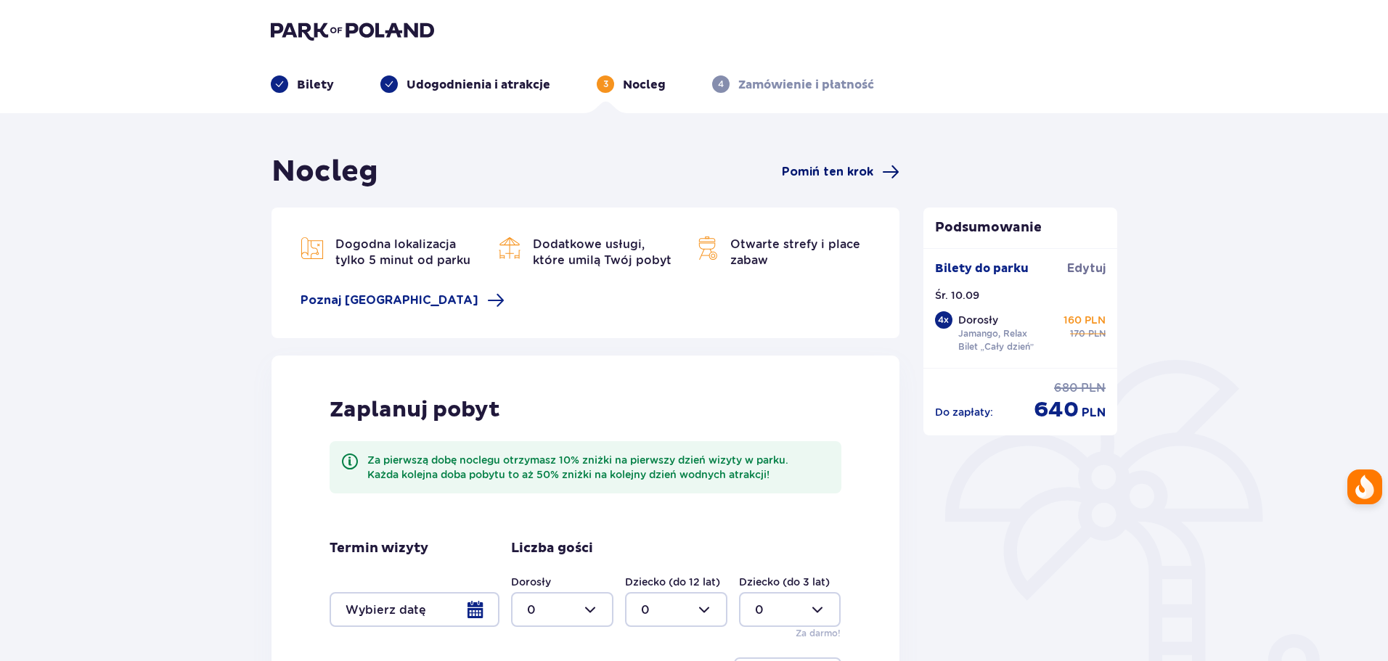
click at [844, 172] on span "Pomiń ten krok" at bounding box center [827, 172] width 91 height 16
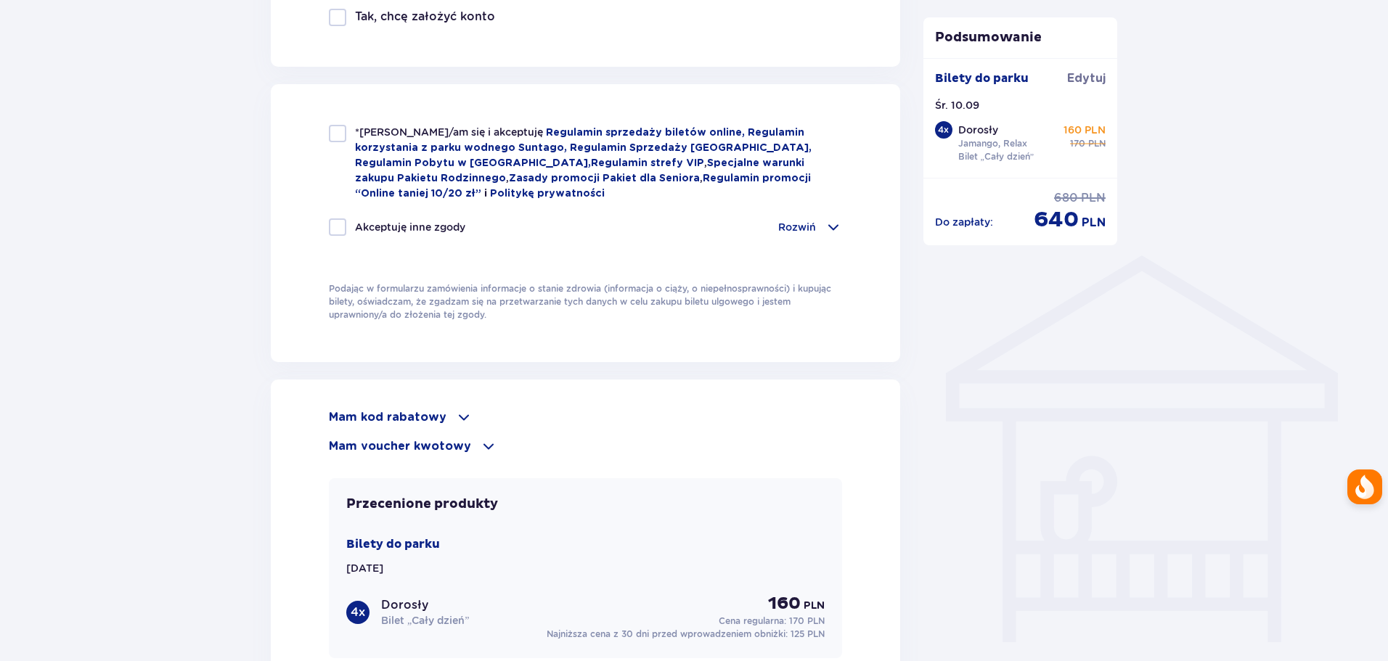
scroll to position [944, 0]
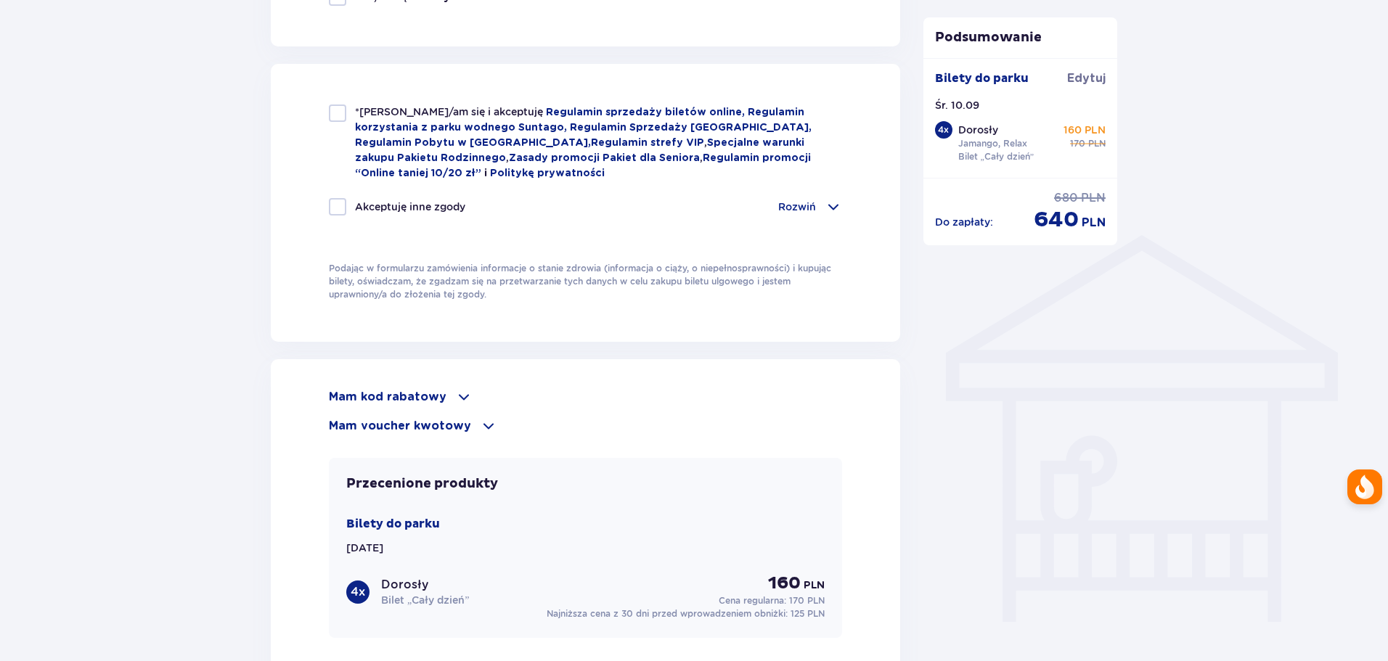
click at [455, 399] on span at bounding box center [463, 396] width 17 height 17
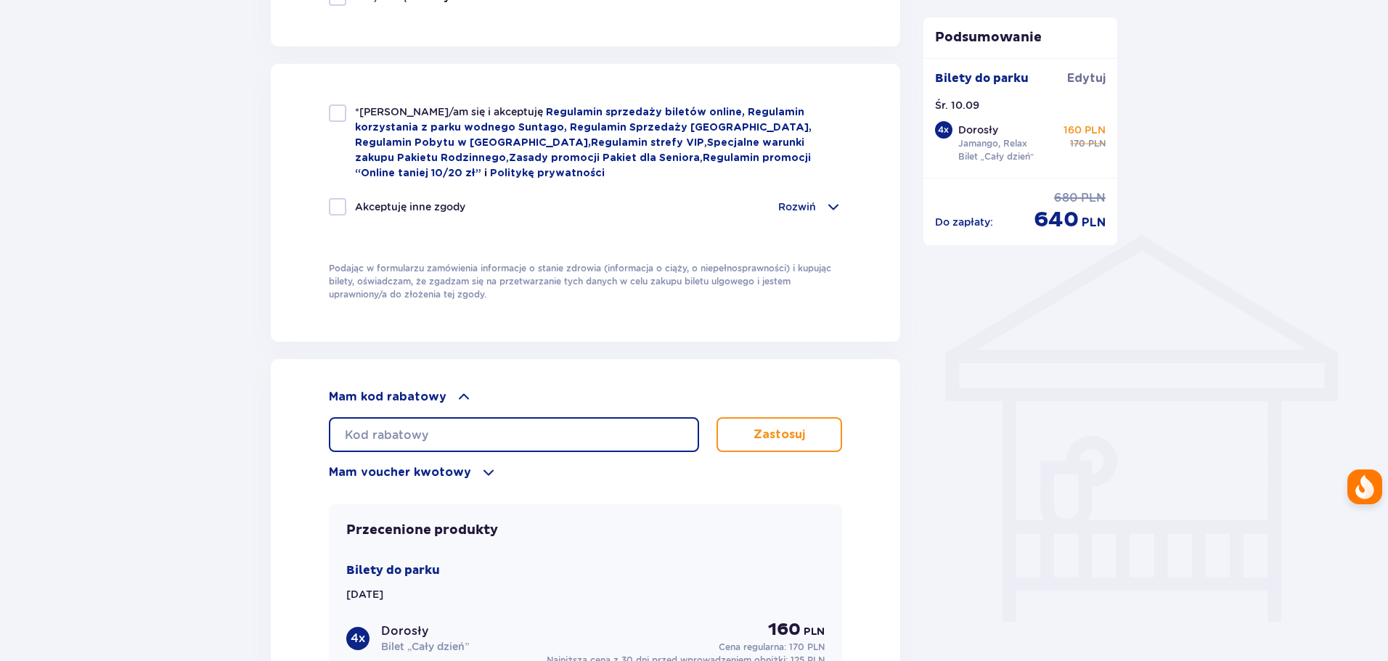
click at [500, 436] on input "text" at bounding box center [514, 434] width 370 height 35
type input "student30"
click at [810, 442] on button "Zastosuj" at bounding box center [780, 434] width 126 height 35
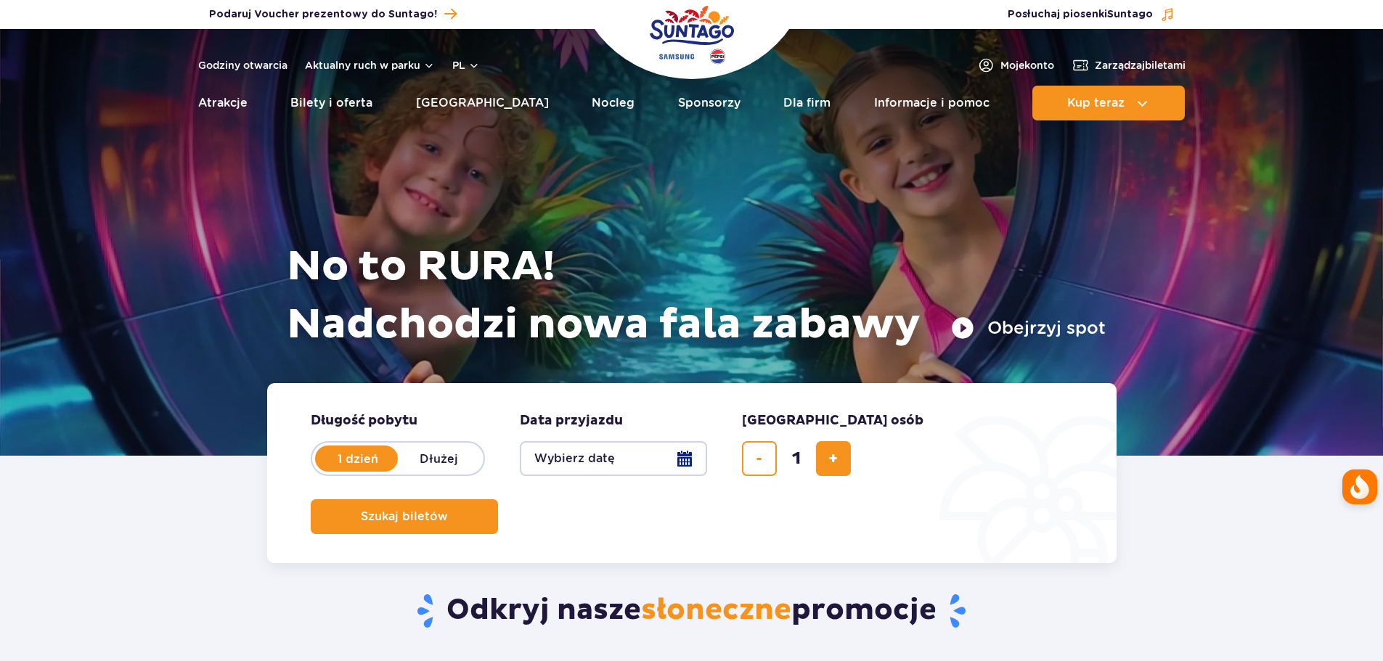
click at [588, 467] on button "Wybierz datę" at bounding box center [613, 458] width 187 height 35
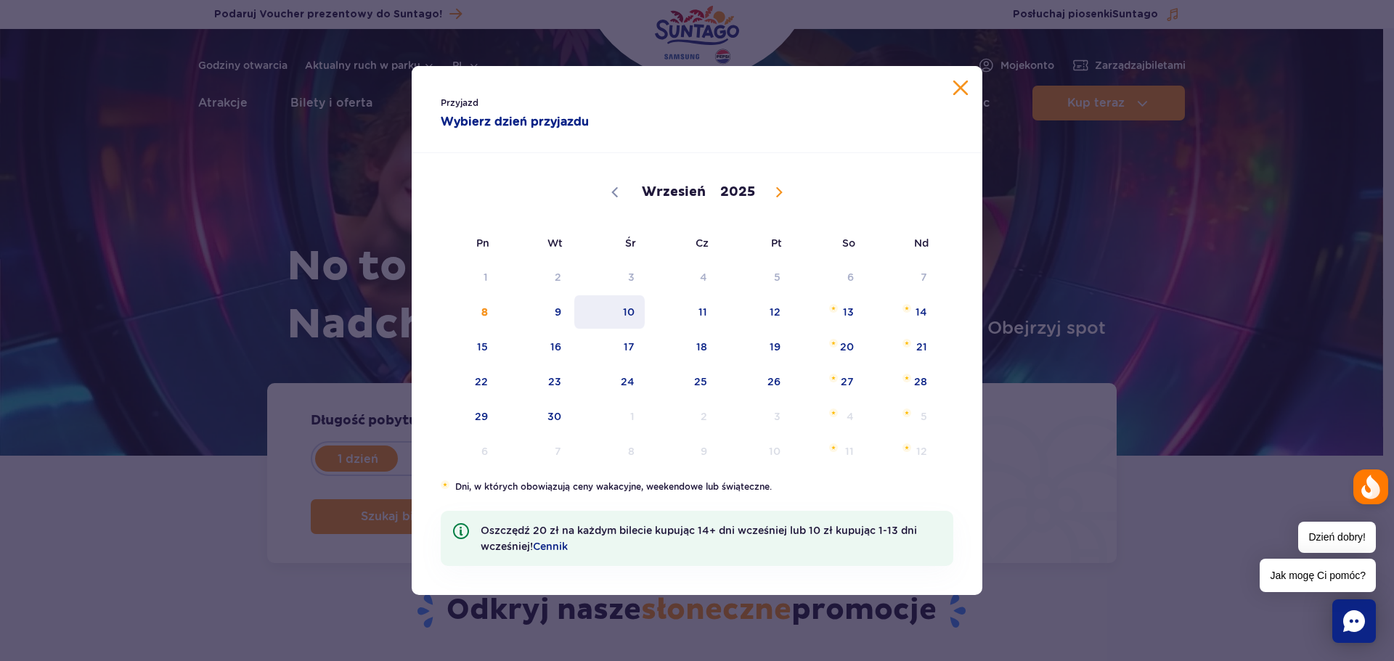
click at [607, 315] on span "10" at bounding box center [609, 311] width 73 height 33
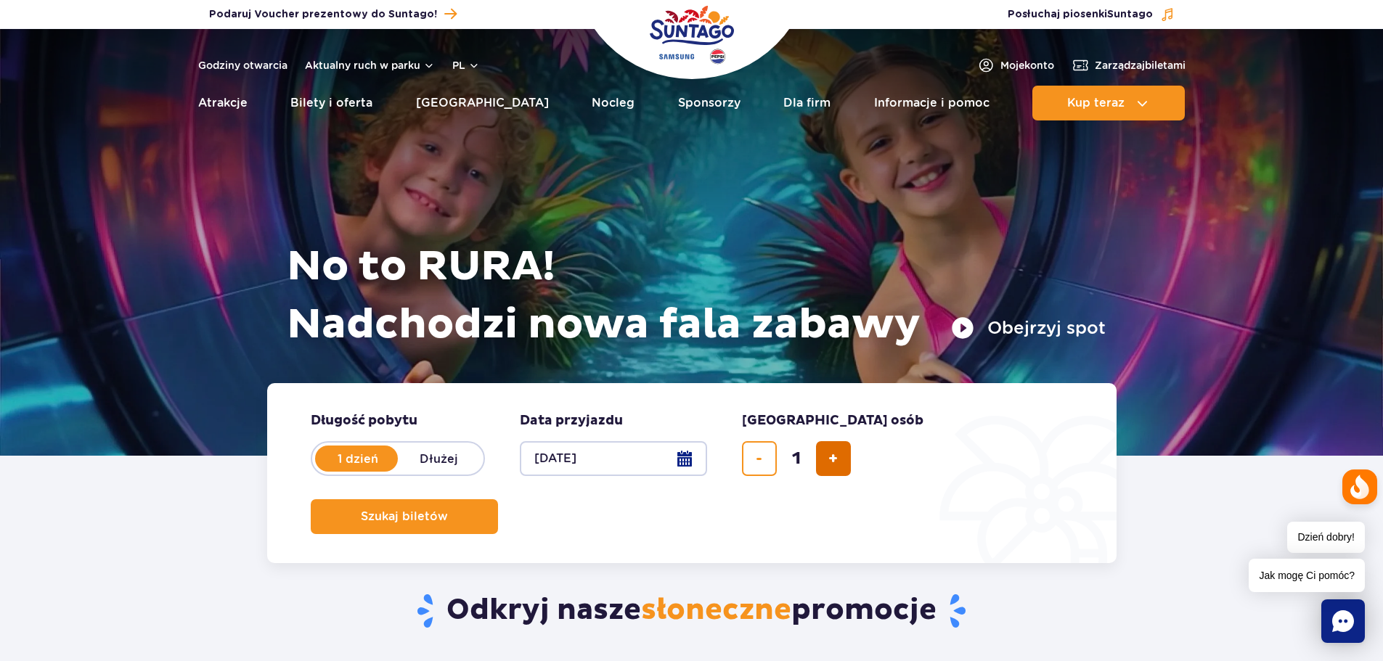
click at [816, 459] on button "dodaj bilet" at bounding box center [833, 458] width 35 height 35
click at [828, 459] on span "dodaj bilet" at bounding box center [832, 459] width 9 height 0
type input "4"
click at [442, 510] on span "Szukaj biletów" at bounding box center [398, 516] width 87 height 13
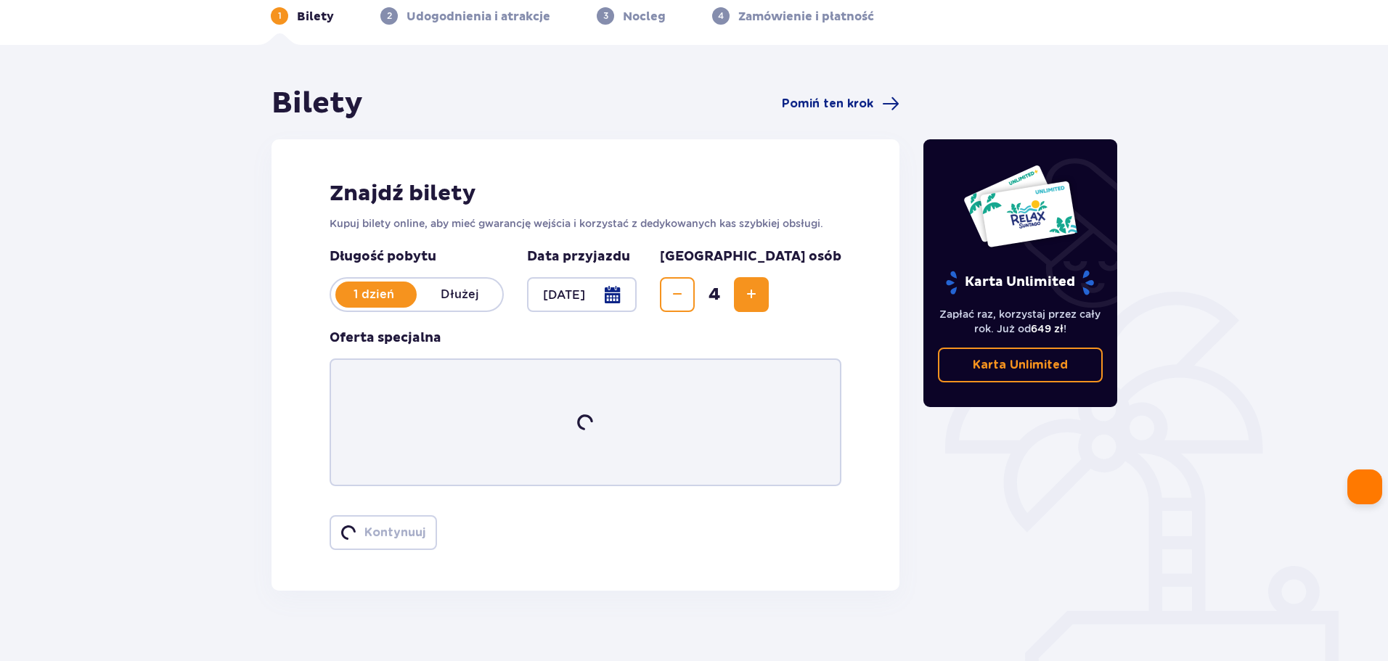
scroll to position [85, 0]
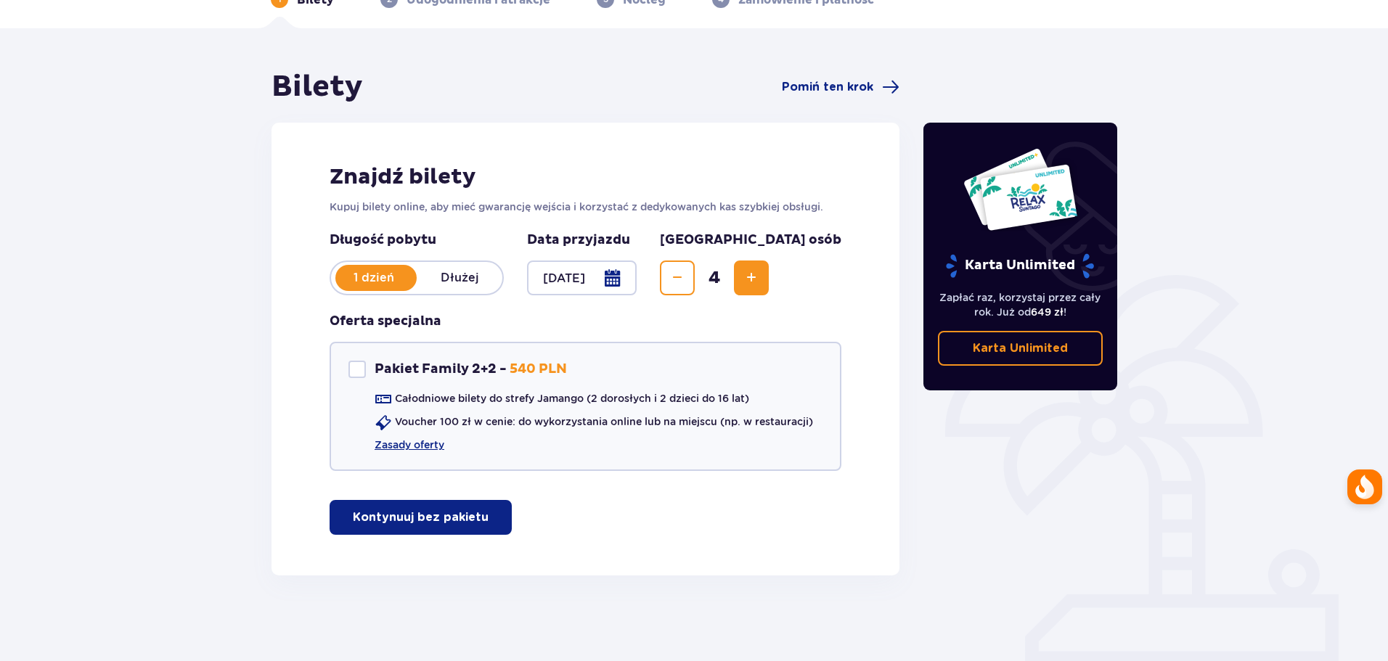
click at [439, 514] on p "Kontynuuj bez pakietu" at bounding box center [421, 518] width 136 height 16
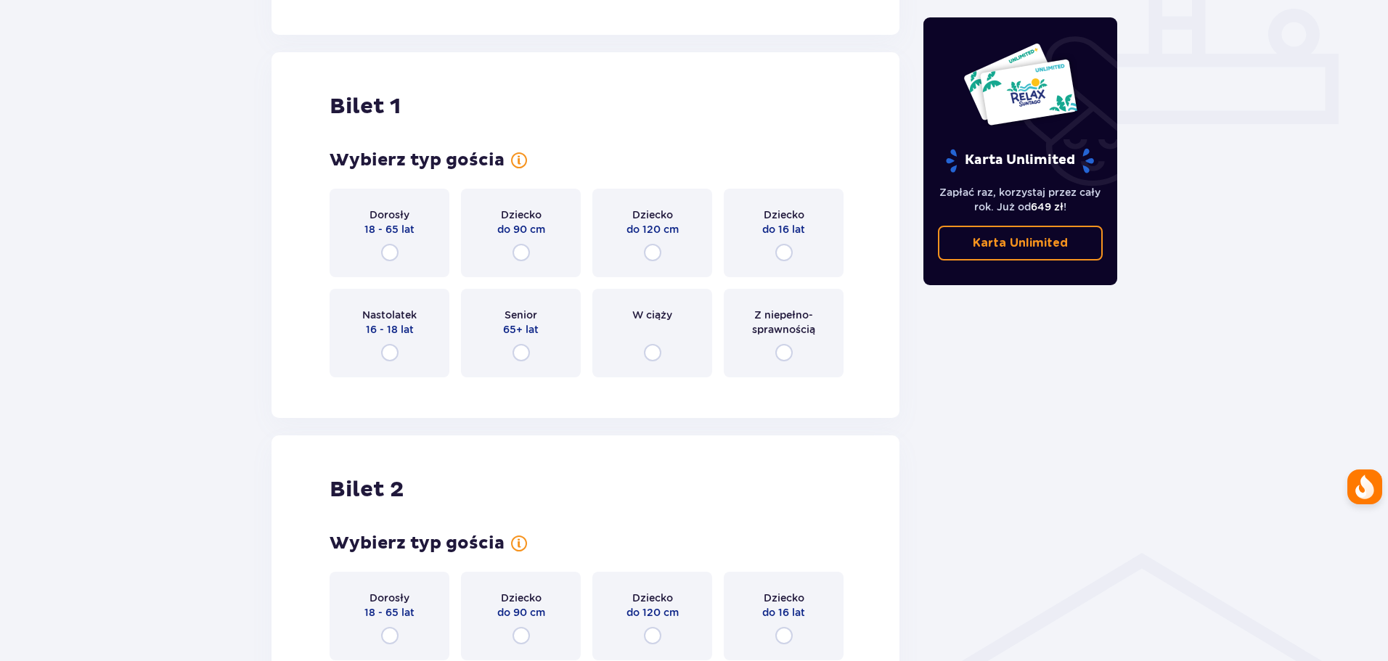
scroll to position [661, 0]
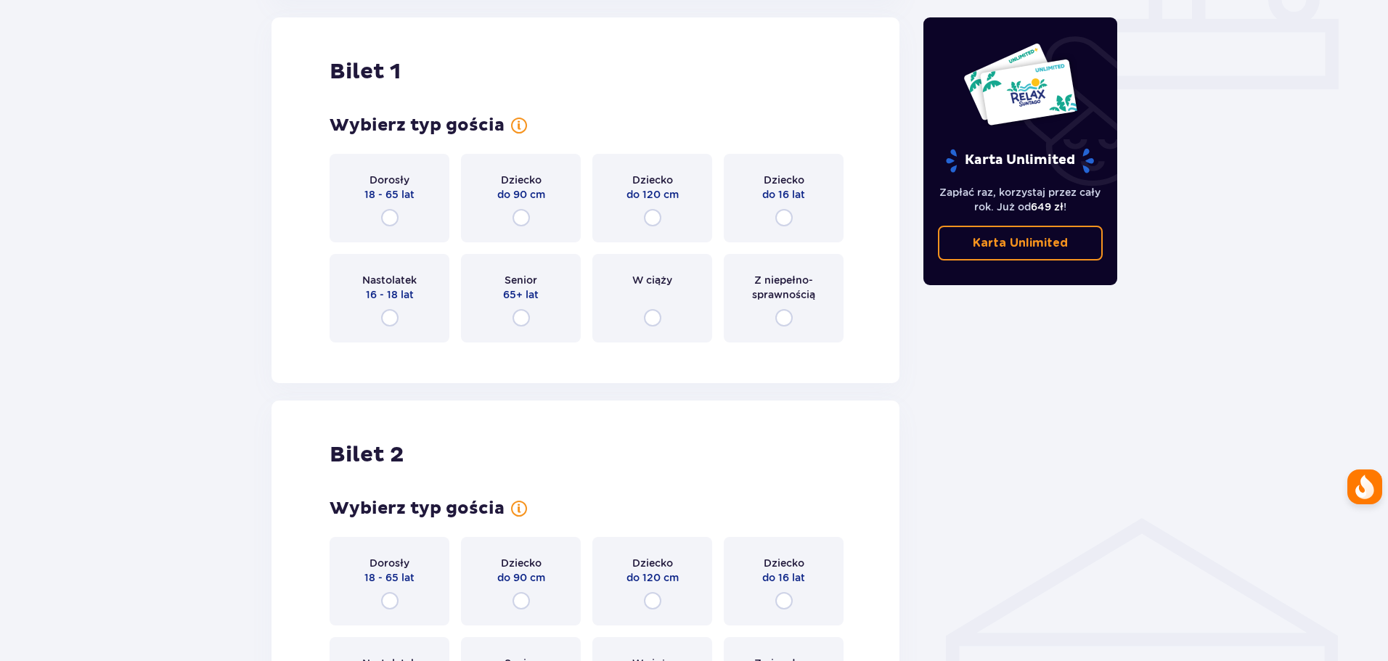
click at [407, 218] on div "Dorosły 18 - 65 lat" at bounding box center [390, 198] width 120 height 89
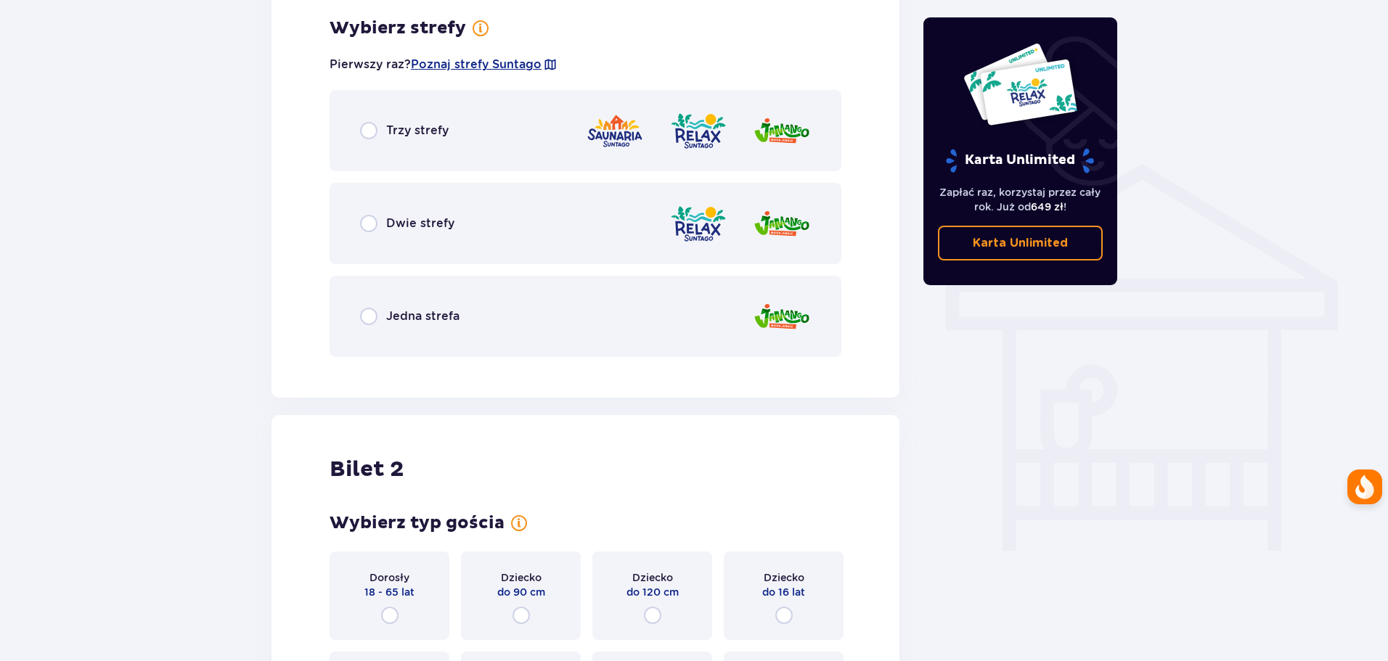
click at [420, 311] on p "Jedna strefa" at bounding box center [422, 317] width 73 height 16
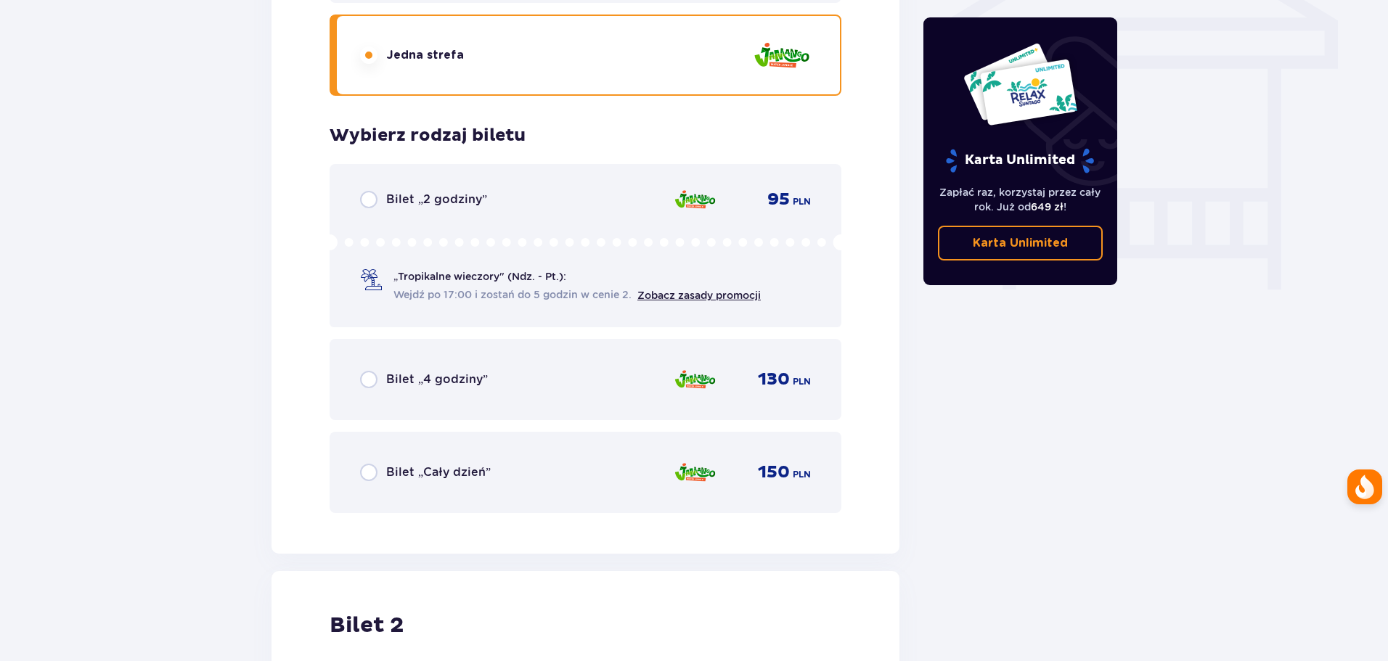
click at [404, 144] on div "Wybierz typ gościa Dorosły 18 - 65 lat Dziecko do 90 cm Dziecko do 120 cm Dziec…" at bounding box center [586, 6] width 512 height 1014
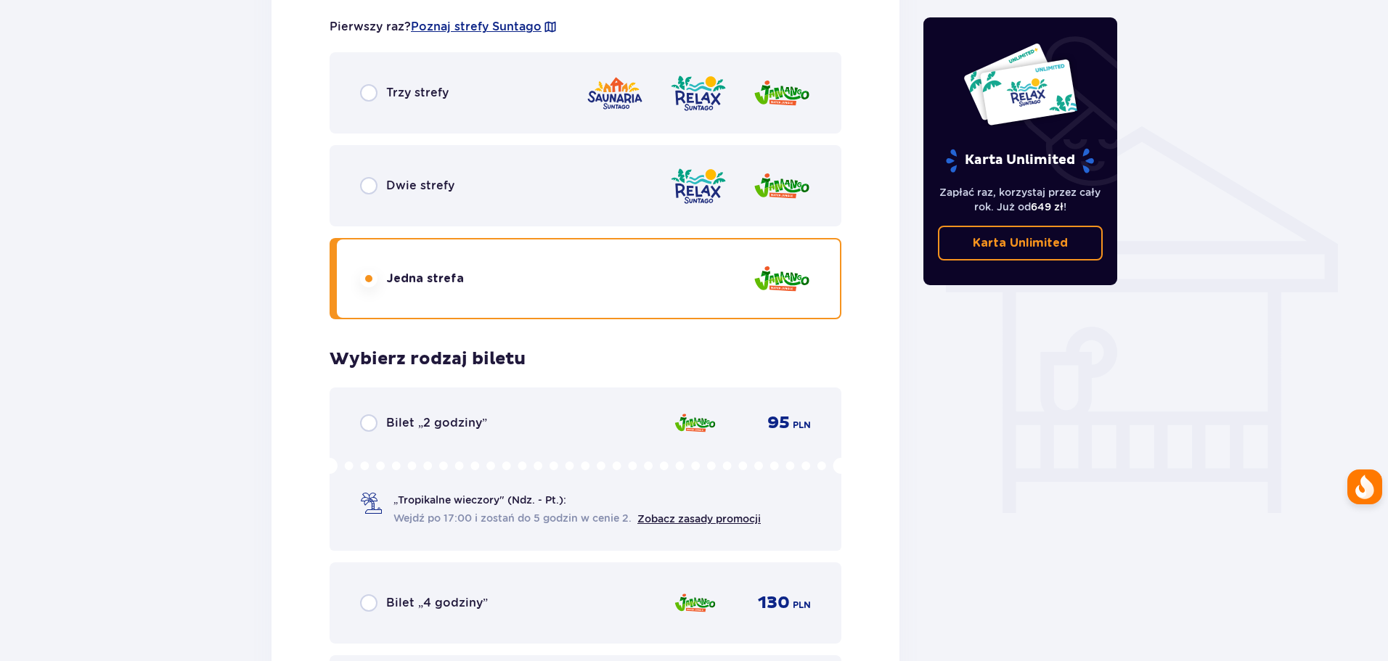
click at [416, 94] on p "Trzy strefy" at bounding box center [417, 93] width 62 height 16
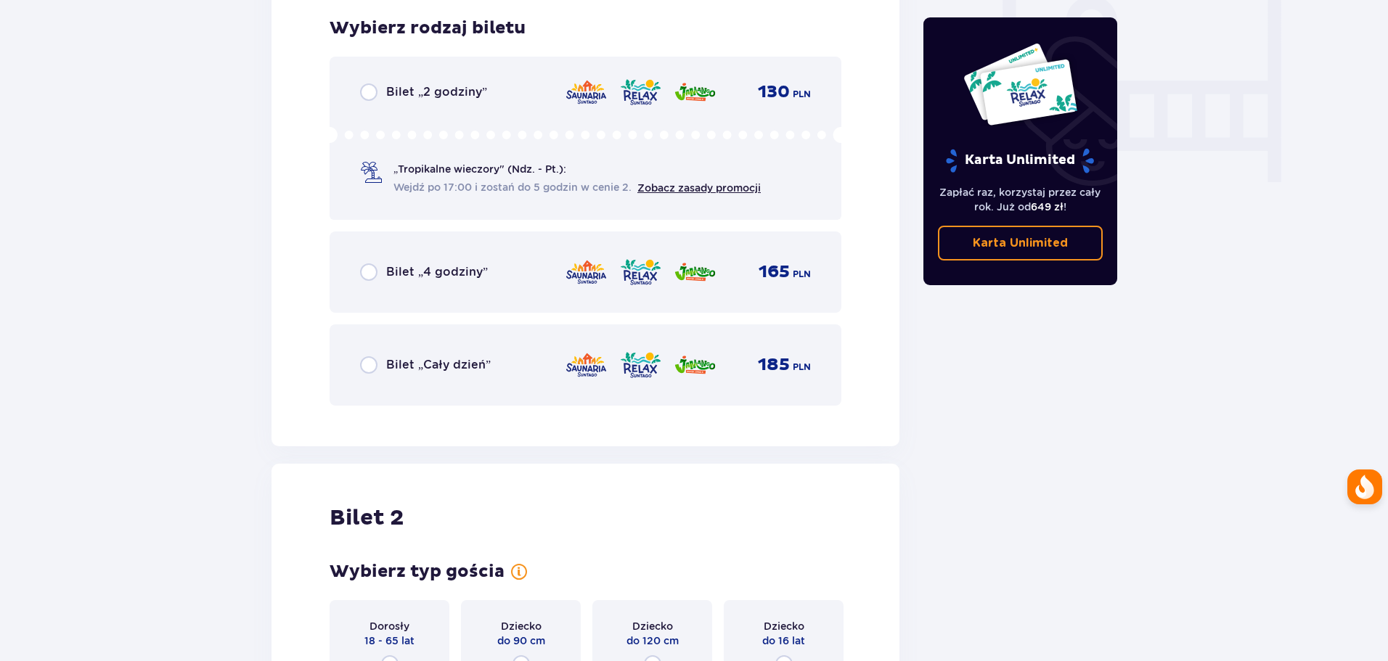
click at [446, 372] on p "Bilet „Cały dzień”" at bounding box center [438, 365] width 105 height 16
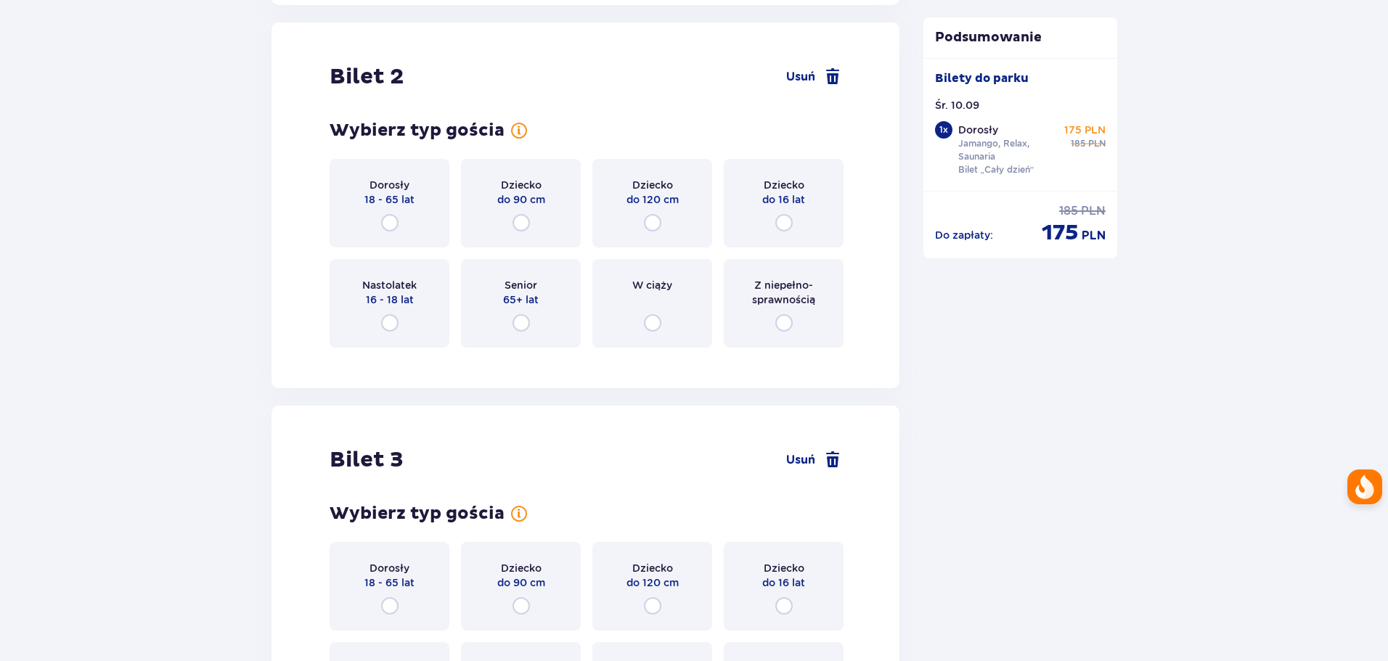
scroll to position [1830, 0]
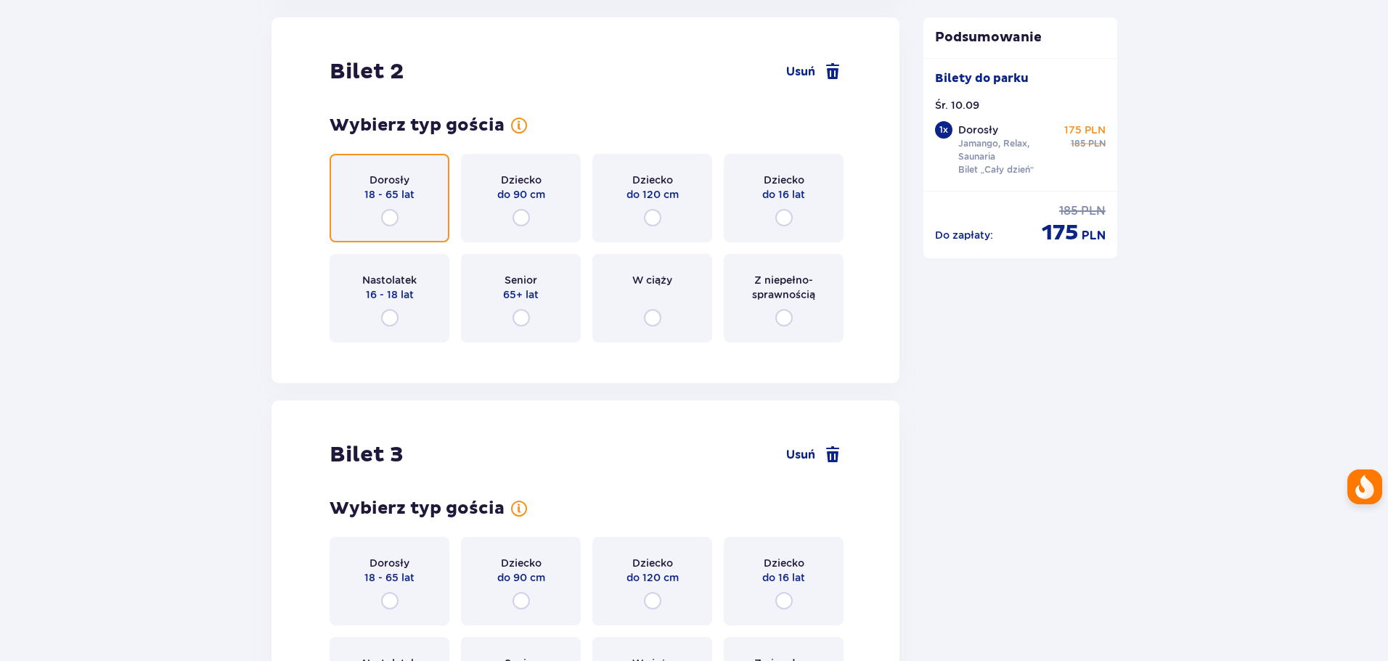
click at [396, 211] on input "radio" at bounding box center [389, 217] width 17 height 17
radio input "true"
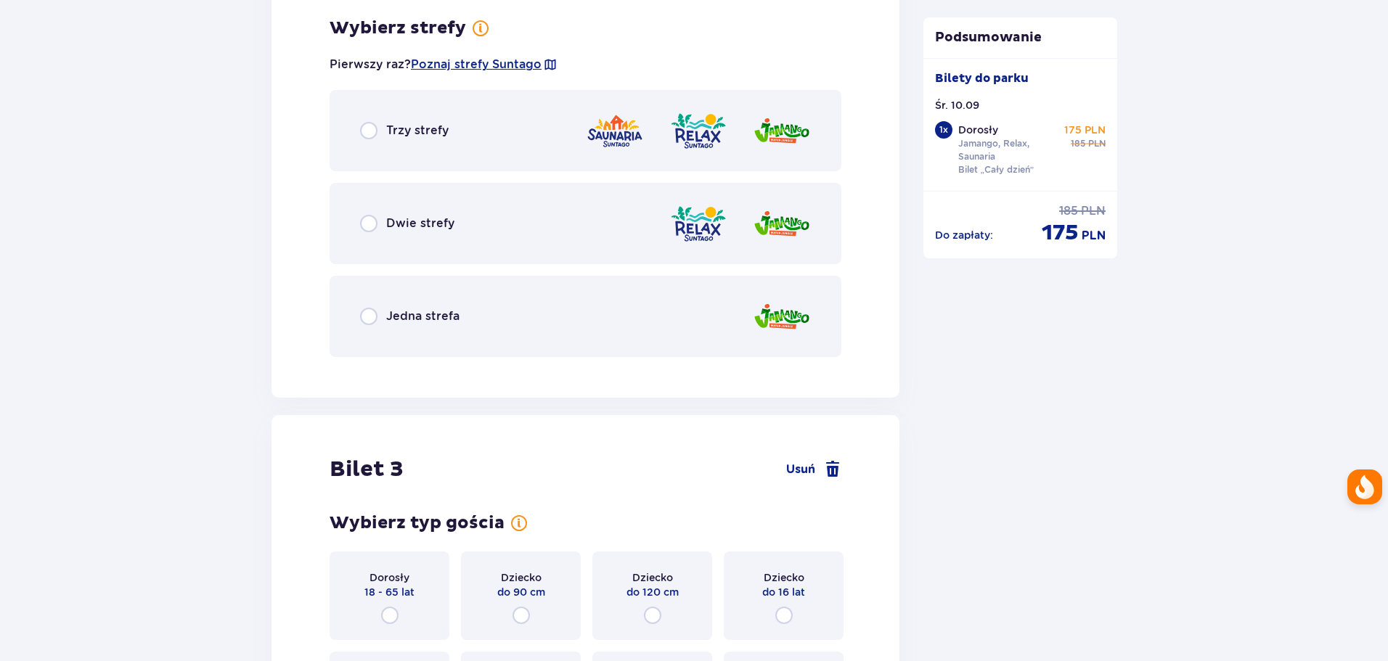
click at [455, 138] on div "Trzy strefy" at bounding box center [586, 130] width 512 height 81
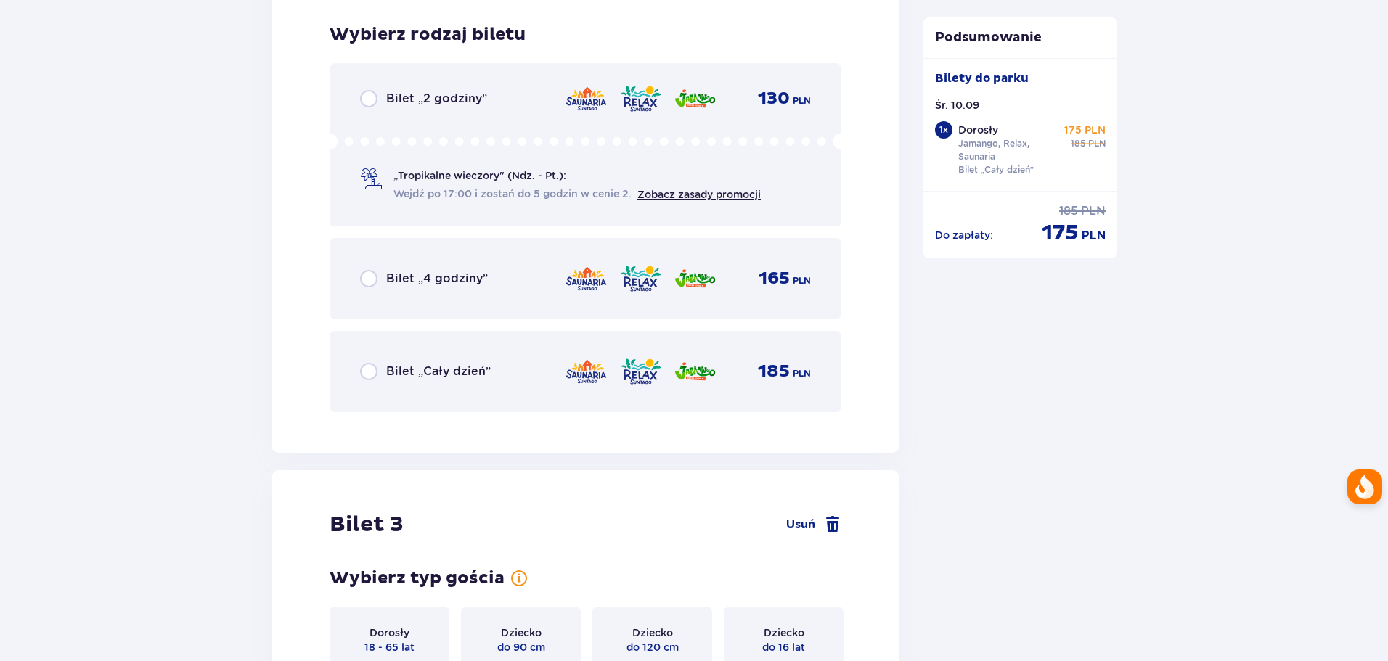
scroll to position [2553, 0]
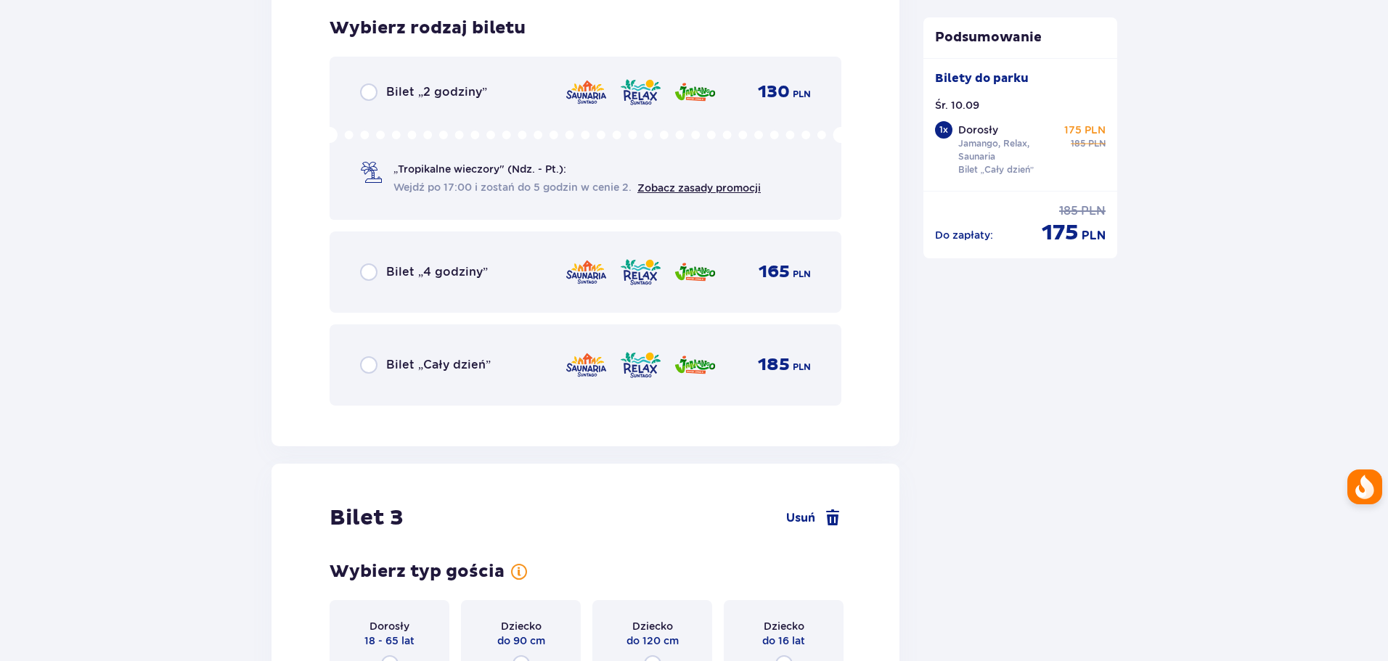
click at [443, 102] on div "Bilet „2 godziny” 130 PLN „Tropikalne wieczory" (Ndz. - Pt.): Wejdź po 17:00 i …" at bounding box center [586, 138] width 512 height 163
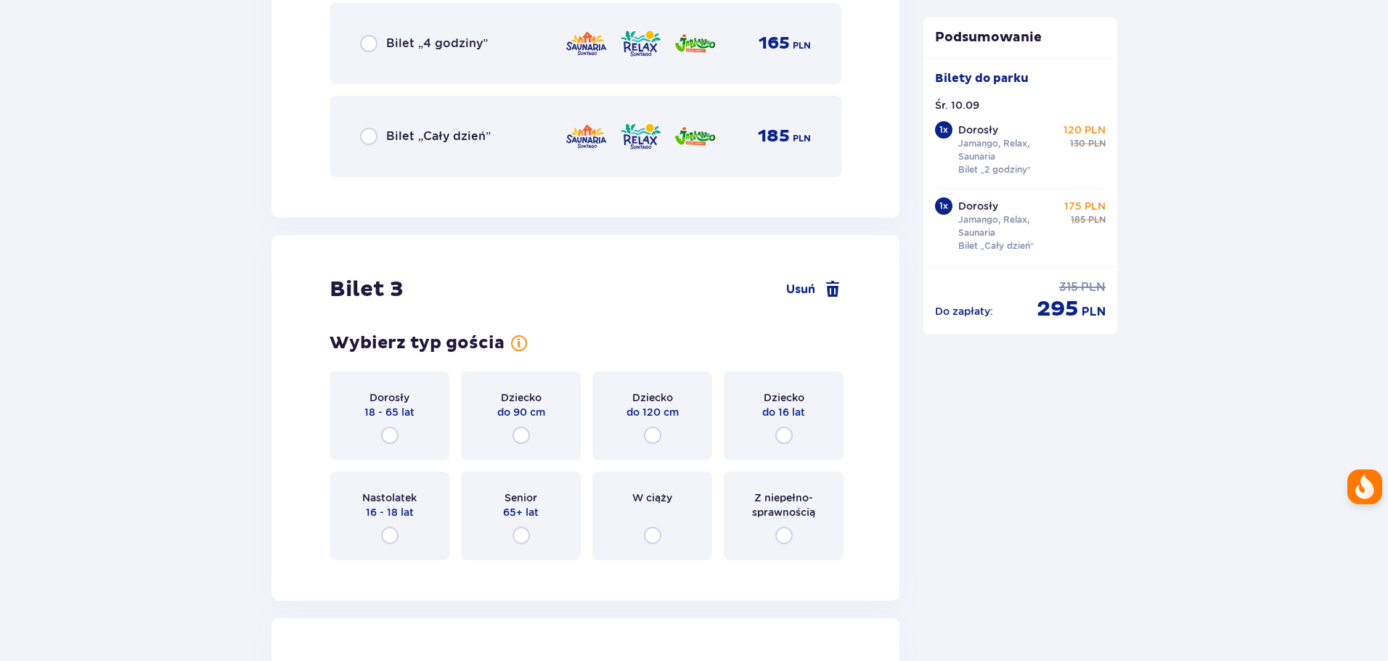
click at [404, 153] on div "Bilet „Cały dzień” 185 PLN" at bounding box center [586, 136] width 512 height 81
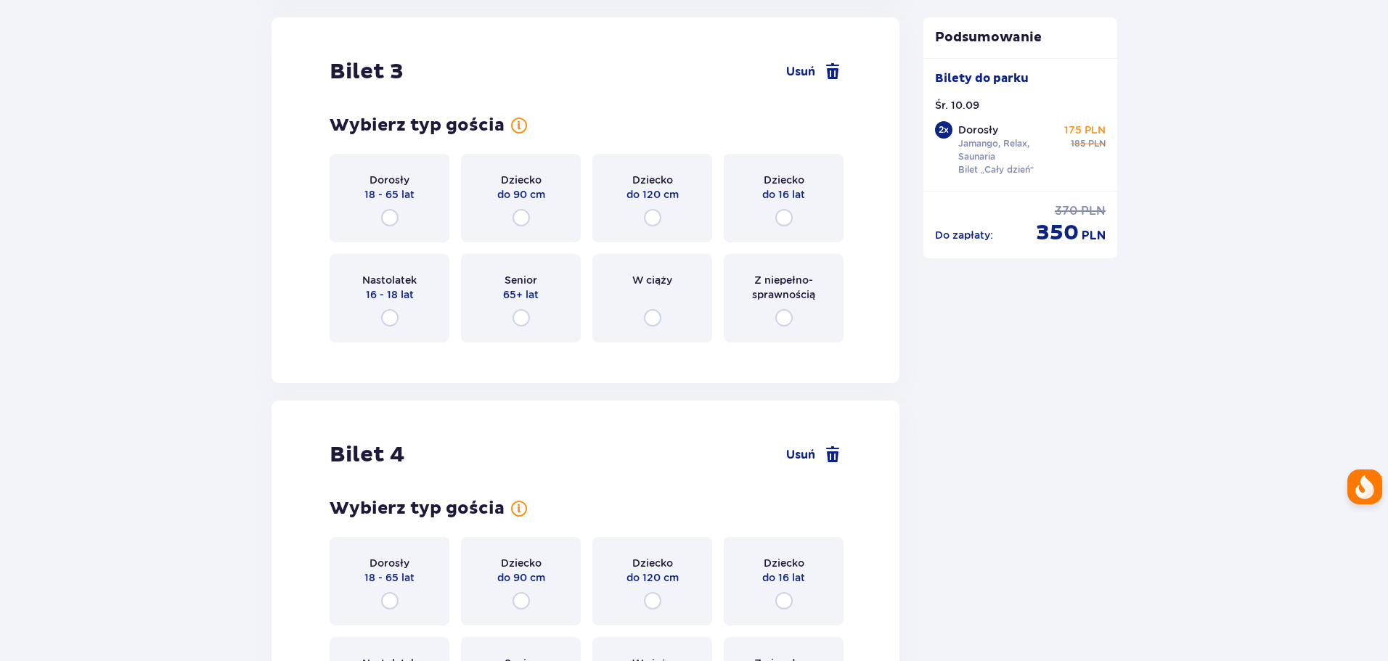
click at [407, 180] on p "Dorosły" at bounding box center [390, 180] width 40 height 15
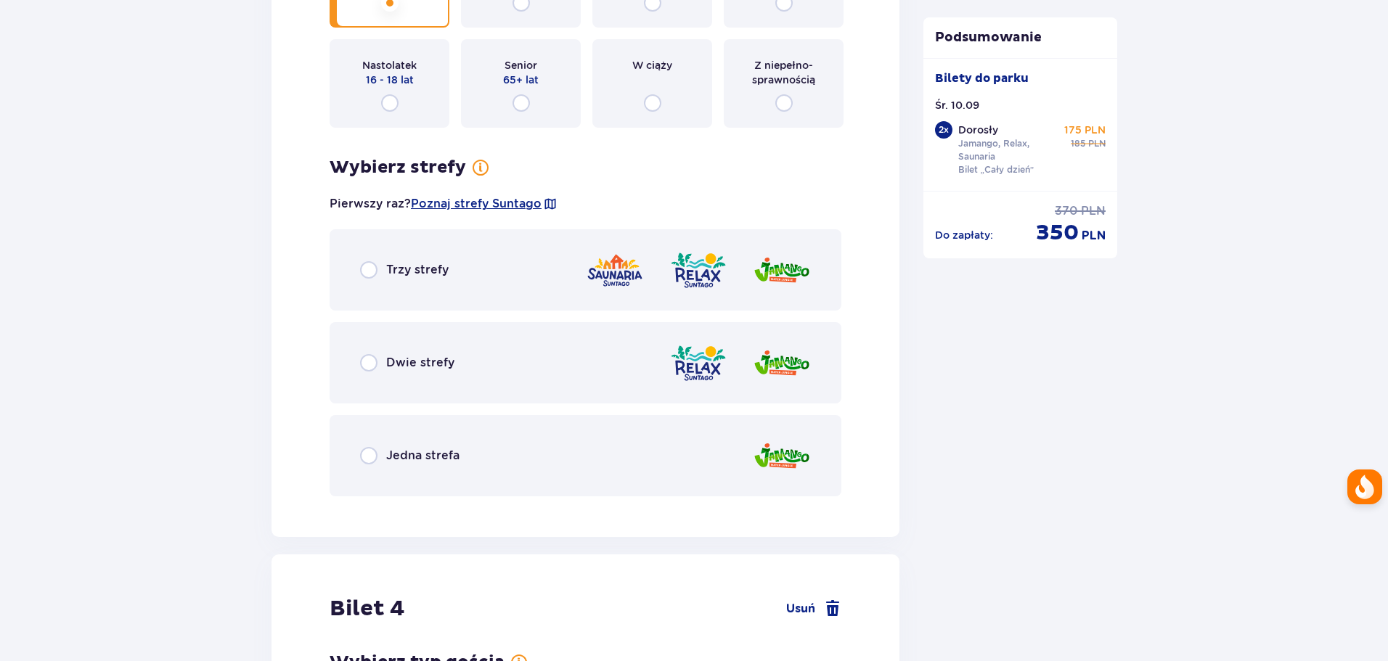
scroll to position [3209, 0]
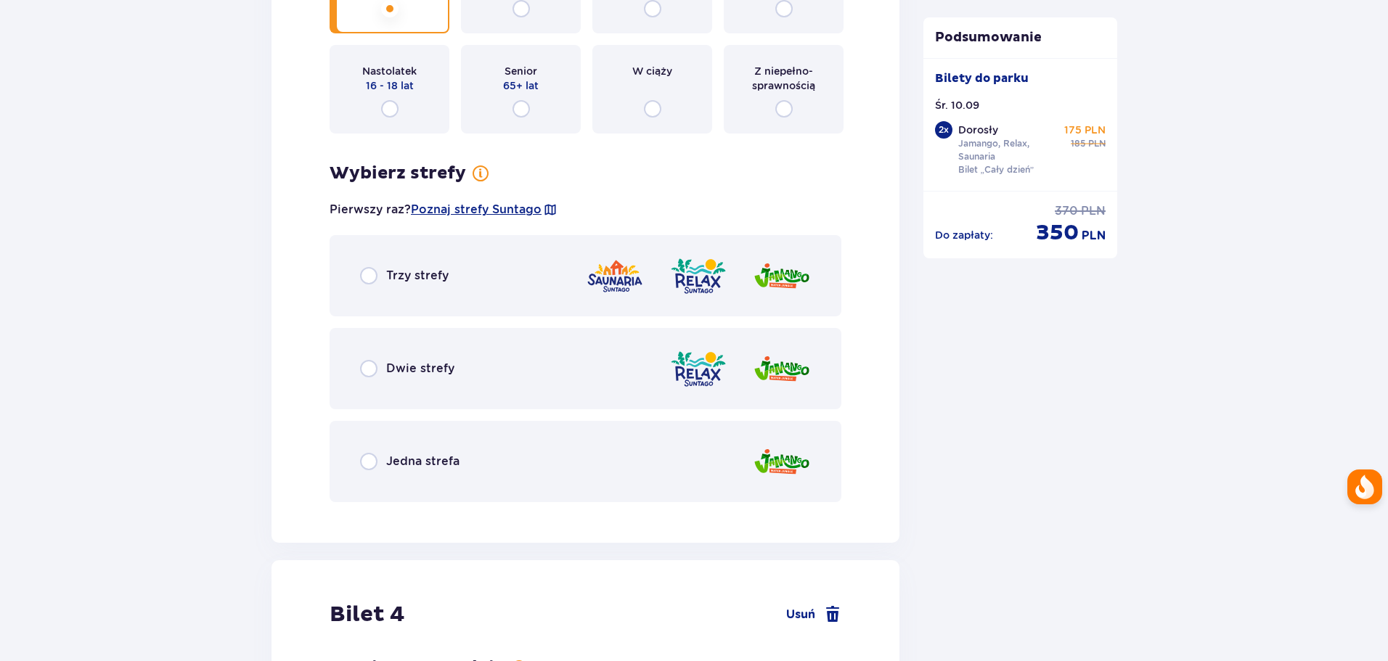
click at [398, 288] on div "Trzy strefy" at bounding box center [586, 275] width 512 height 81
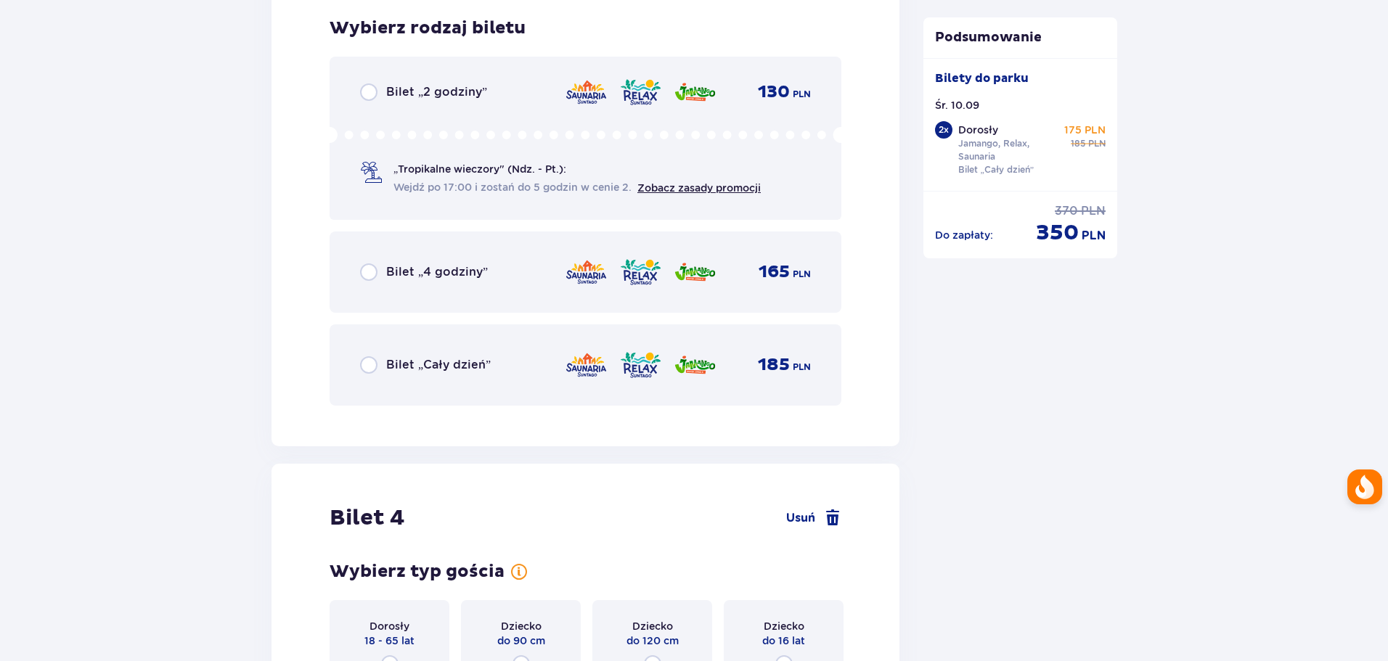
click at [434, 366] on p "Bilet „Cały dzień”" at bounding box center [438, 365] width 105 height 16
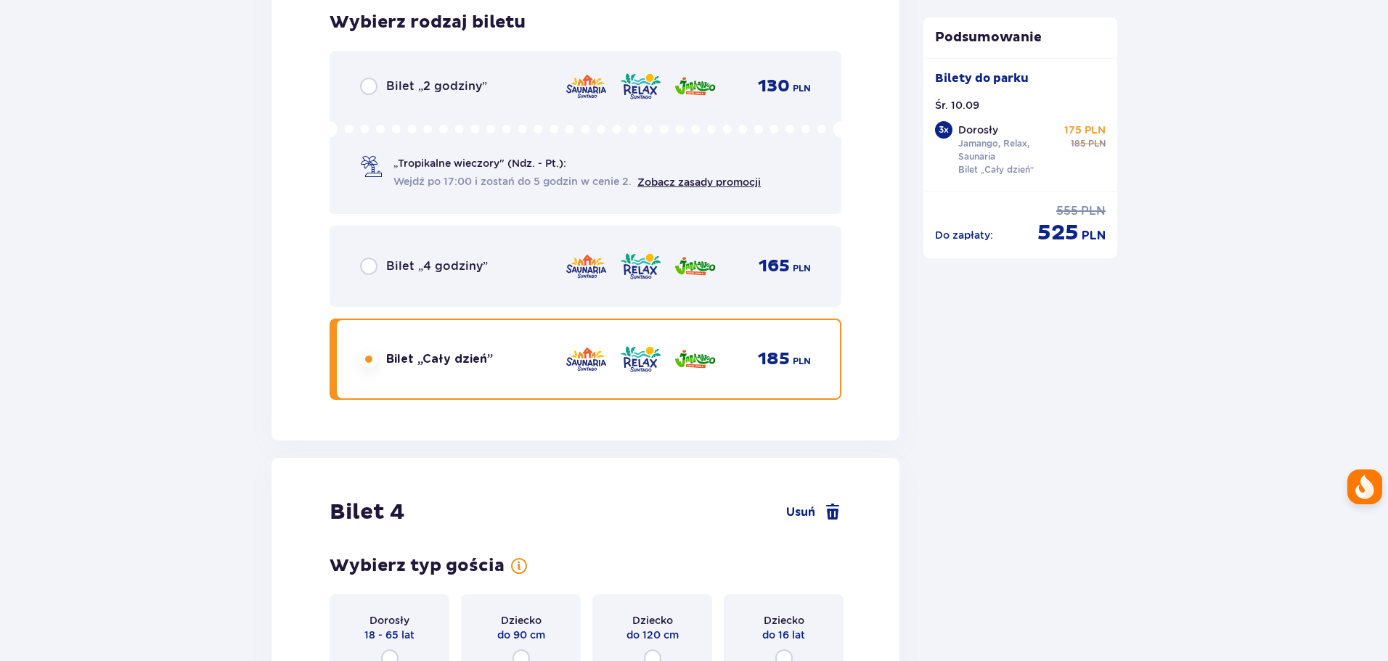
scroll to position [4048, 0]
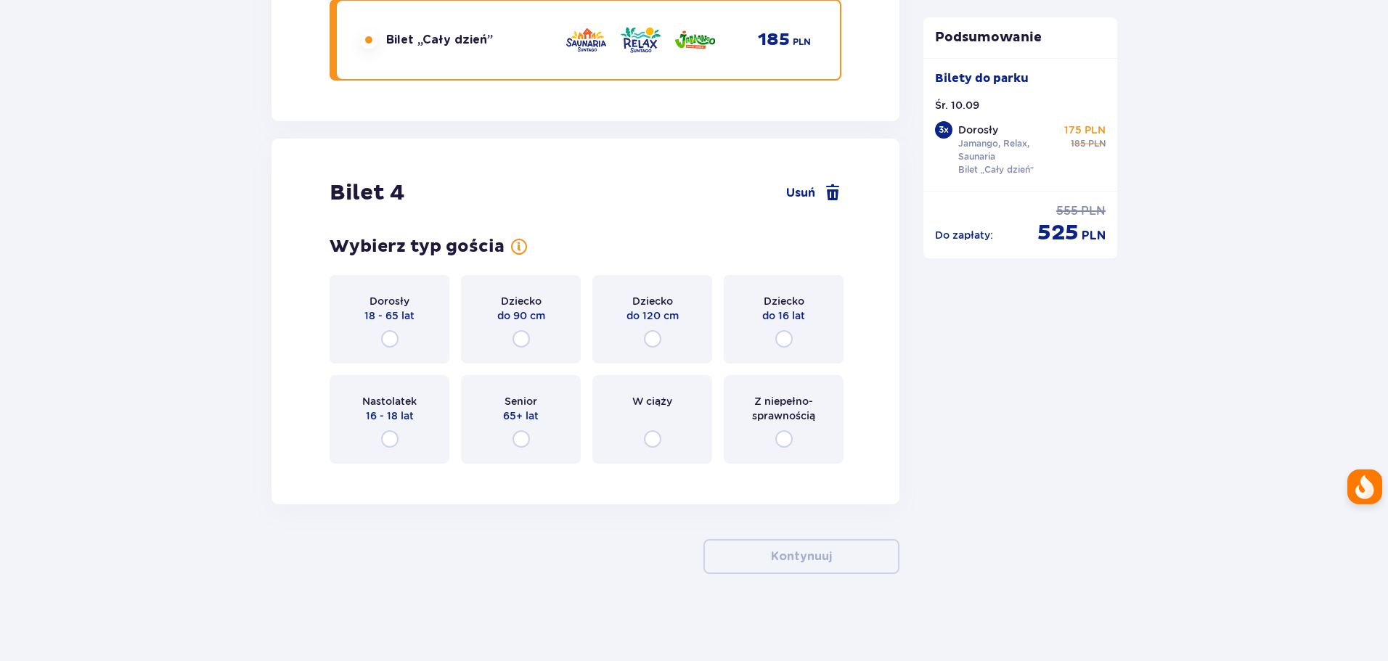
click at [391, 328] on div "Dorosły 18 - 65 lat" at bounding box center [390, 319] width 120 height 89
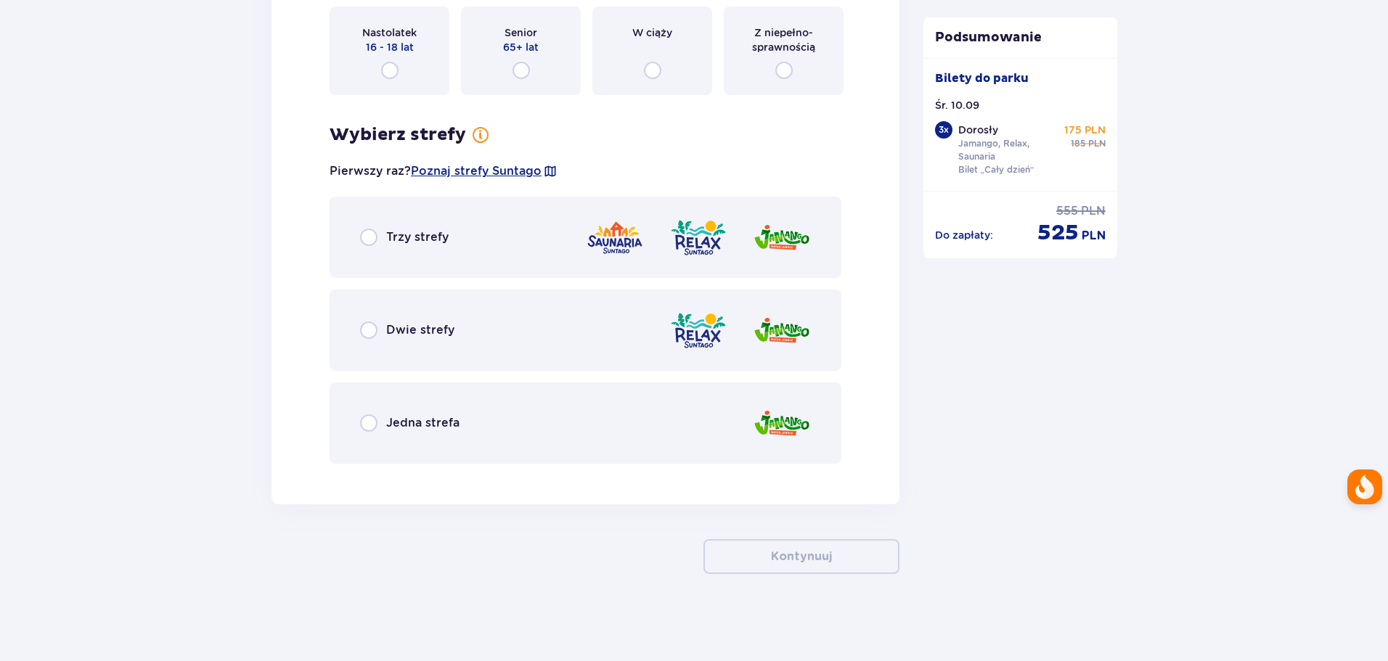
click at [396, 233] on p "Trzy strefy" at bounding box center [417, 237] width 62 height 16
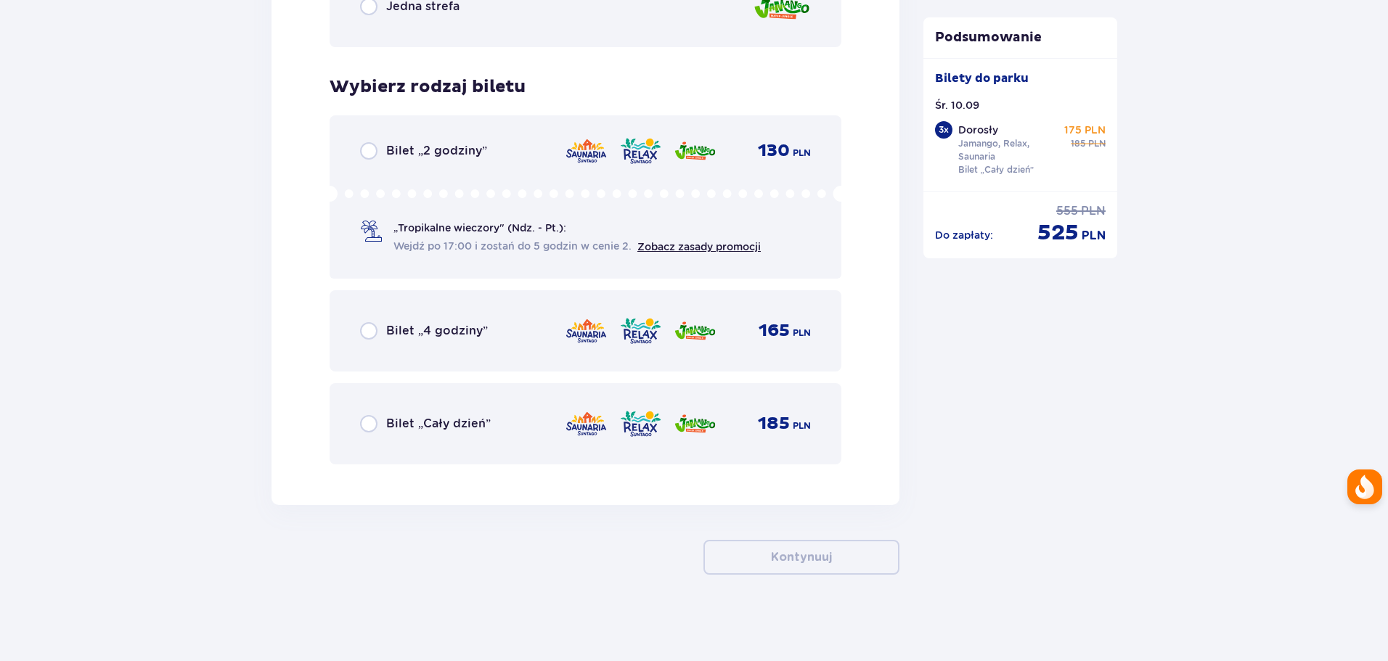
scroll to position [4835, 0]
click at [394, 409] on div "Bilet „Cały dzień” 185 PLN" at bounding box center [585, 423] width 451 height 30
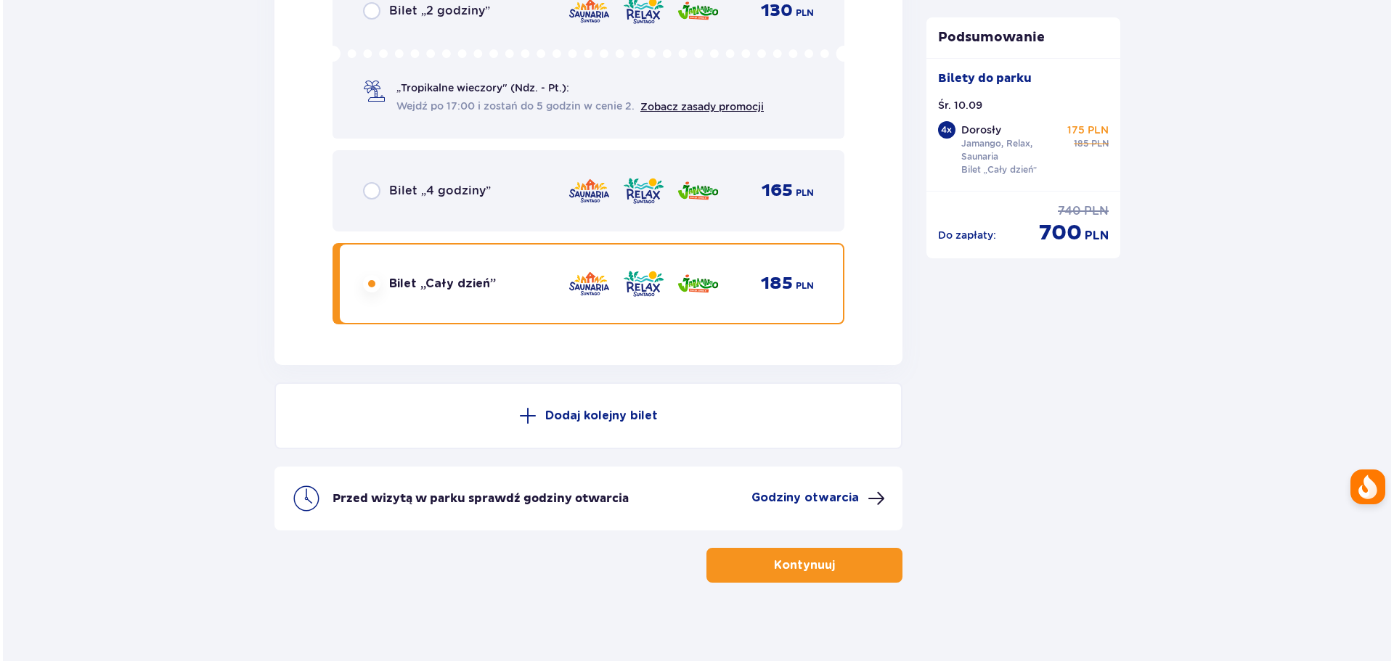
scroll to position [4983, 0]
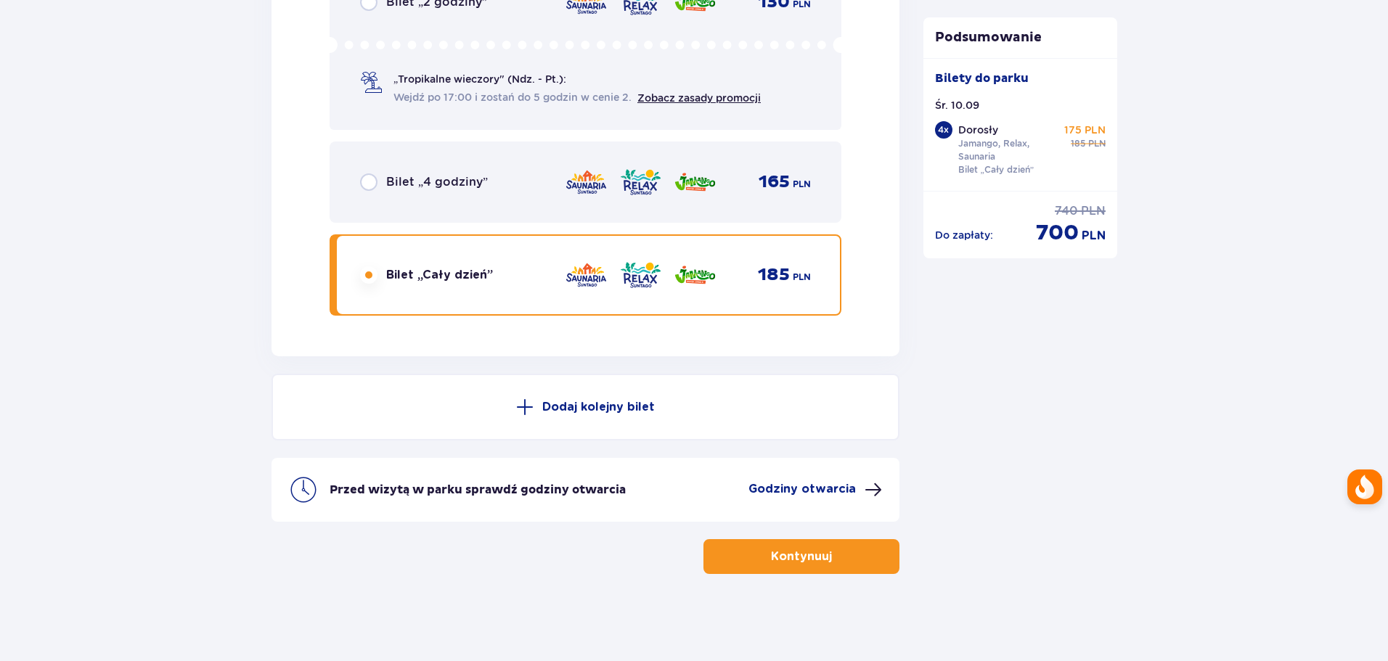
click at [804, 483] on p "Godziny otwarcia" at bounding box center [802, 489] width 107 height 16
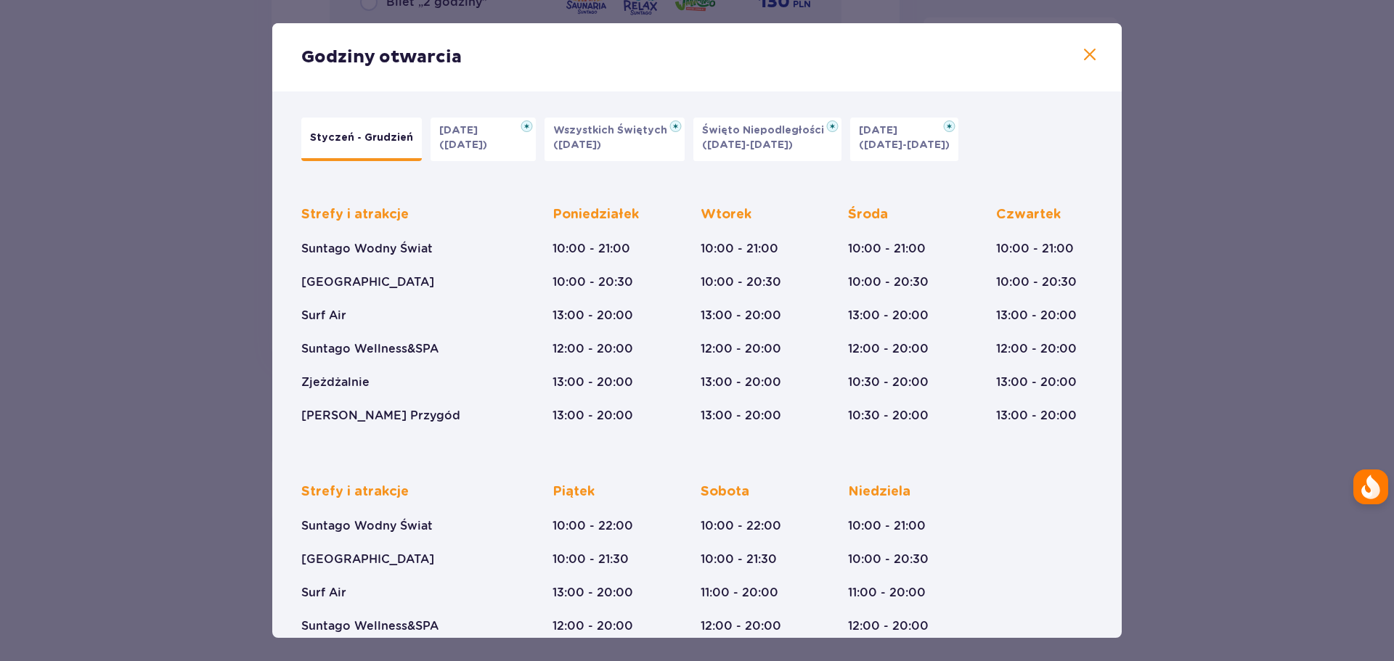
click at [1083, 60] on span at bounding box center [1089, 54] width 17 height 17
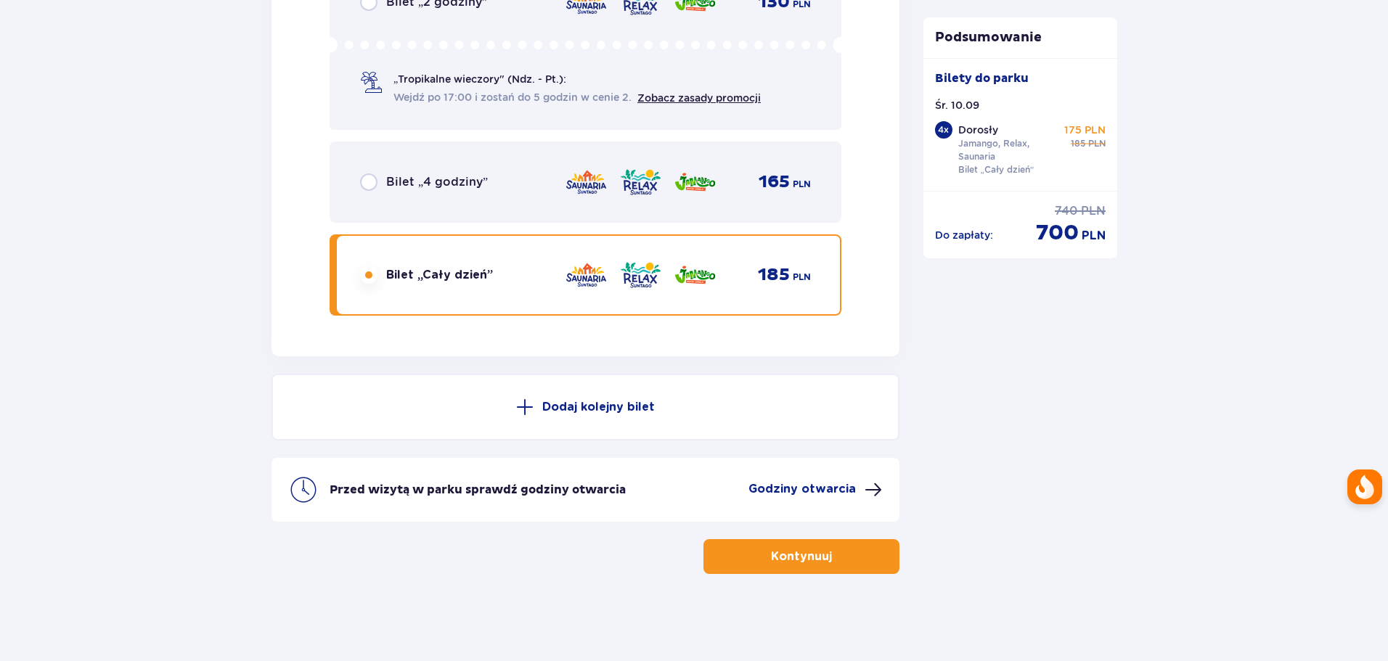
click at [722, 548] on button "Kontynuuj" at bounding box center [802, 556] width 196 height 35
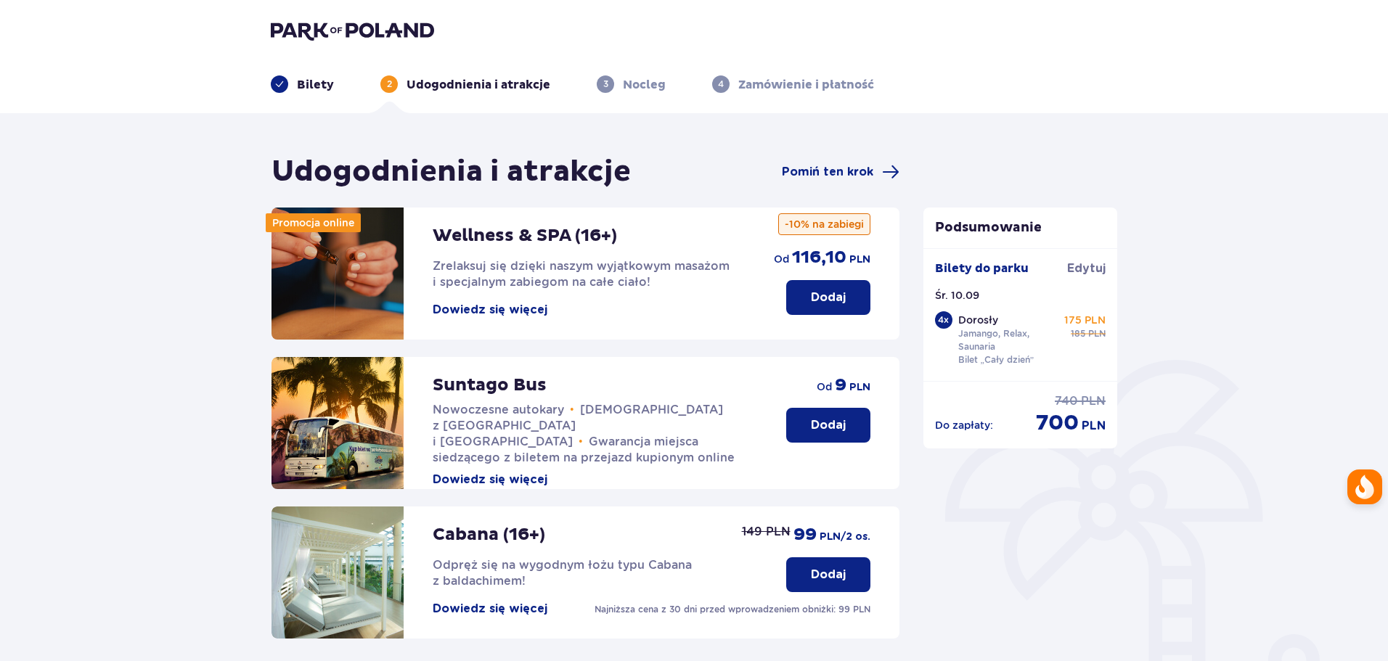
click at [823, 183] on div "Udogodnienia i atrakcje Pomiń ten krok" at bounding box center [586, 172] width 628 height 36
click at [833, 172] on span "Pomiń ten krok" at bounding box center [827, 172] width 91 height 16
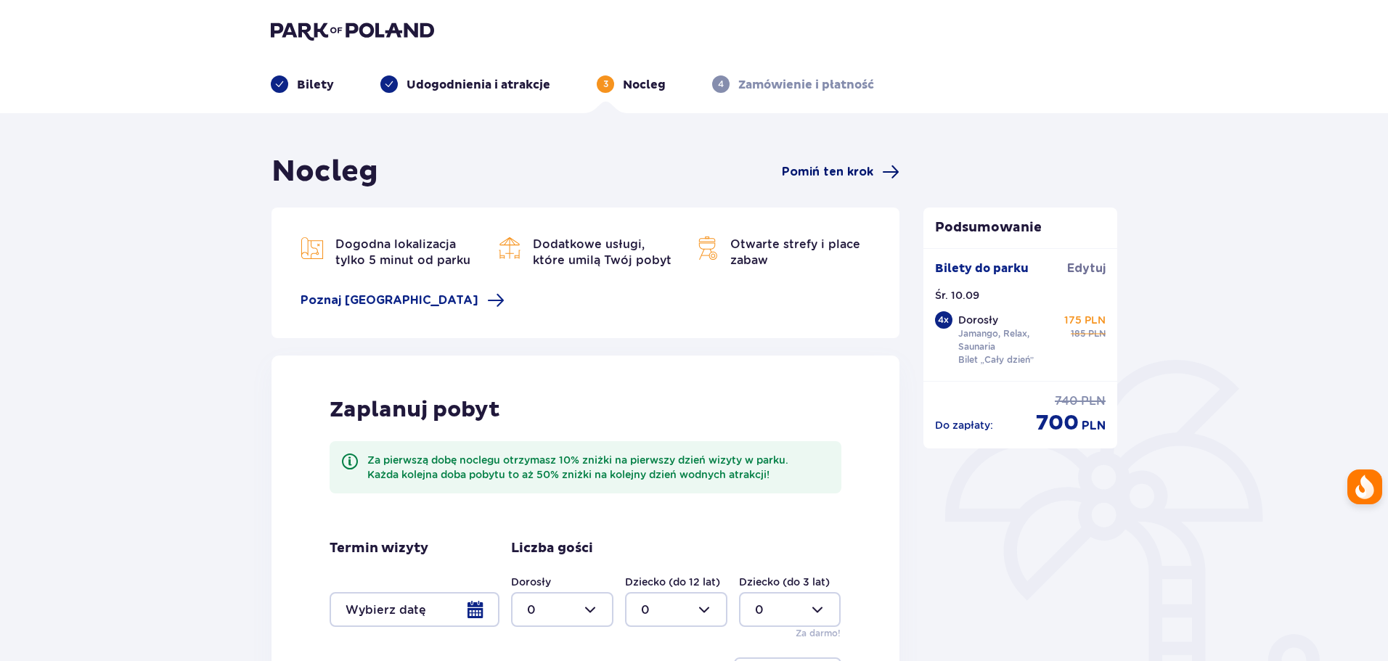
click at [837, 174] on span "Pomiń ten krok" at bounding box center [827, 172] width 91 height 16
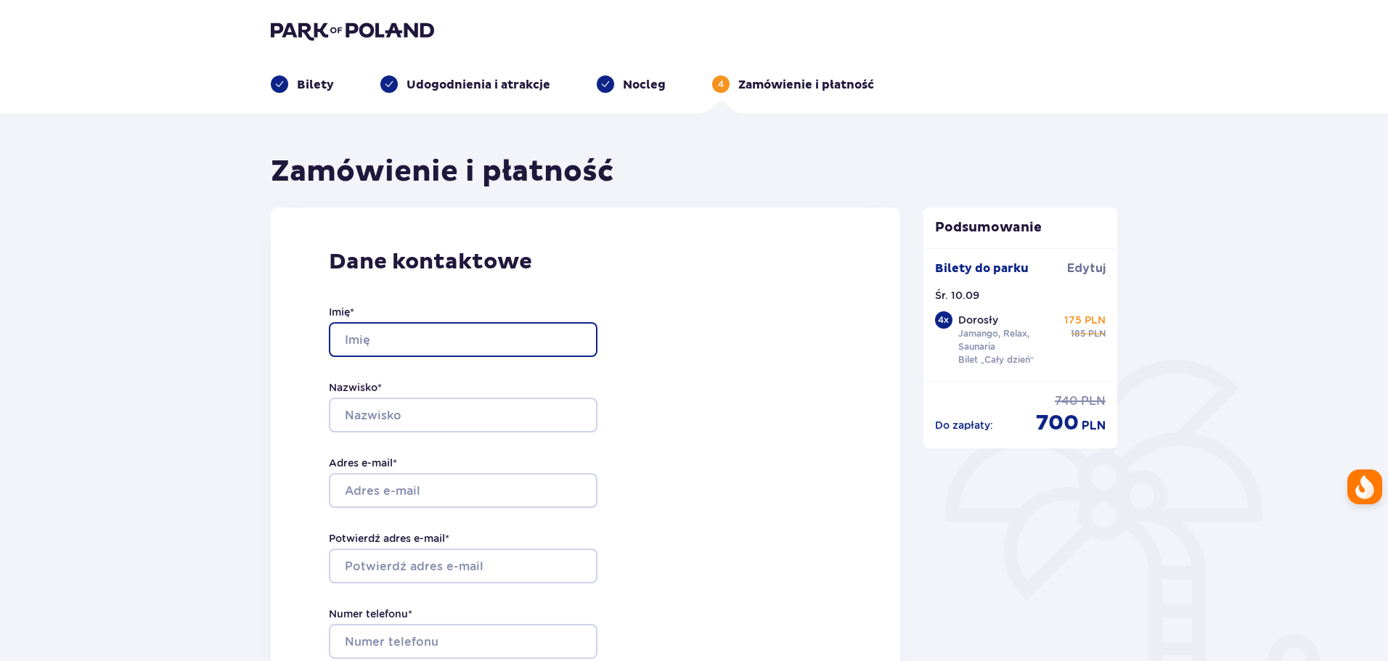
click at [464, 342] on input "Imię *" at bounding box center [463, 339] width 269 height 35
type input "Daniel"
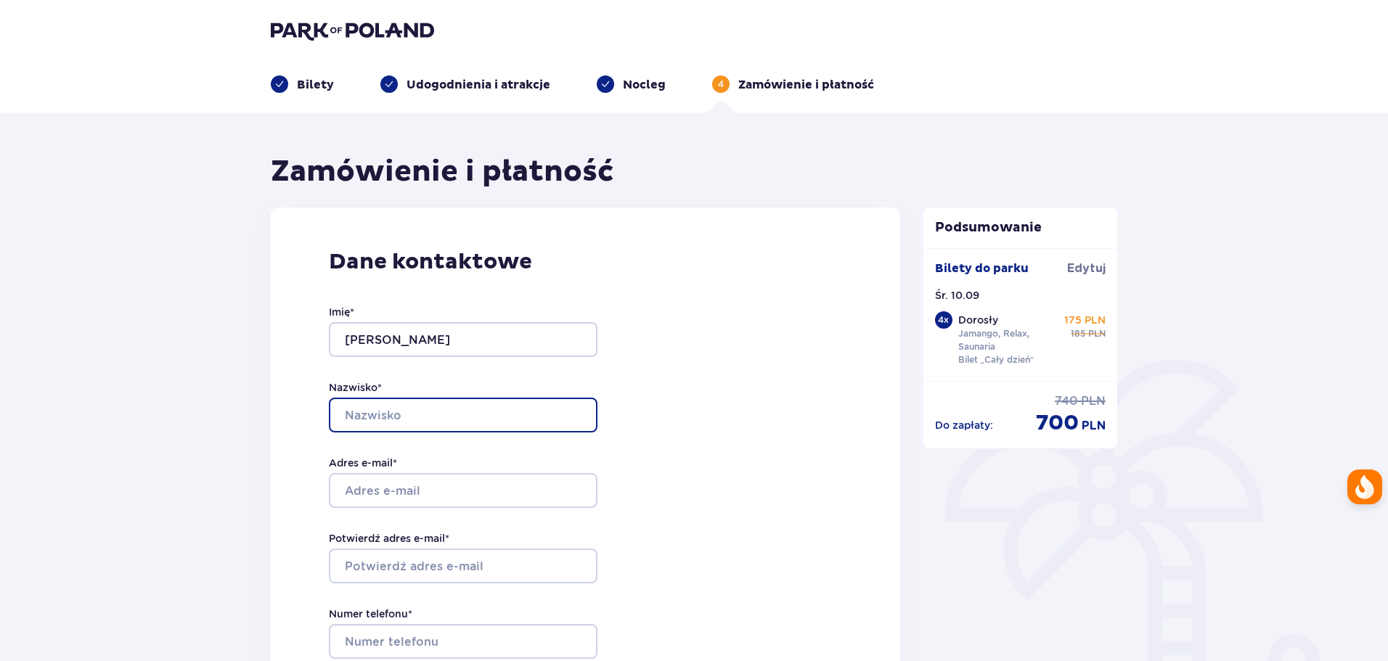
type input "Ajdyna"
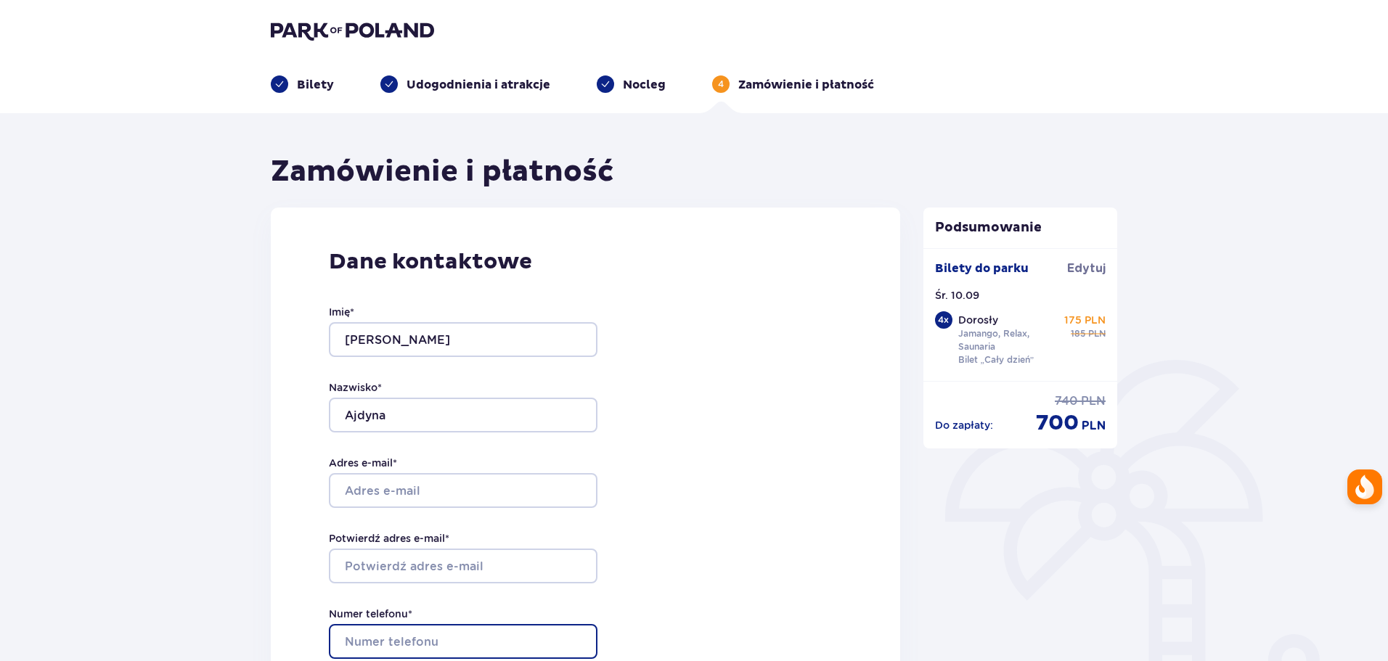
type input "510436085"
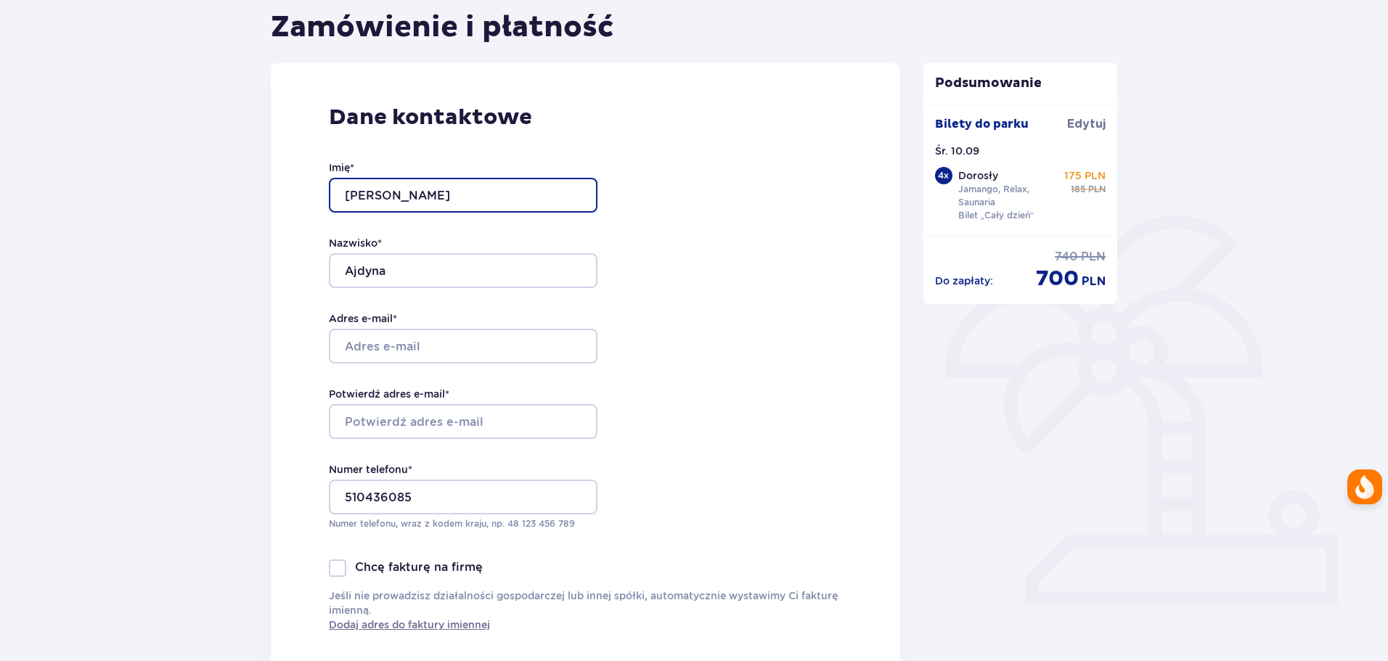
scroll to position [145, 0]
click at [449, 325] on div "Adres e-mail *" at bounding box center [463, 337] width 269 height 52
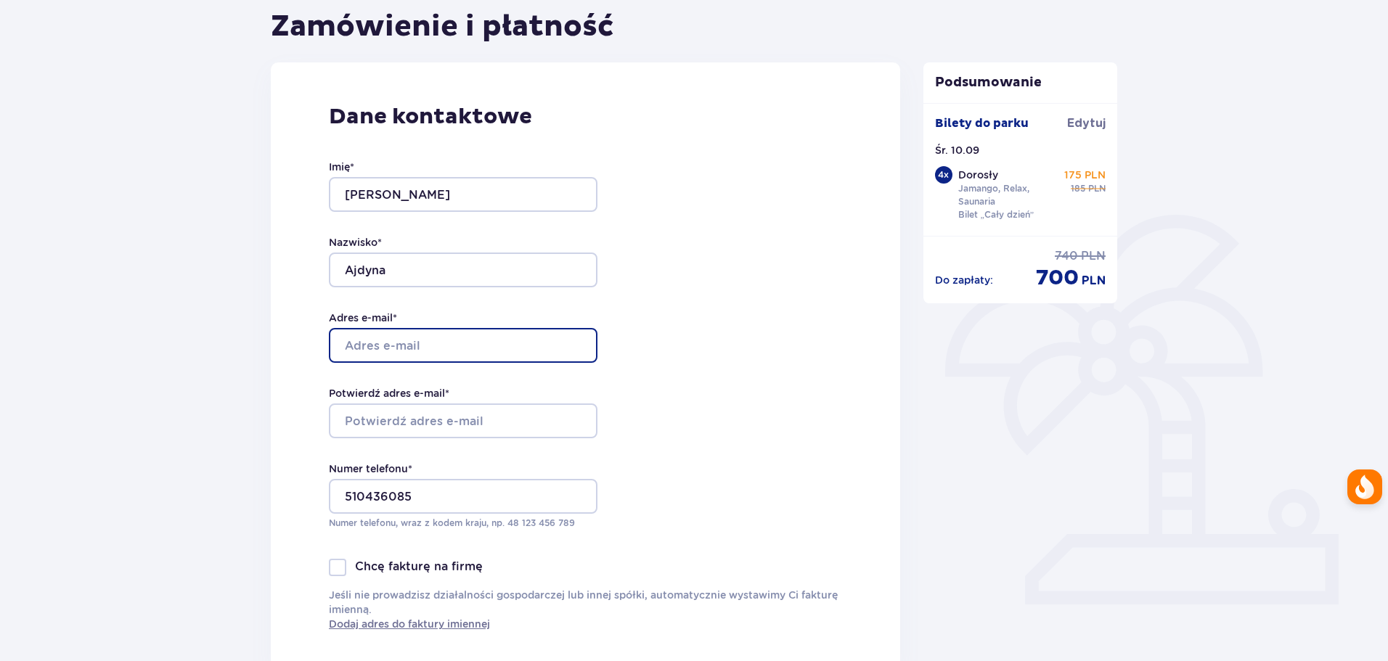
click at [451, 336] on input "Adres e-mail *" at bounding box center [463, 345] width 269 height 35
click at [439, 348] on input "Adres e-mail *" at bounding box center [463, 345] width 269 height 35
type input "galadyn@onet.pl"
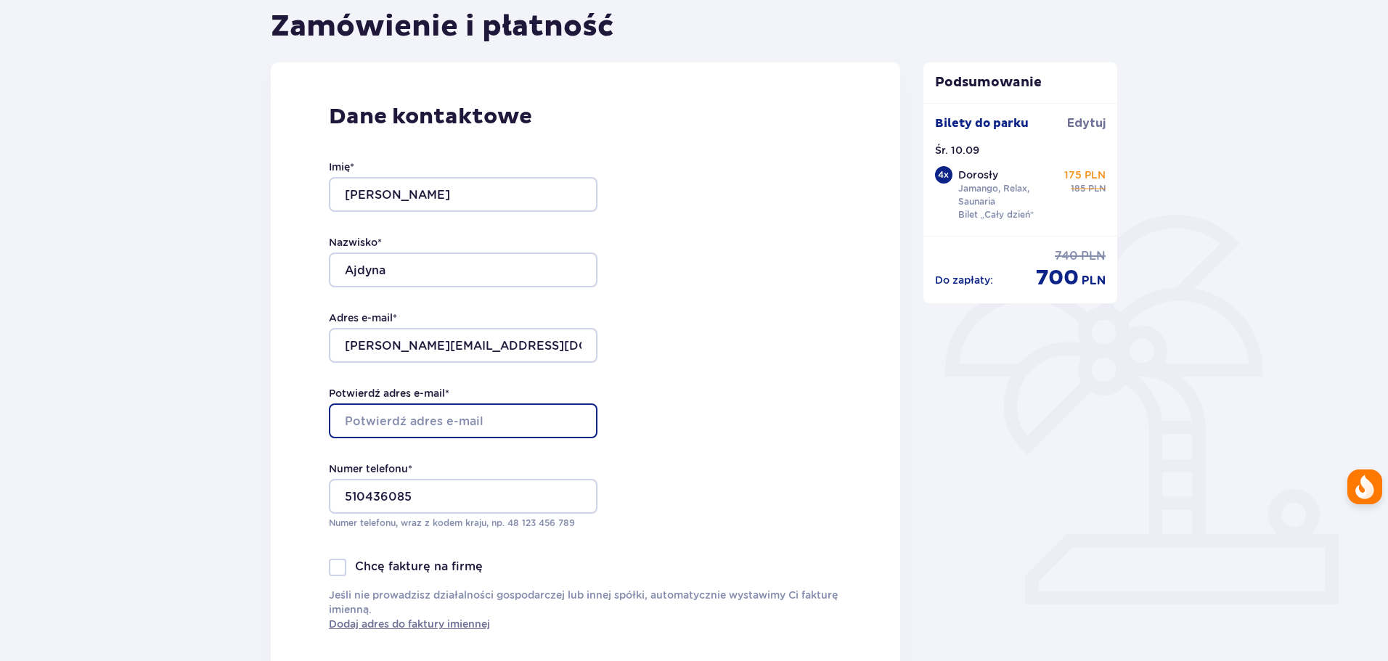
click at [440, 419] on input "Potwierdź adres e-mail *" at bounding box center [463, 421] width 269 height 35
type input "galadyn@onet.pl"
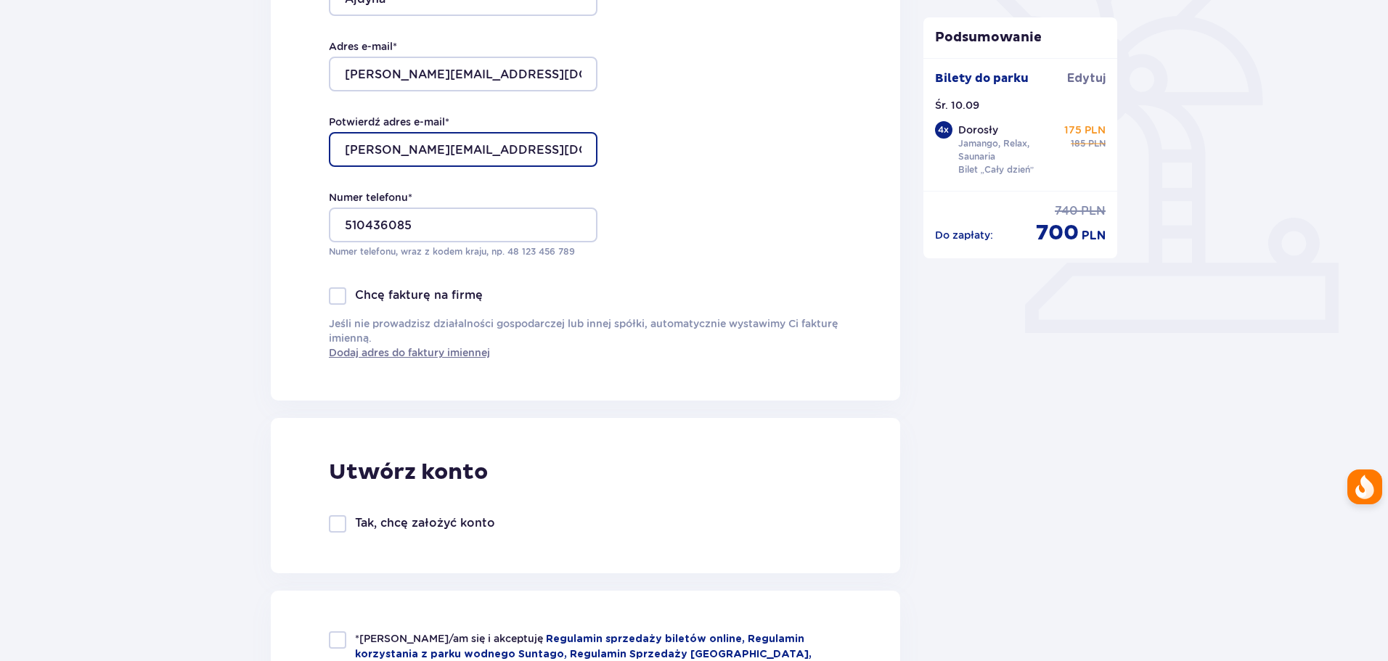
scroll to position [436, 0]
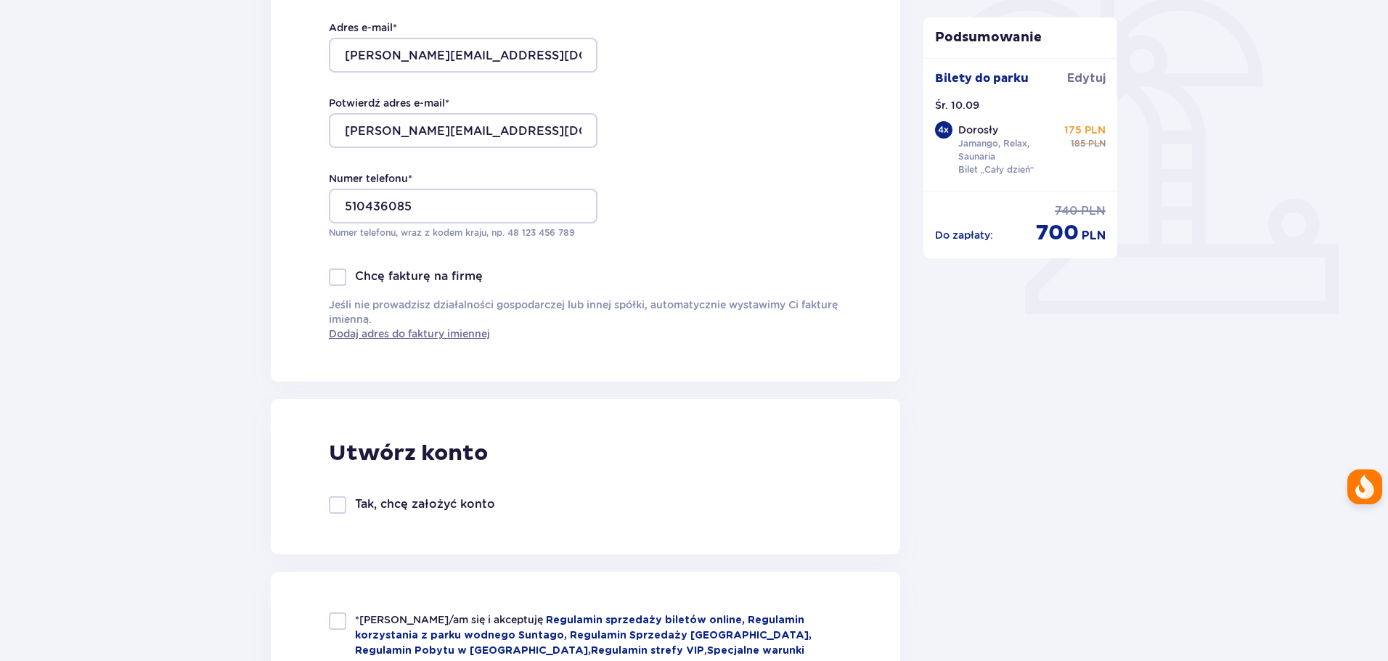
click at [347, 504] on div "Tak, chcę założyć konto" at bounding box center [412, 505] width 166 height 17
checkbox input "true"
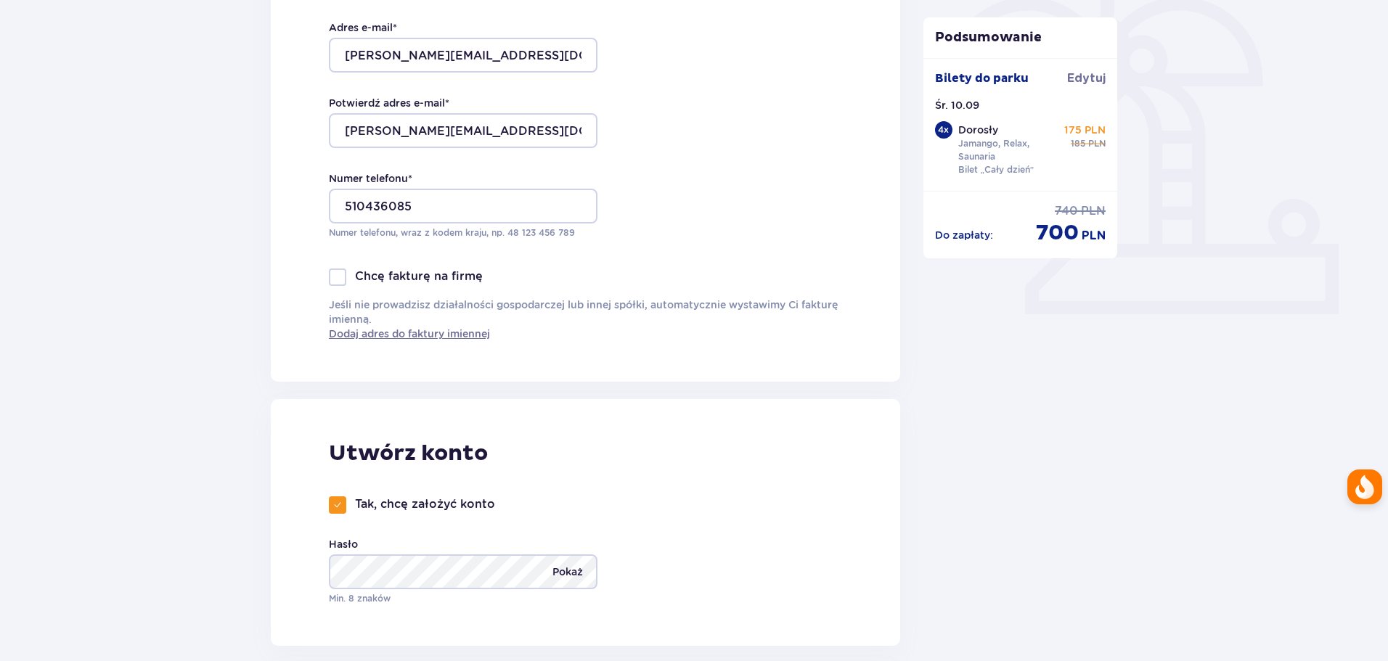
click at [568, 574] on p "Pokaż" at bounding box center [568, 572] width 30 height 35
click at [568, 574] on p "Ukryj" at bounding box center [569, 572] width 27 height 35
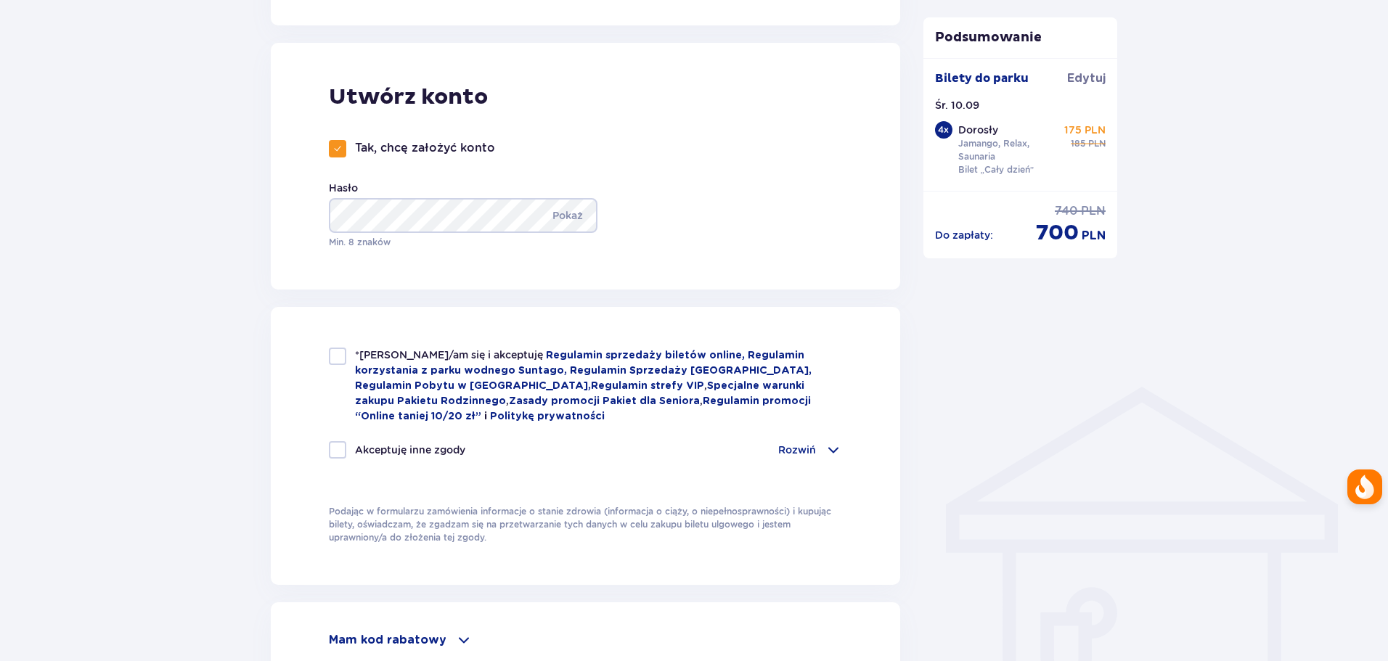
scroll to position [799, 0]
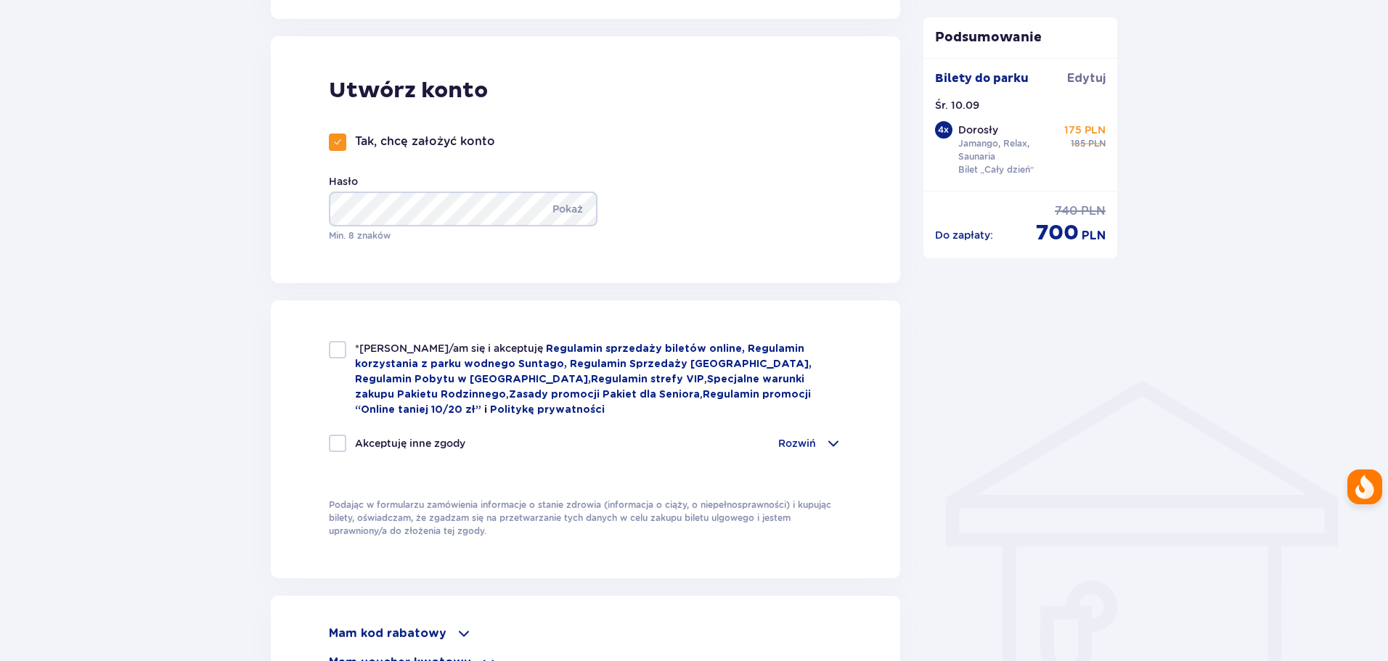
click at [335, 337] on div "*Zapoznałem/am się i akceptuję Regulamin sprzedaży biletów online, Regulamin ko…" at bounding box center [585, 440] width 629 height 278
click at [335, 356] on div at bounding box center [337, 349] width 17 height 17
checkbox input "true"
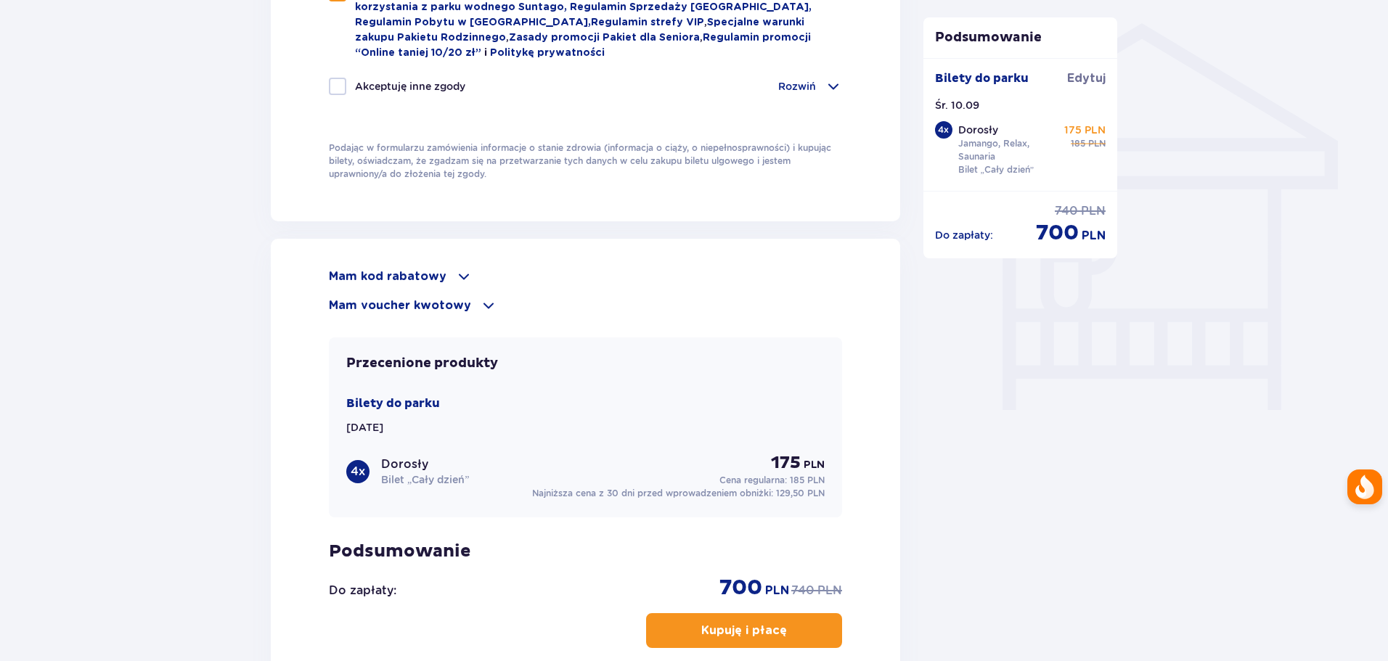
scroll to position [1162, 0]
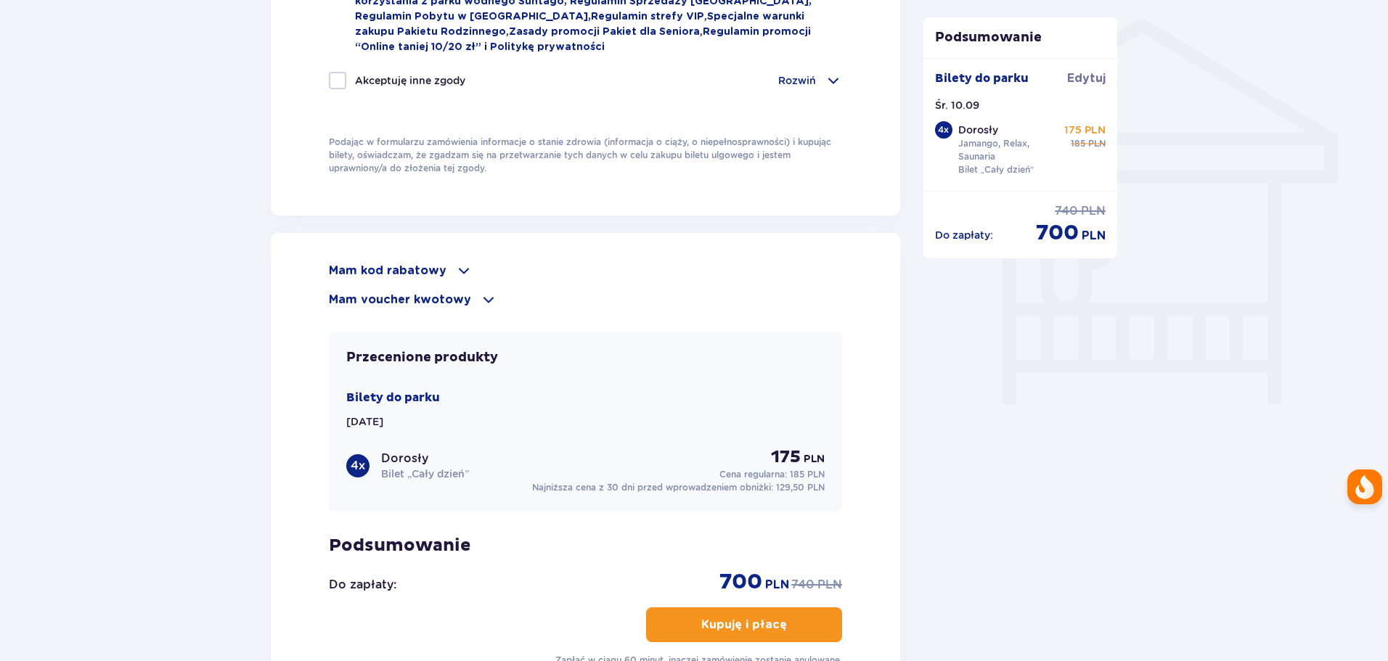
click at [427, 270] on p "Mam kod rabatowy" at bounding box center [388, 271] width 118 height 16
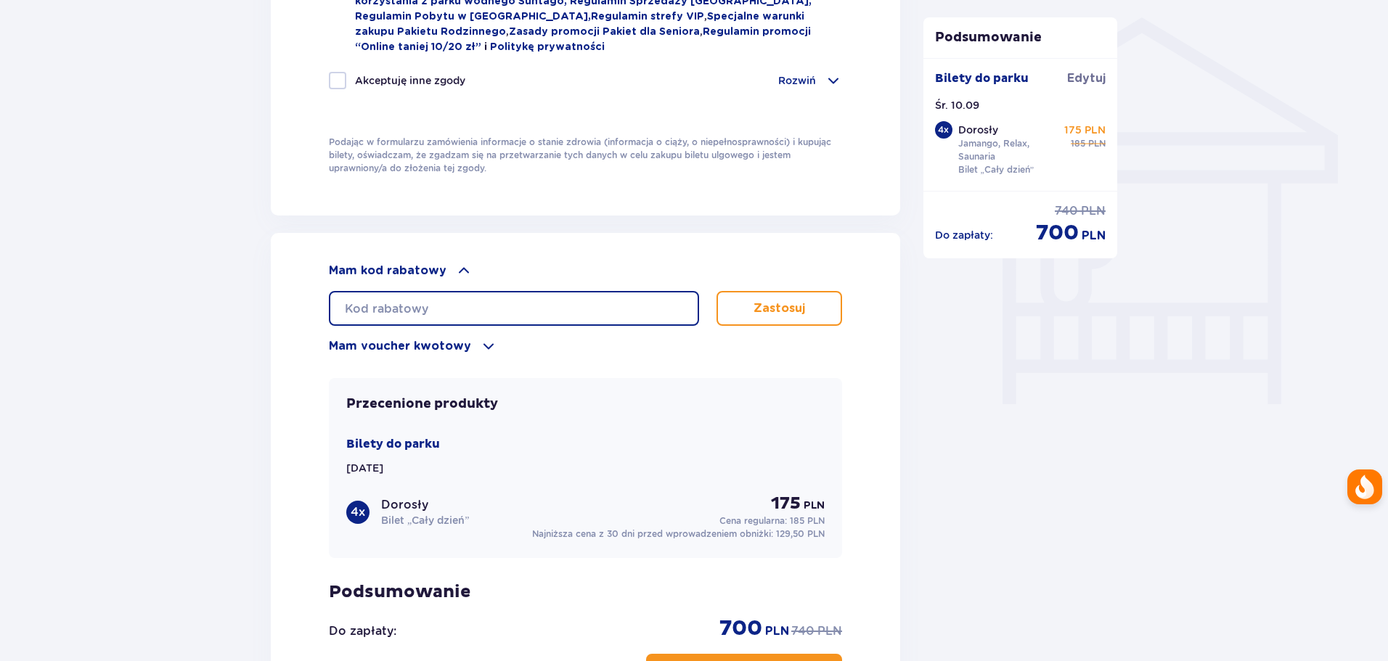
click at [445, 305] on input "text" at bounding box center [514, 308] width 370 height 35
type input "student30"
click at [763, 316] on button "Zastosuj" at bounding box center [780, 308] width 126 height 35
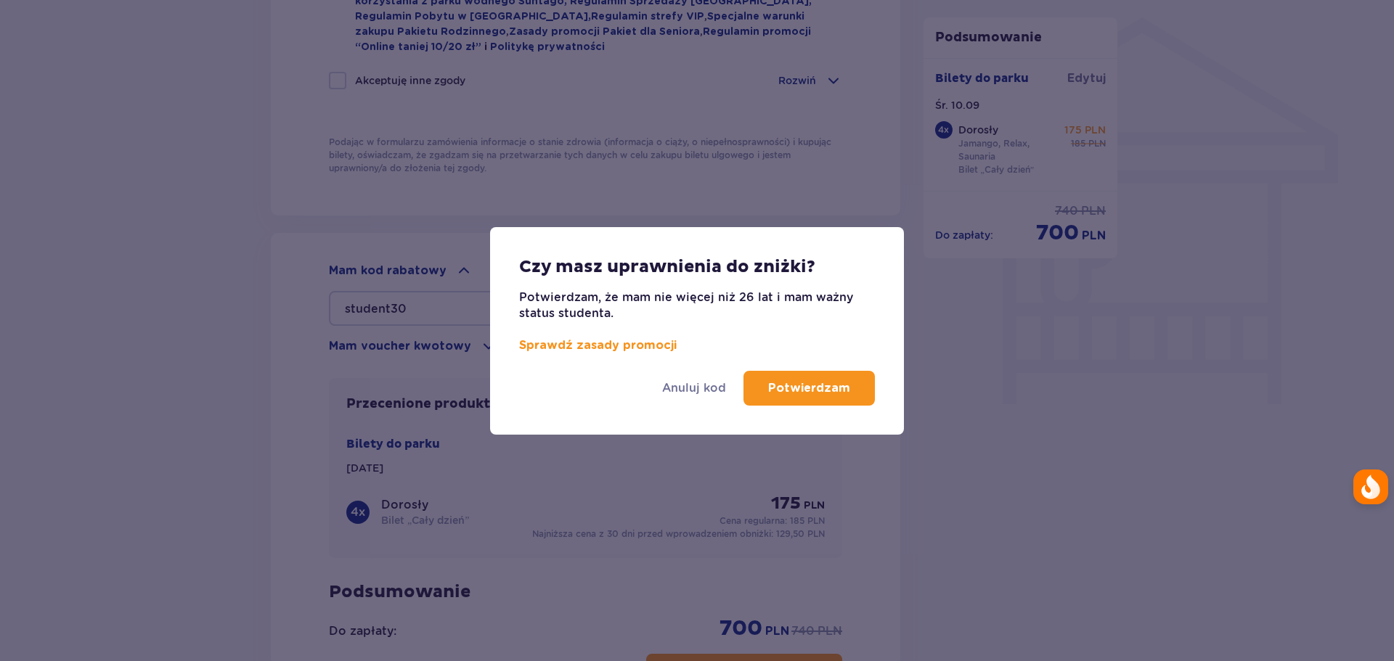
click at [759, 376] on button "Potwierdzam" at bounding box center [808, 388] width 131 height 35
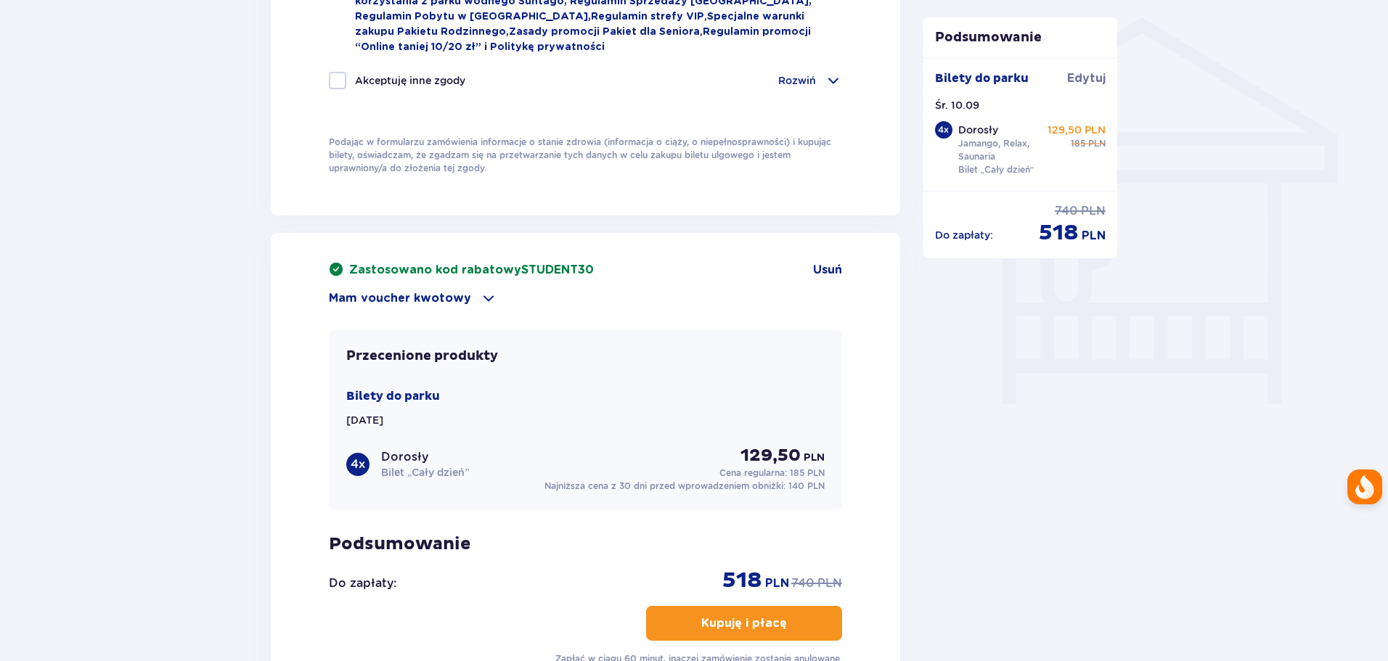
click at [778, 624] on button "Kupuję i płacę" at bounding box center [744, 623] width 196 height 35
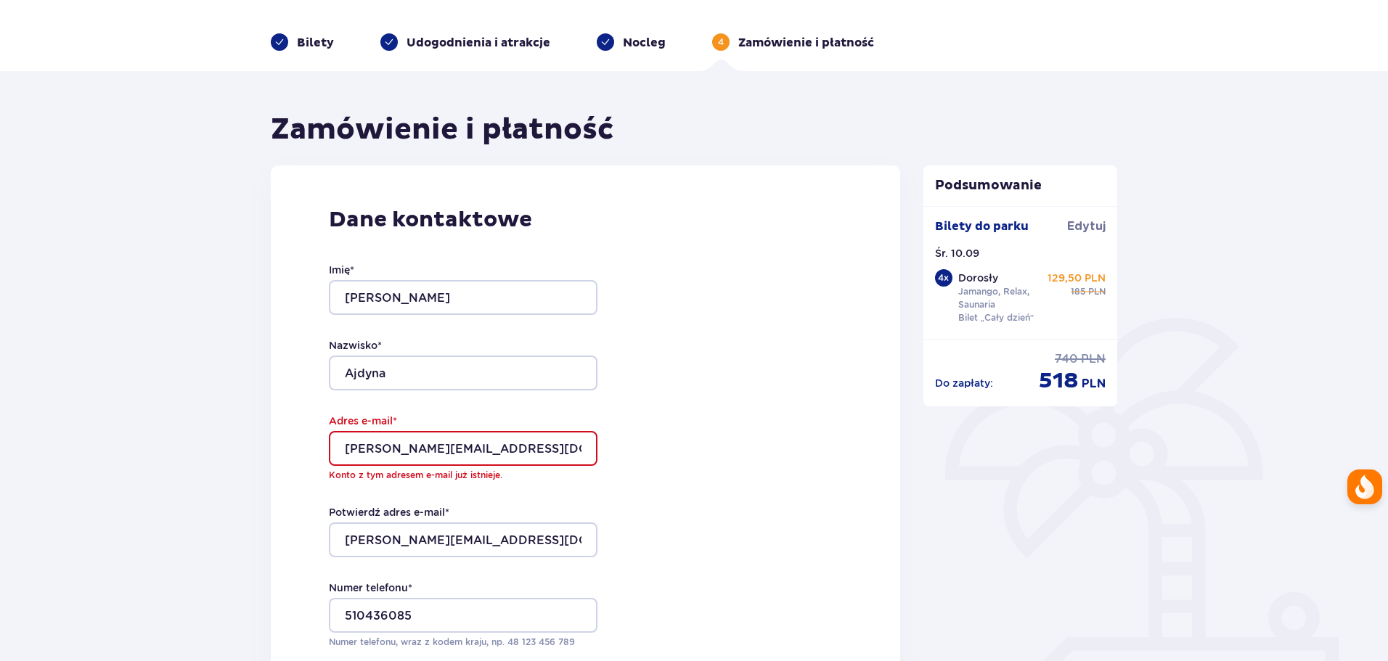
scroll to position [363, 0]
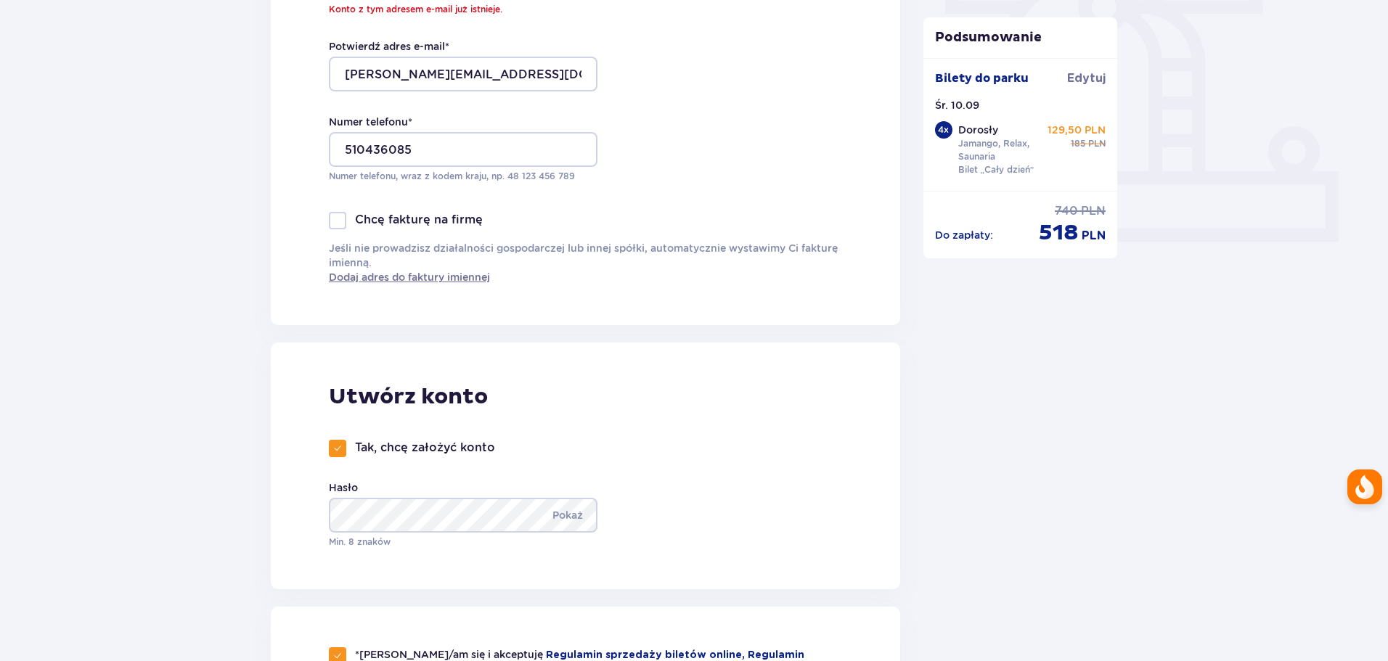
click at [342, 447] on div at bounding box center [337, 448] width 17 height 17
checkbox input "false"
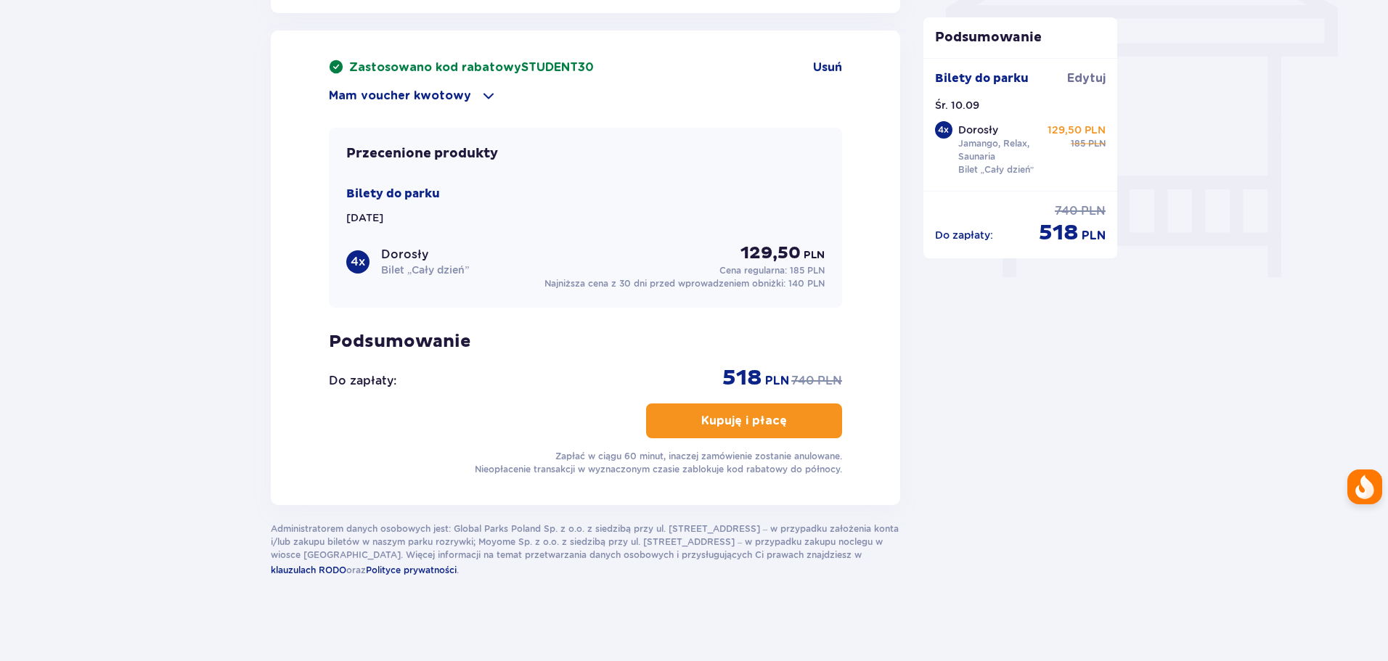
click at [744, 414] on p "Kupuję i płacę" at bounding box center [744, 421] width 86 height 16
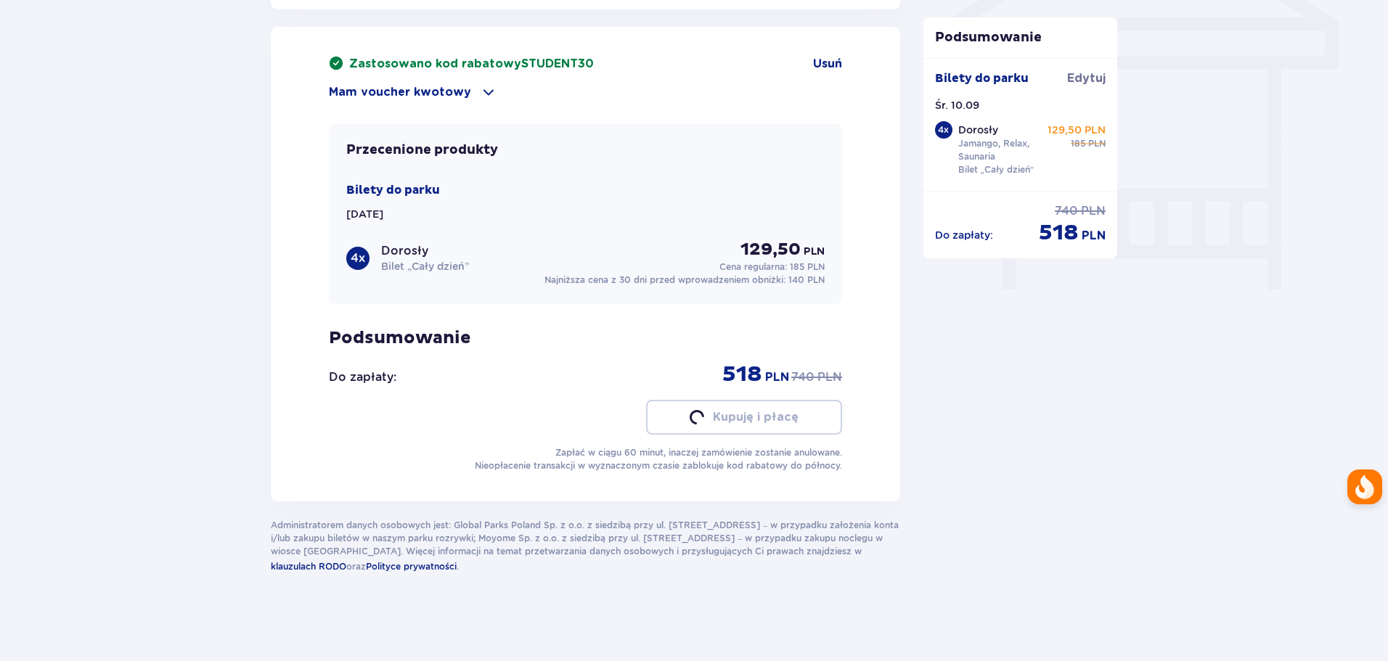
scroll to position [1273, 0]
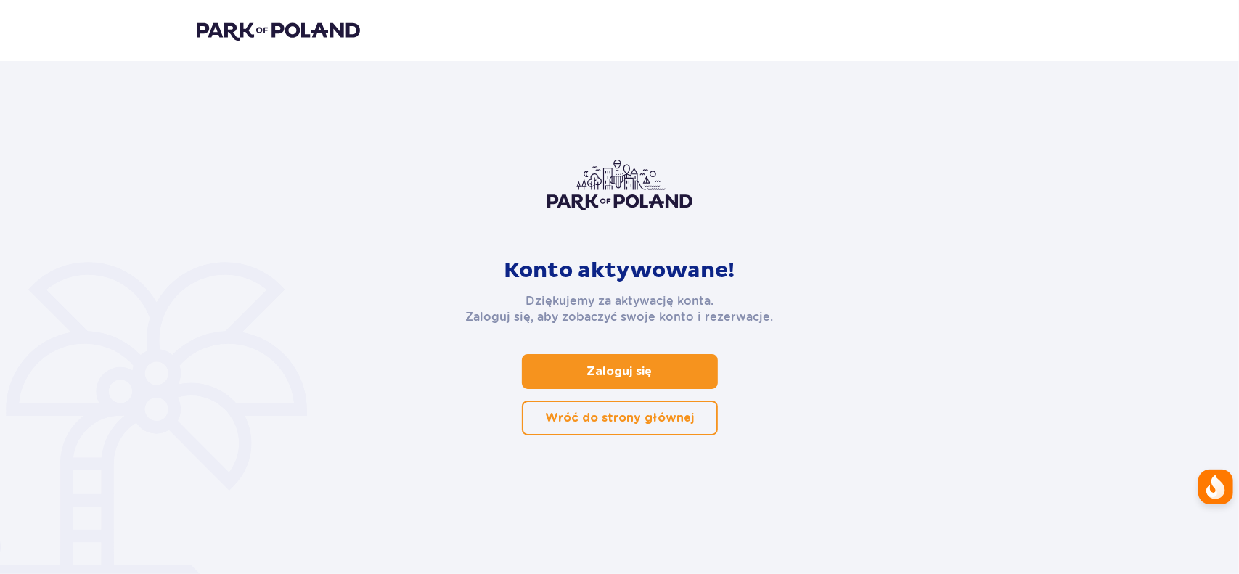
click at [611, 370] on p "Zaloguj się" at bounding box center [619, 372] width 65 height 16
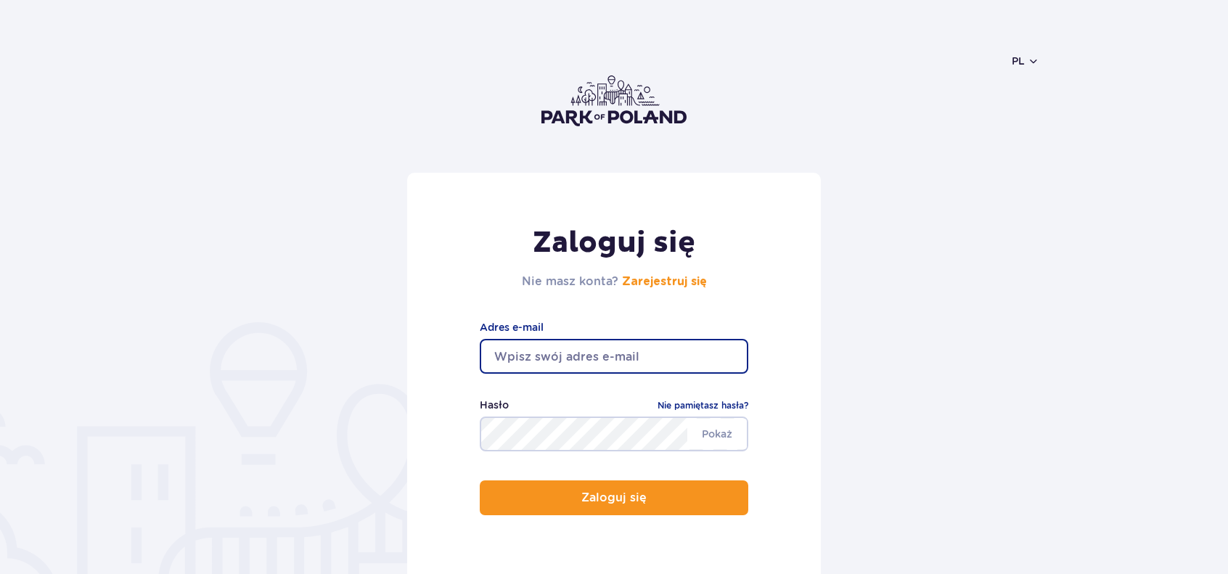
click at [597, 358] on input "email" at bounding box center [614, 356] width 269 height 35
type input "[PERSON_NAME][EMAIL_ADDRESS][DOMAIN_NAME]"
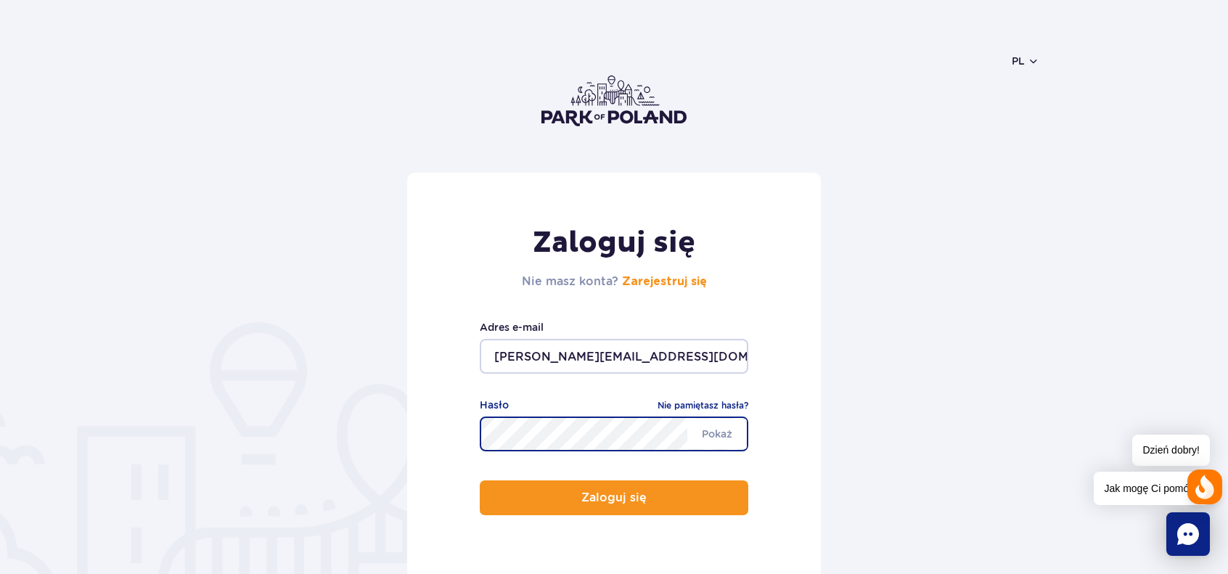
click at [480, 481] on button "Zaloguj się" at bounding box center [614, 498] width 269 height 35
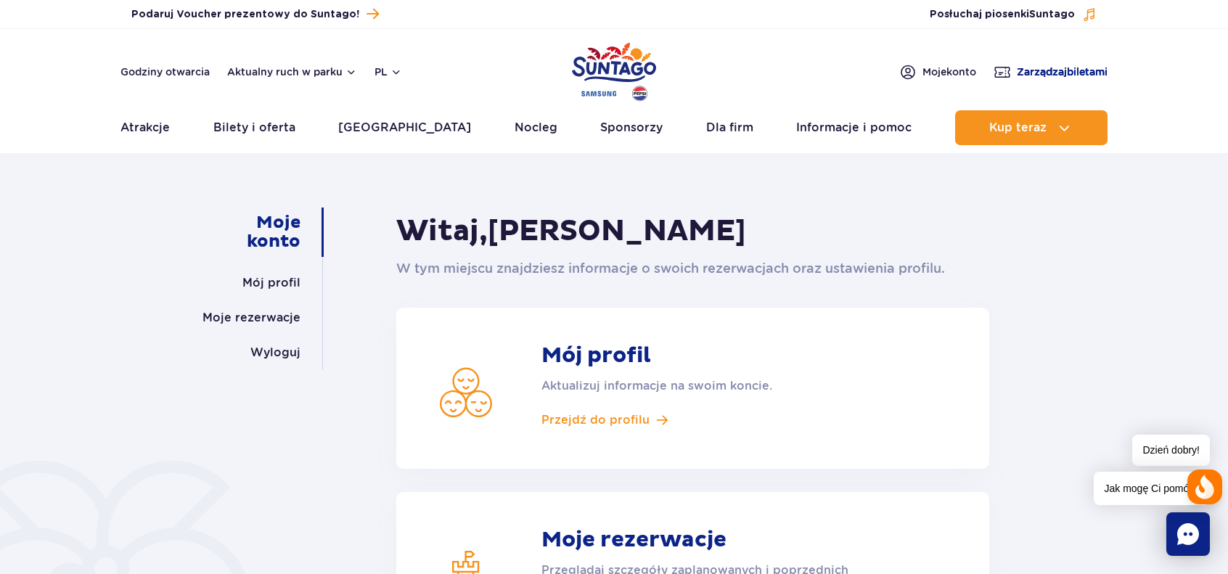
click at [1038, 78] on span "Zarządzaj biletami" at bounding box center [1062, 72] width 91 height 15
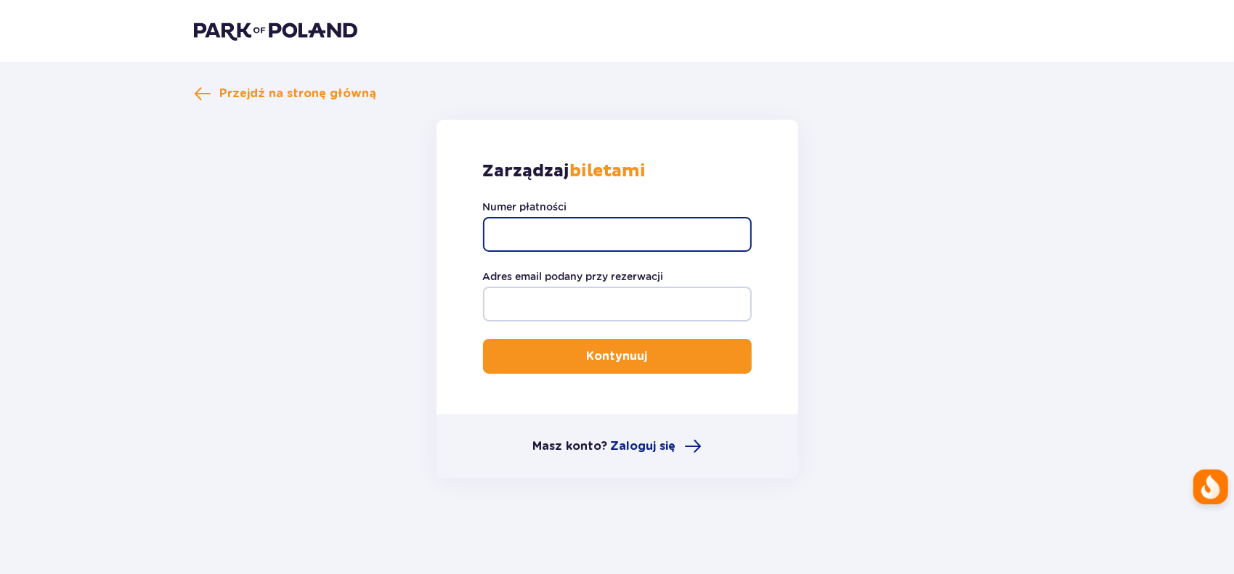
click at [626, 237] on input "Numer płatności" at bounding box center [617, 234] width 269 height 35
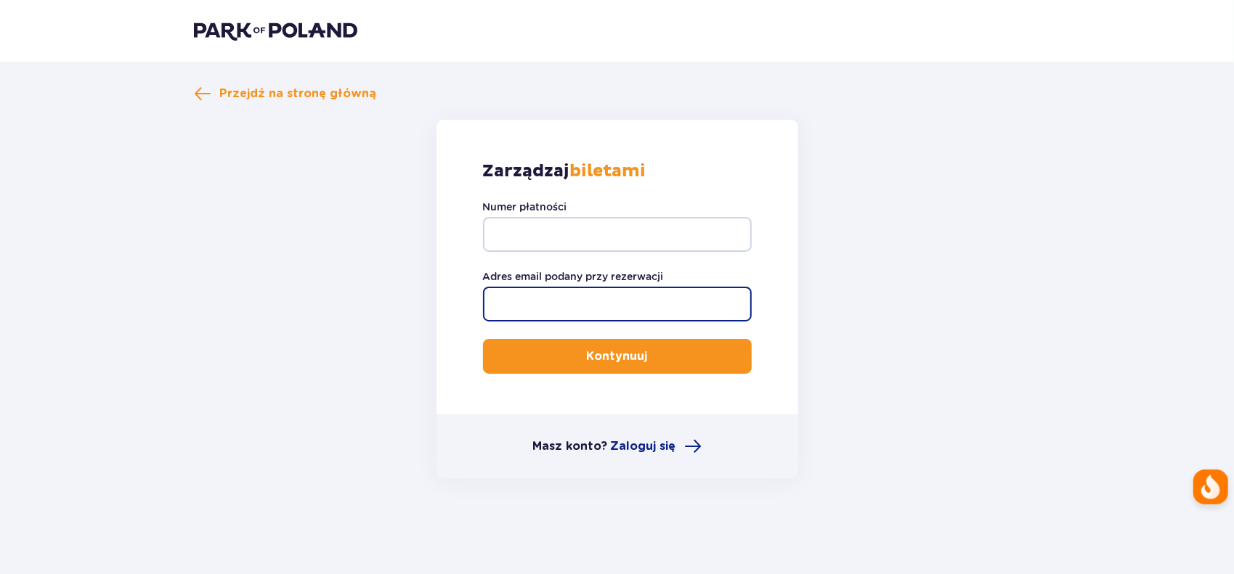
click at [573, 301] on input "Adres email podany przy rezerwacji" at bounding box center [617, 304] width 269 height 35
type input "[PERSON_NAME][EMAIL_ADDRESS][DOMAIN_NAME]"
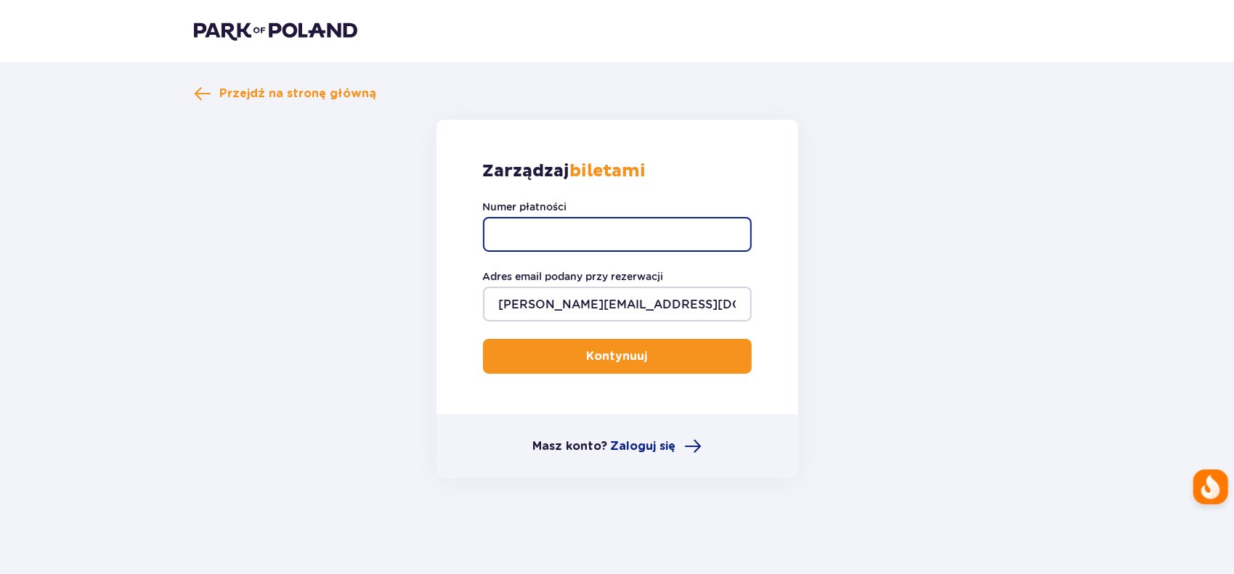
click at [556, 232] on input "Numer płatności" at bounding box center [617, 234] width 269 height 35
type input "TR-VRC-J1A4FDX"
click at [483, 339] on button "Kontynuuj" at bounding box center [617, 356] width 269 height 35
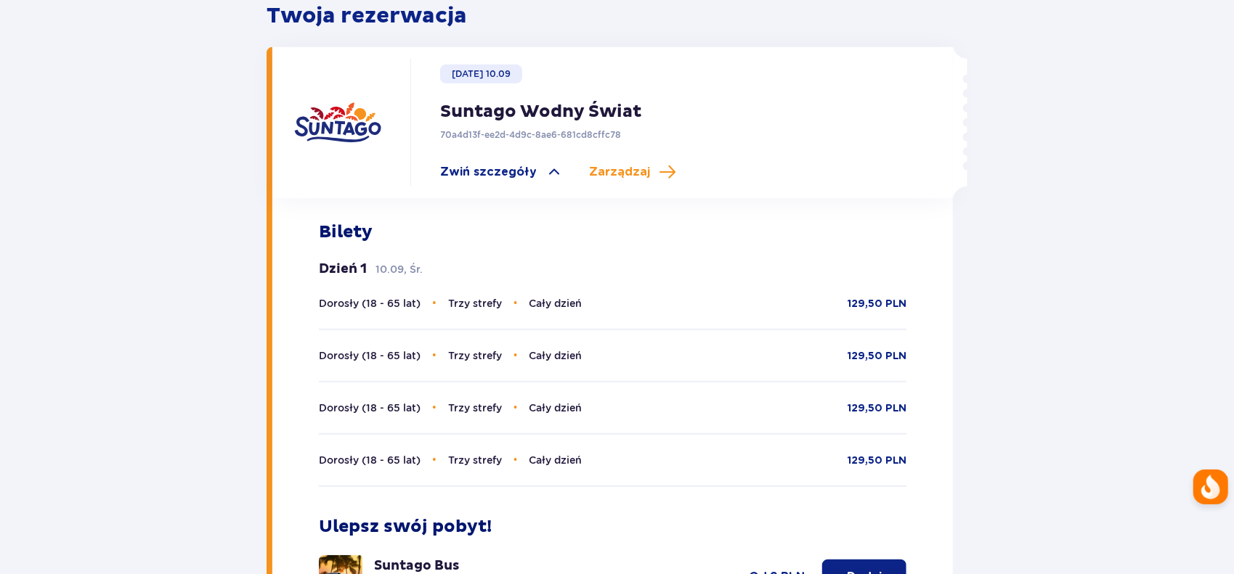
scroll to position [436, 0]
